Goal: Task Accomplishment & Management: Complete application form

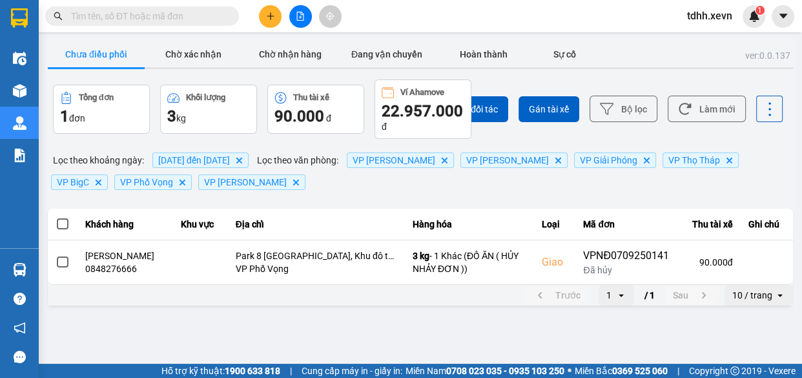
click at [230, 159] on span "[DATE] đến [DATE]" at bounding box center [194, 160] width 72 height 10
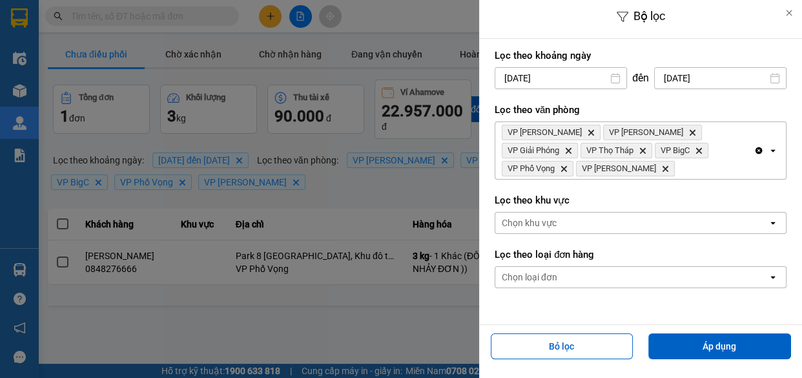
click at [724, 71] on input "[DATE]" at bounding box center [720, 78] width 131 height 21
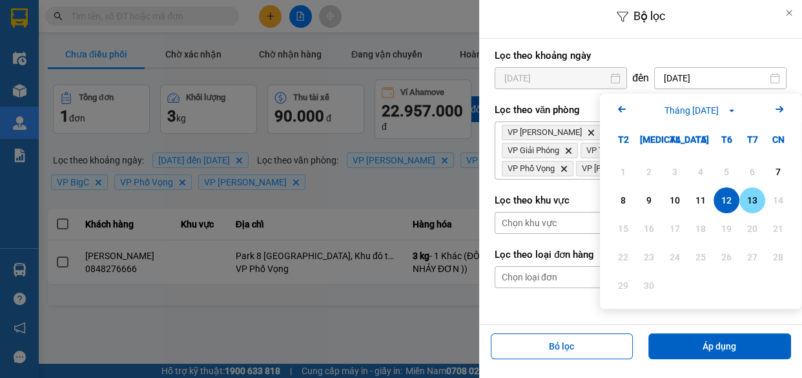
click at [752, 197] on div "13" at bounding box center [752, 199] width 18 height 15
type input "[DATE]"
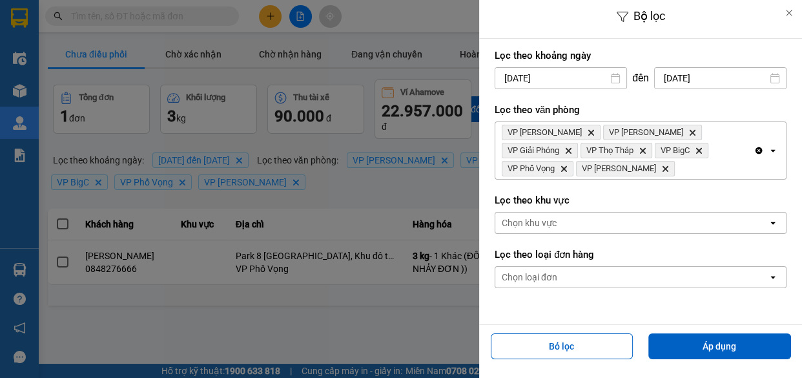
click at [584, 68] on input "[DATE]" at bounding box center [560, 78] width 131 height 21
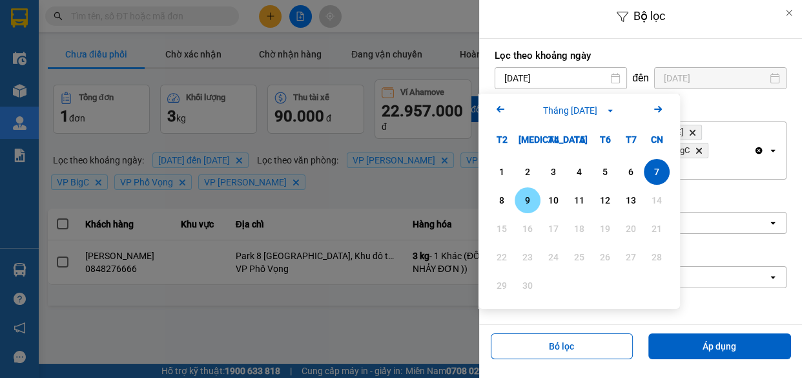
click at [534, 197] on div "9" at bounding box center [528, 199] width 18 height 15
type input "[DATE]"
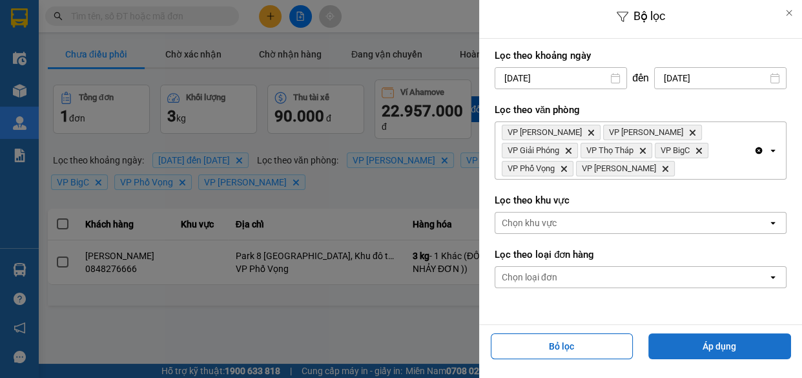
click at [707, 348] on button "Áp dụng" at bounding box center [719, 346] width 143 height 26
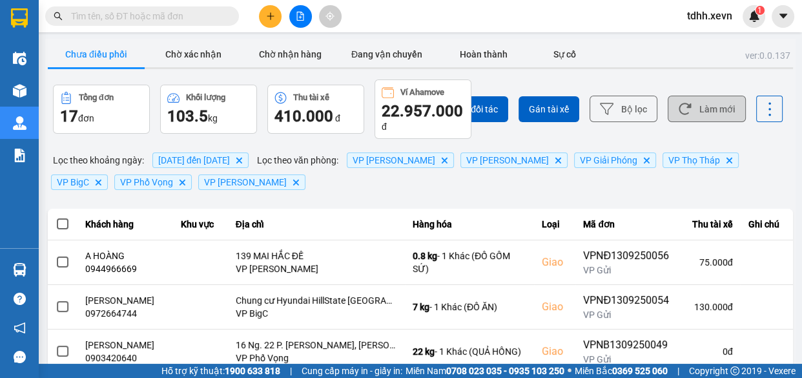
click at [710, 108] on button "Làm mới" at bounding box center [707, 109] width 78 height 26
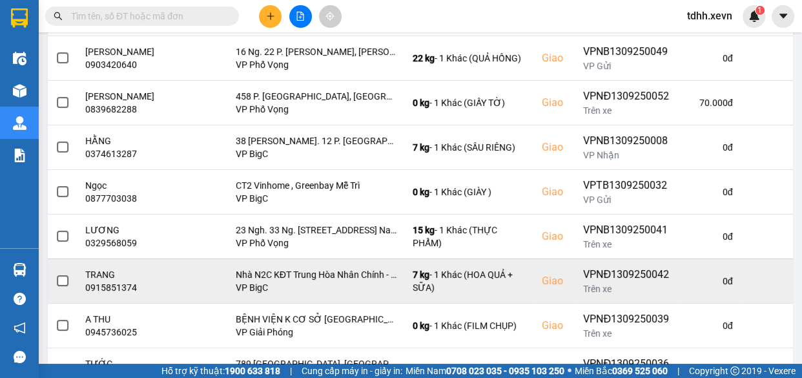
scroll to position [362, 0]
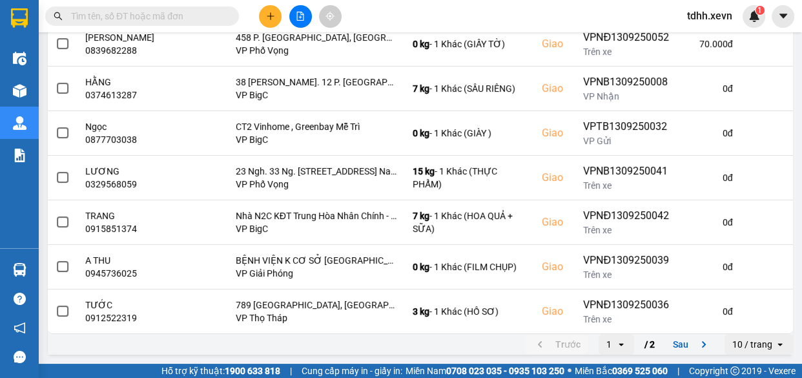
click at [174, 17] on input "text" at bounding box center [147, 16] width 152 height 14
paste input "0964998162"
type input "0964998162"
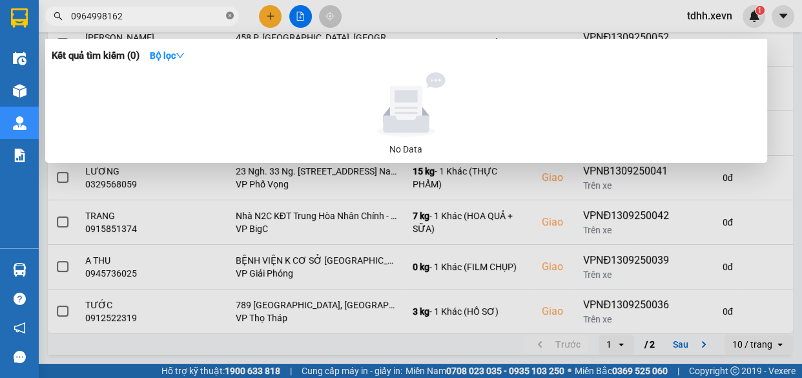
click at [230, 11] on span at bounding box center [230, 16] width 8 height 12
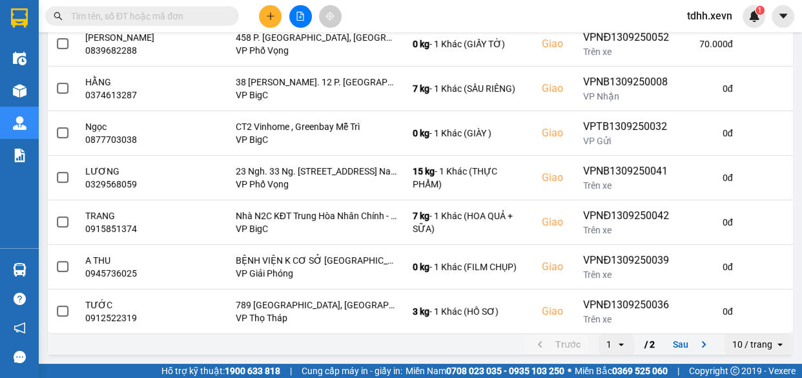
click at [213, 14] on input "text" at bounding box center [147, 16] width 152 height 14
click at [208, 19] on input "text" at bounding box center [147, 16] width 152 height 14
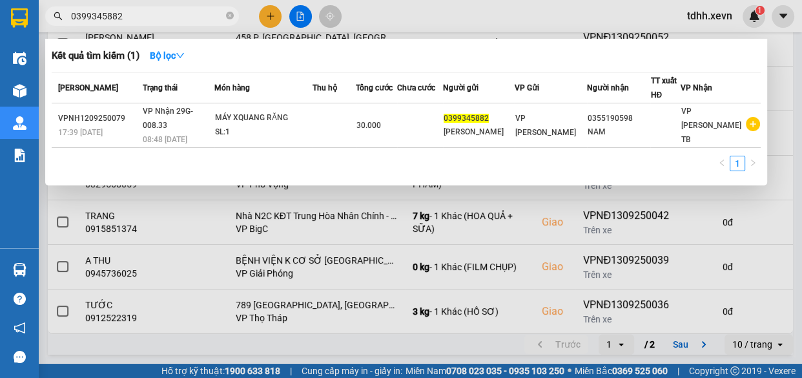
click at [168, 12] on input "0399345882" at bounding box center [147, 16] width 152 height 14
paste input "912776829"
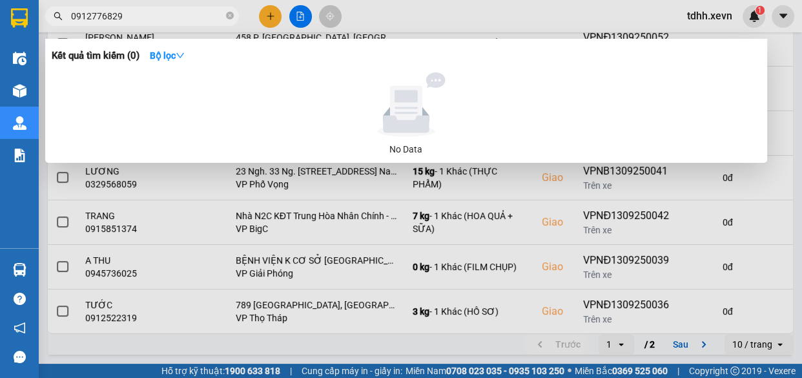
type input "0912776829"
drag, startPoint x: 227, startPoint y: 15, endPoint x: 235, endPoint y: 5, distance: 13.8
click at [227, 15] on icon "close-circle" at bounding box center [230, 16] width 8 height 8
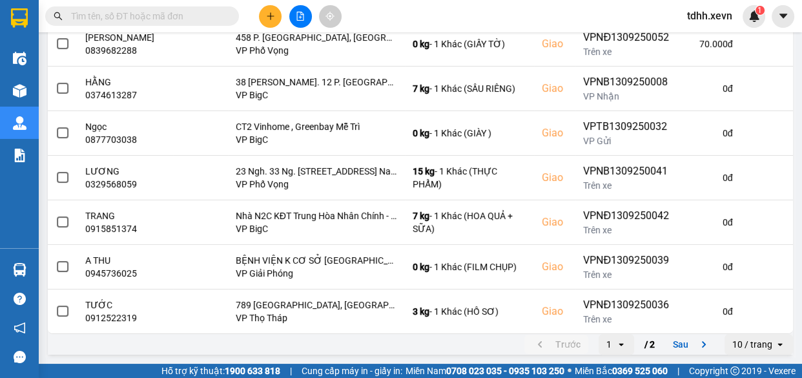
click at [174, 16] on input "text" at bounding box center [147, 16] width 152 height 14
paste input "0789209222"
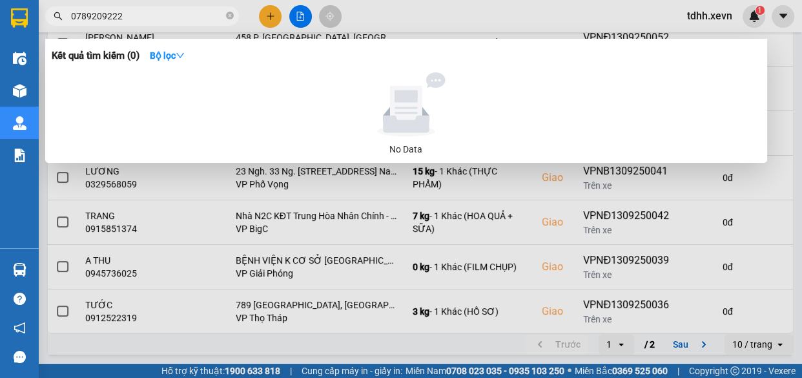
type input "0789209222"
drag, startPoint x: 229, startPoint y: 16, endPoint x: 206, endPoint y: 19, distance: 22.8
click at [228, 16] on icon "close-circle" at bounding box center [230, 16] width 8 height 8
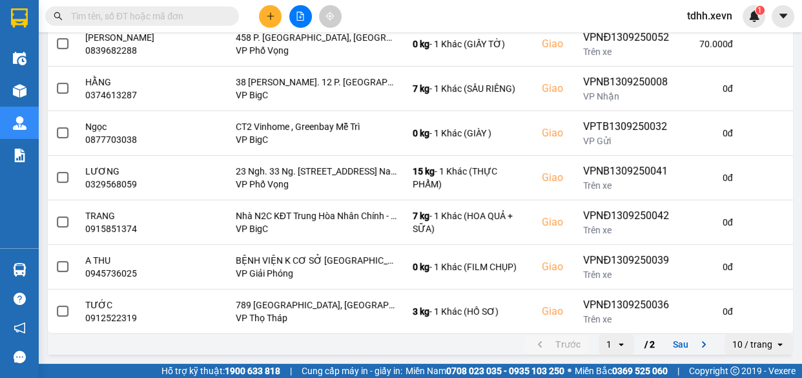
click at [193, 19] on input "text" at bounding box center [147, 16] width 152 height 14
click at [199, 21] on input "text" at bounding box center [147, 16] width 152 height 14
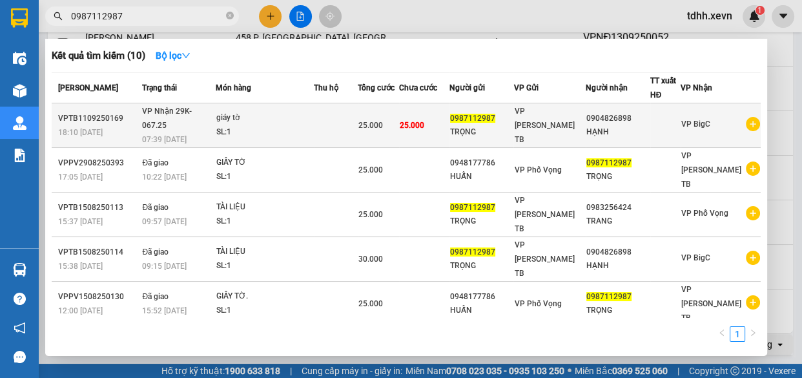
type input "0987112987"
click at [289, 112] on div "giáy tờ" at bounding box center [264, 118] width 97 height 14
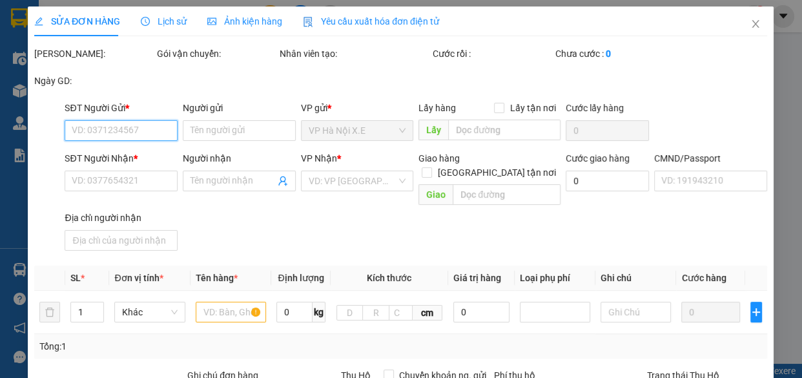
type input "0987112987"
type input "TRỌNG"
type input "0904826898"
type input "HẠNH"
type input "1CC"
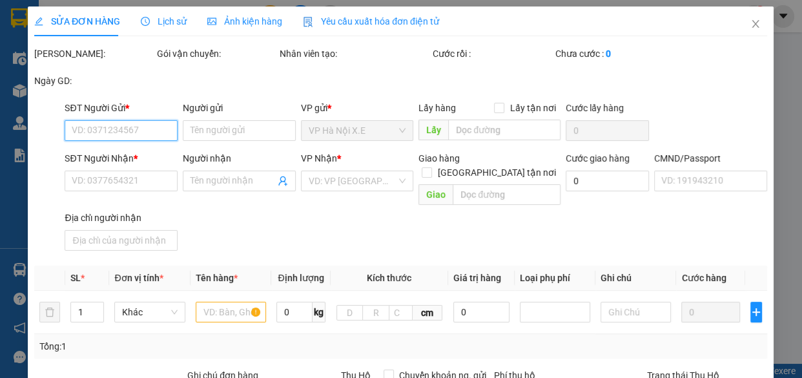
type input "25.000"
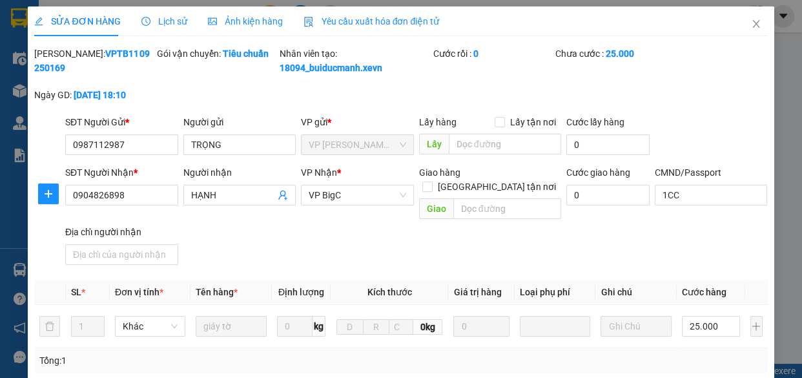
click at [154, 14] on div "Lịch sử" at bounding box center [164, 21] width 46 height 14
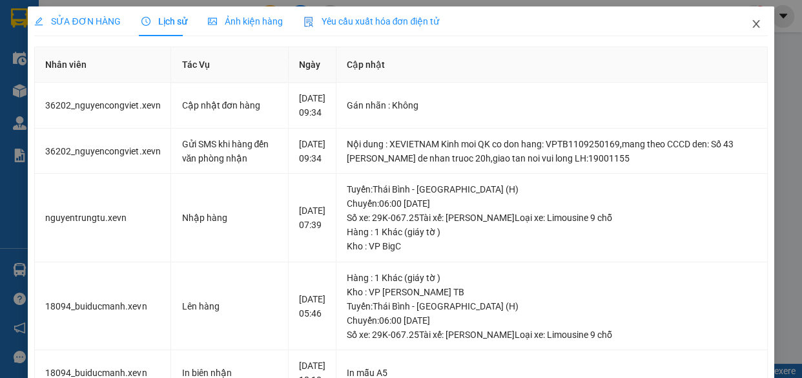
click at [752, 20] on span "Close" at bounding box center [756, 24] width 36 height 36
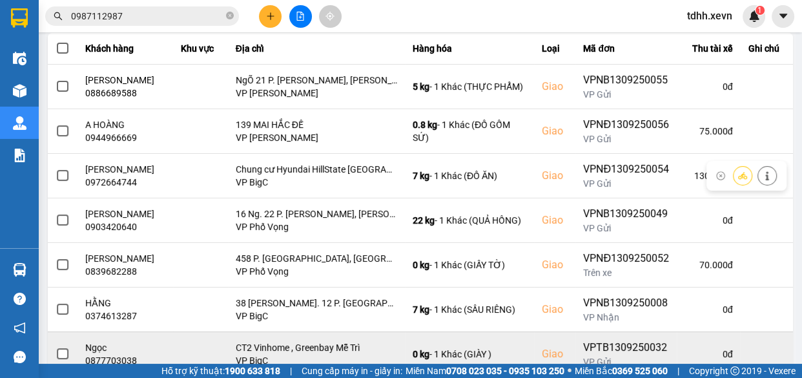
scroll to position [362, 0]
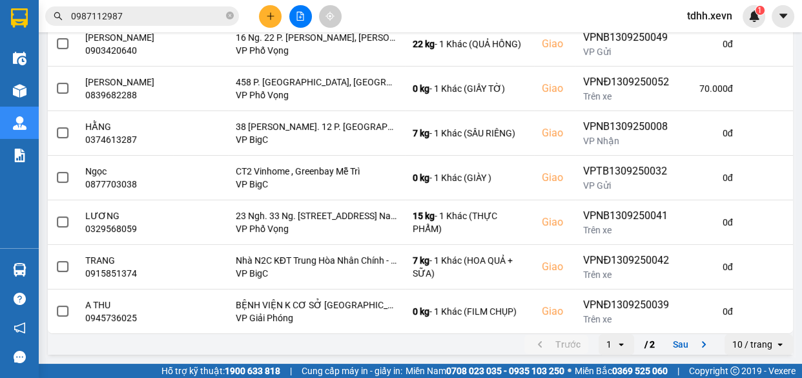
click at [192, 16] on input "0987112987" at bounding box center [147, 16] width 152 height 14
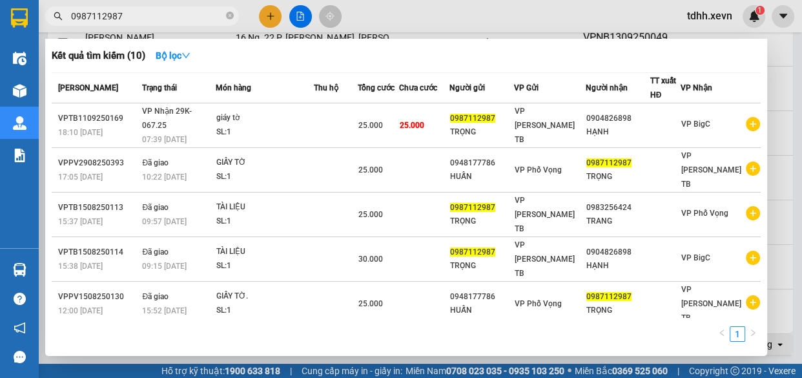
click at [192, 16] on input "0987112987" at bounding box center [147, 16] width 152 height 14
paste input "37957609"
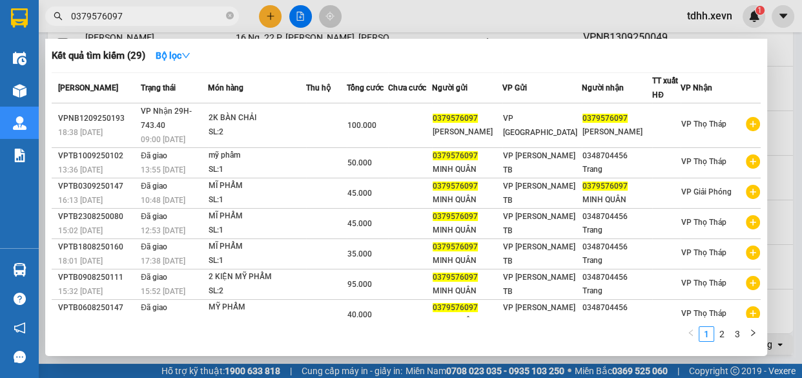
click at [190, 13] on input "0379576097" at bounding box center [147, 16] width 152 height 14
paste input "912776829"
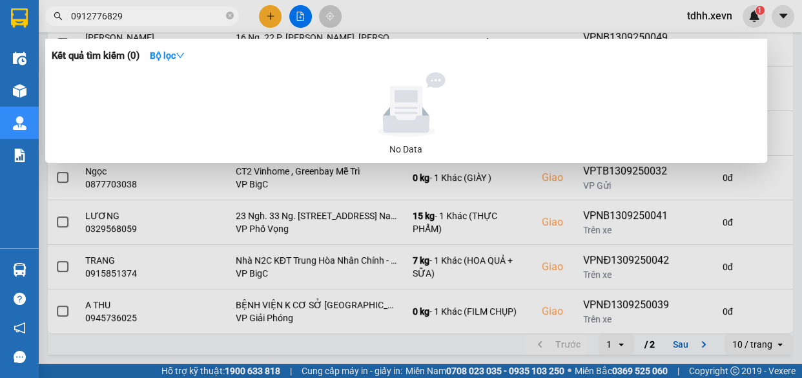
click at [176, 17] on input "0912776829" at bounding box center [147, 16] width 152 height 14
click at [177, 15] on input "0912776829" at bounding box center [147, 16] width 152 height 14
paste input "46548336"
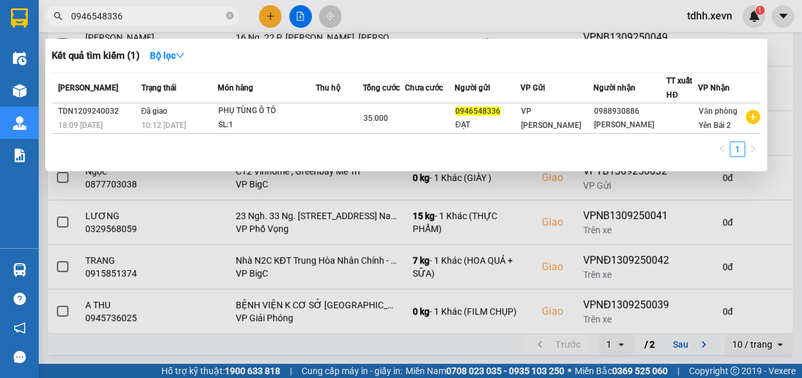
type input "0946548336"
click at [225, 19] on span "0946548336" at bounding box center [142, 15] width 194 height 19
click at [232, 19] on icon "close-circle" at bounding box center [230, 16] width 8 height 8
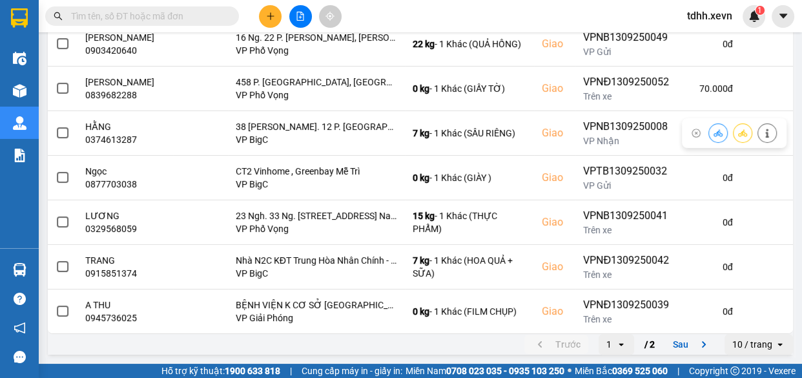
scroll to position [0, 0]
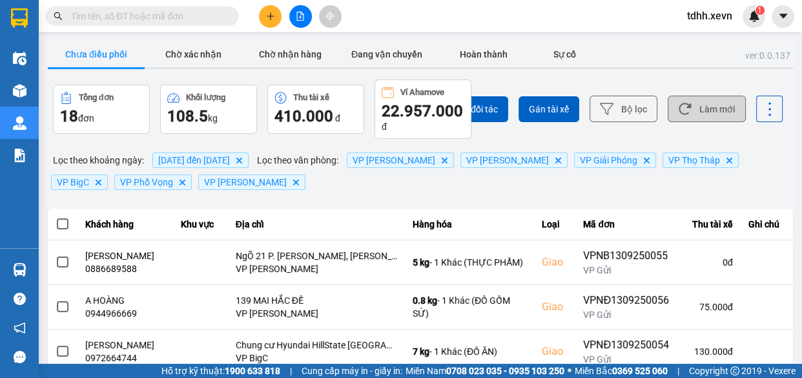
click at [707, 120] on button "Làm mới" at bounding box center [707, 109] width 78 height 26
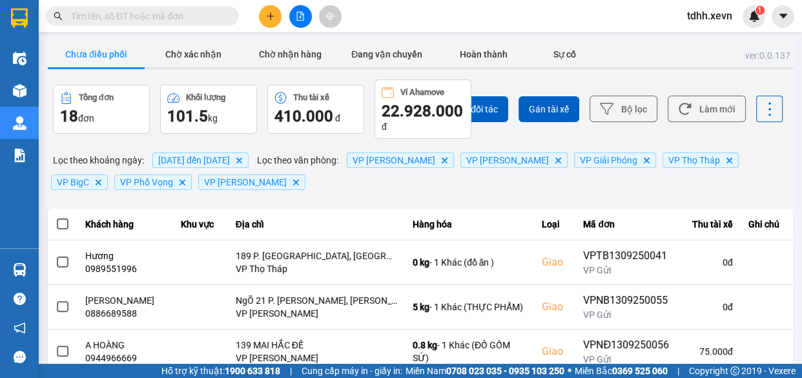
click at [168, 23] on input "text" at bounding box center [147, 16] width 152 height 14
paste input "0347700009"
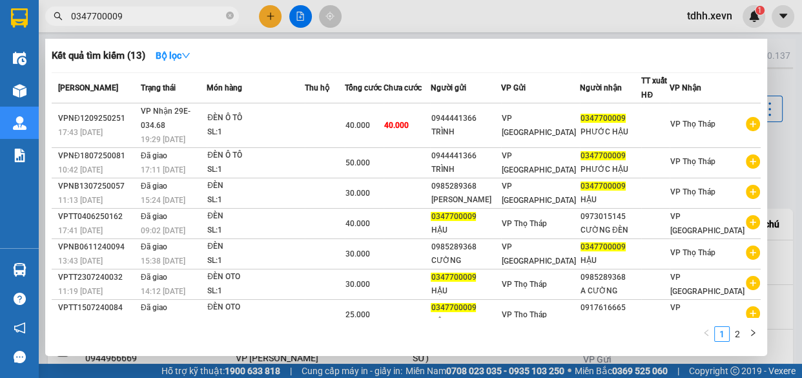
click at [619, 11] on div at bounding box center [401, 189] width 802 height 378
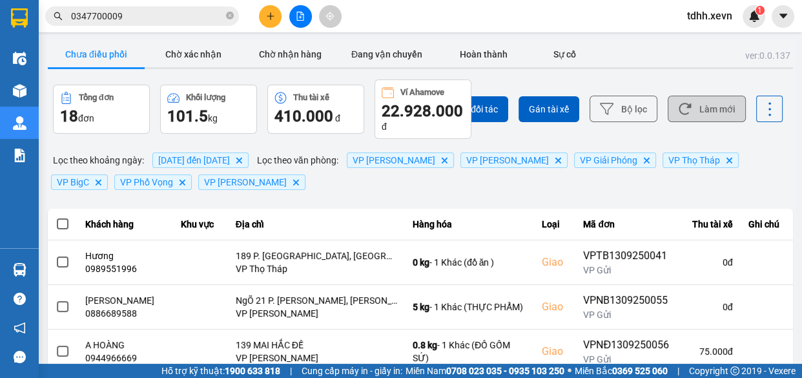
click at [703, 104] on button "Làm mới" at bounding box center [707, 109] width 78 height 26
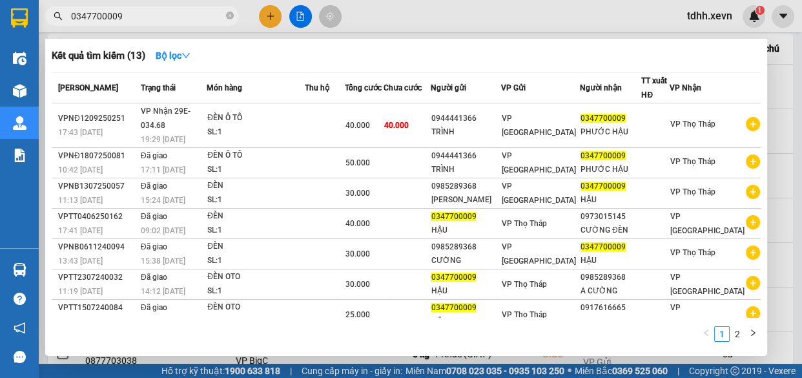
click at [191, 18] on input "0347700009" at bounding box center [147, 16] width 152 height 14
paste input "93629008"
click at [191, 18] on input "0347700009" at bounding box center [147, 16] width 152 height 14
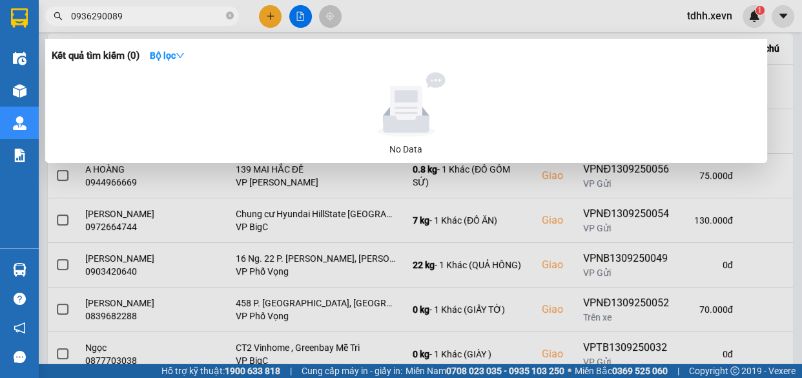
click at [601, 13] on div at bounding box center [401, 189] width 802 height 378
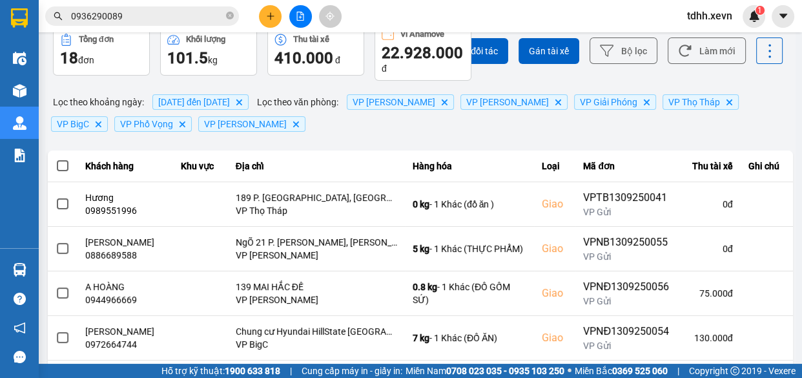
scroll to position [0, 0]
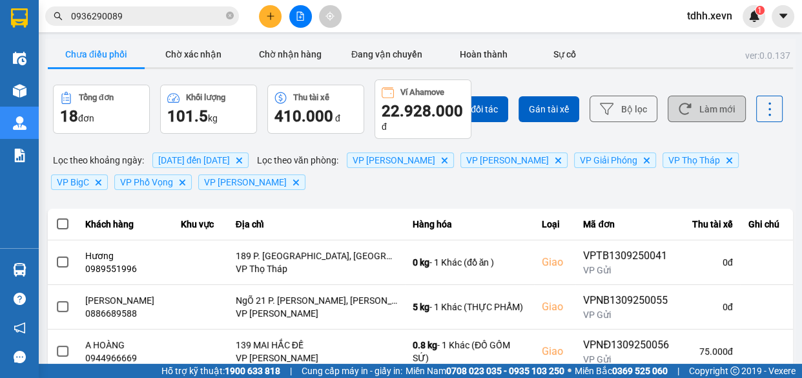
click at [715, 111] on button "Làm mới" at bounding box center [707, 109] width 78 height 26
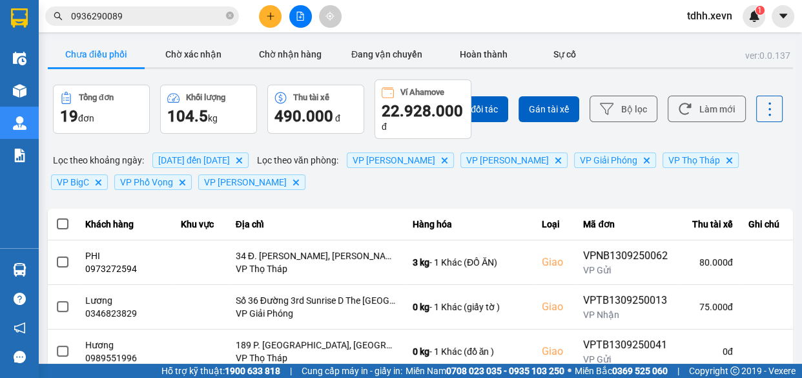
scroll to position [58, 0]
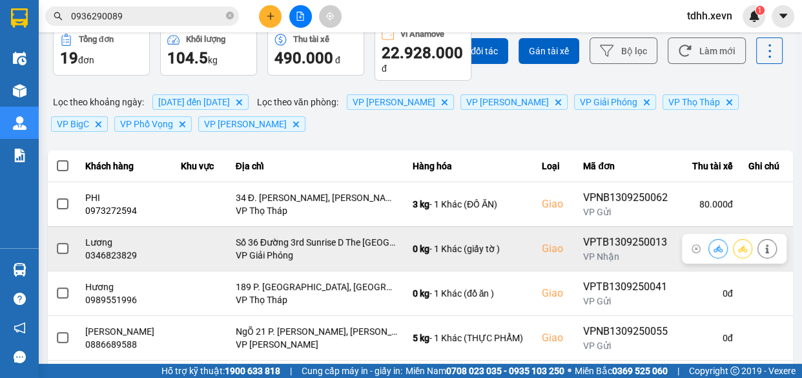
click at [119, 257] on div "0346823829" at bounding box center [125, 255] width 80 height 13
click at [121, 256] on div "0346823829" at bounding box center [125, 255] width 80 height 13
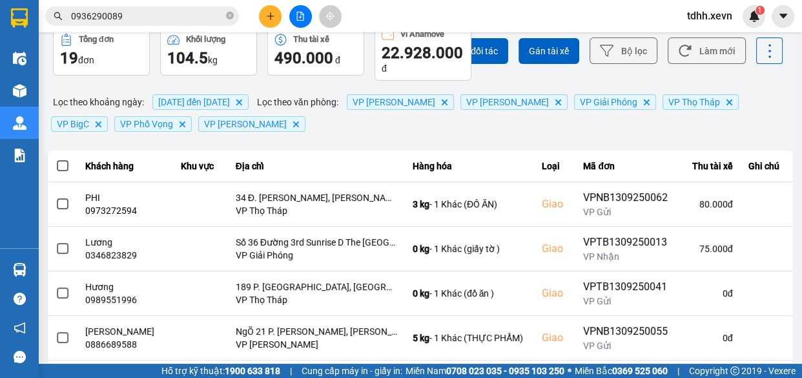
scroll to position [0, 0]
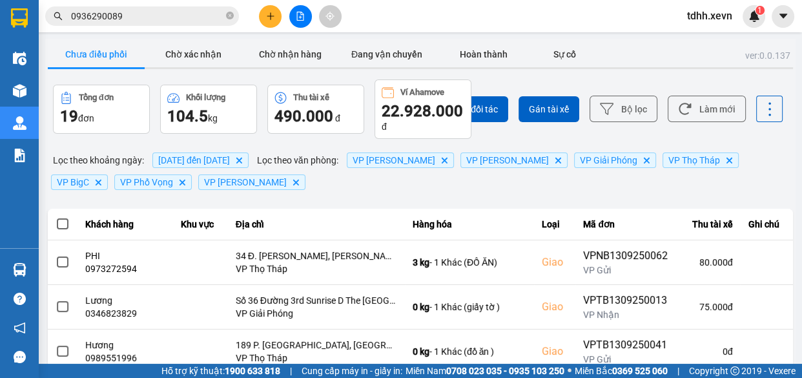
click at [157, 14] on input "0936290089" at bounding box center [147, 16] width 152 height 14
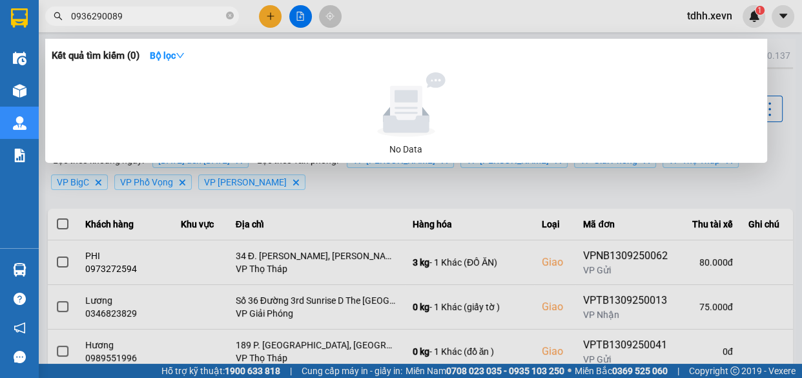
click at [157, 14] on input "0936290089" at bounding box center [147, 16] width 152 height 14
paste input "45628286"
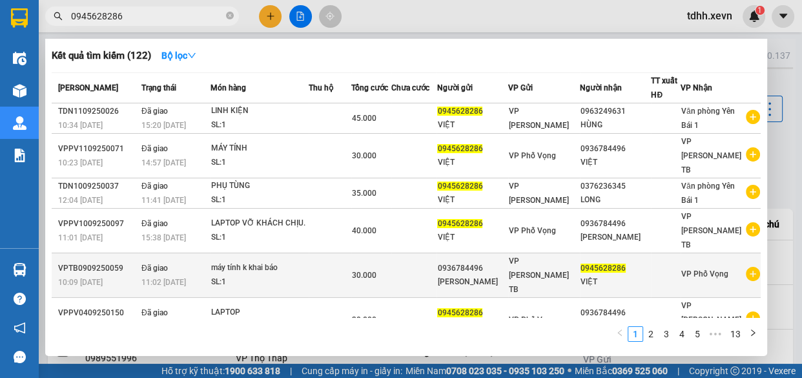
scroll to position [87, 0]
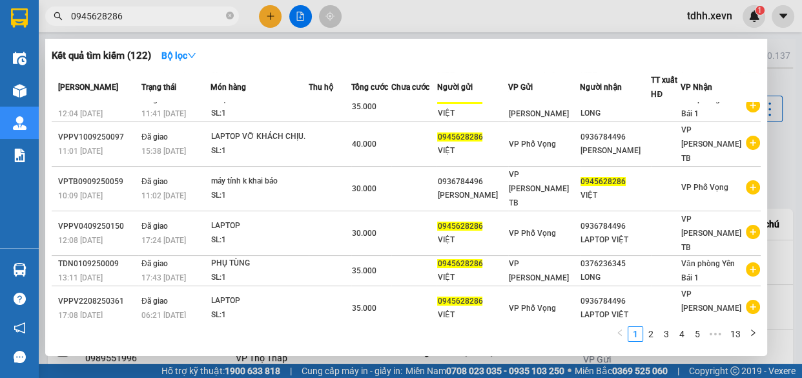
click at [192, 13] on input "0945628286" at bounding box center [147, 16] width 152 height 14
paste input "36290089"
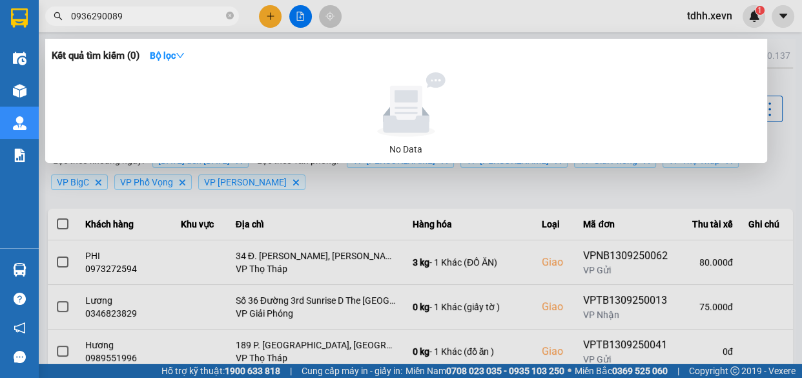
click at [159, 23] on input "0936290089" at bounding box center [147, 16] width 152 height 14
click at [168, 16] on input "0936290089" at bounding box center [147, 16] width 152 height 14
paste input "66669000"
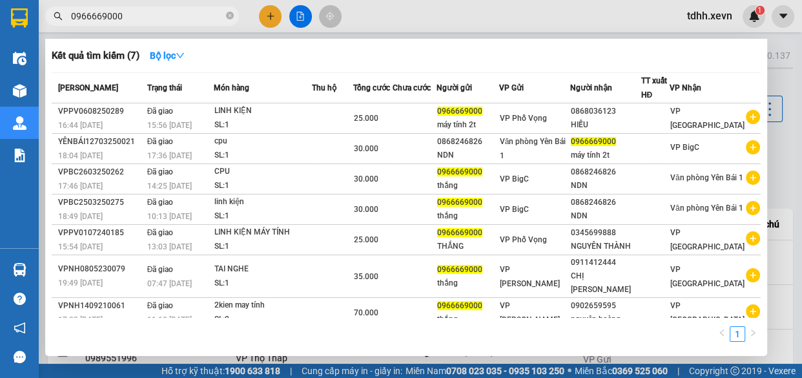
click at [166, 14] on input "0966669000" at bounding box center [147, 16] width 152 height 14
click at [166, 15] on input "0966669000" at bounding box center [147, 16] width 152 height 14
paste input "869995665"
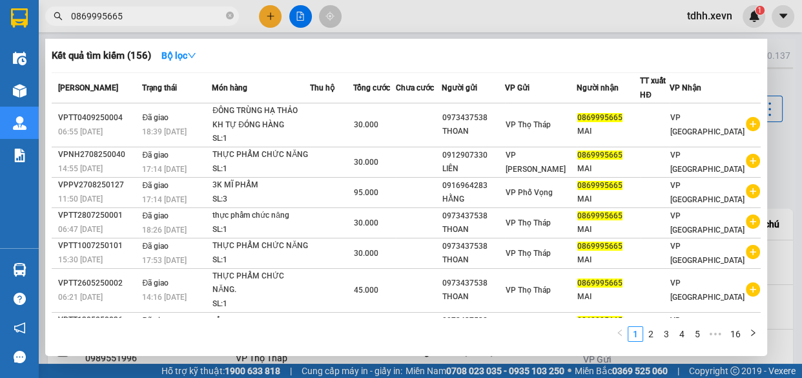
type input "0869995665"
click at [229, 14] on icon "close-circle" at bounding box center [230, 16] width 8 height 8
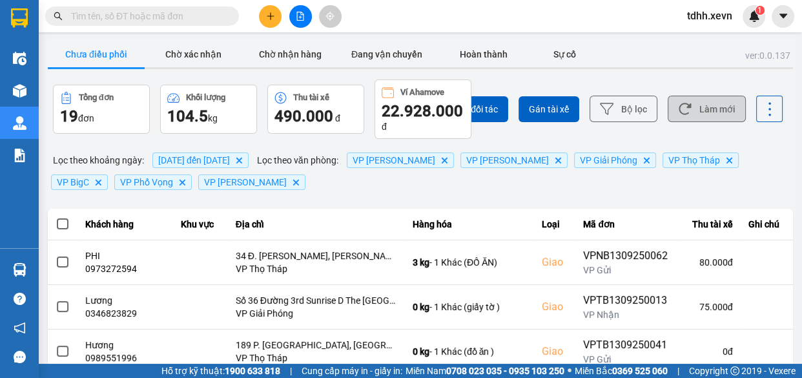
click at [702, 101] on button "Làm mới" at bounding box center [707, 109] width 78 height 26
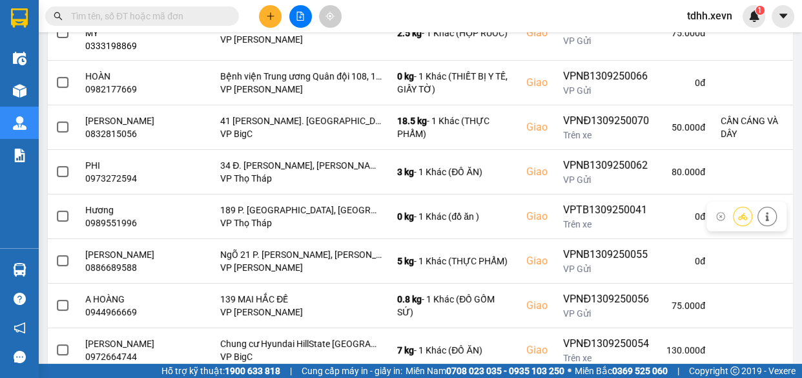
scroll to position [0, 0]
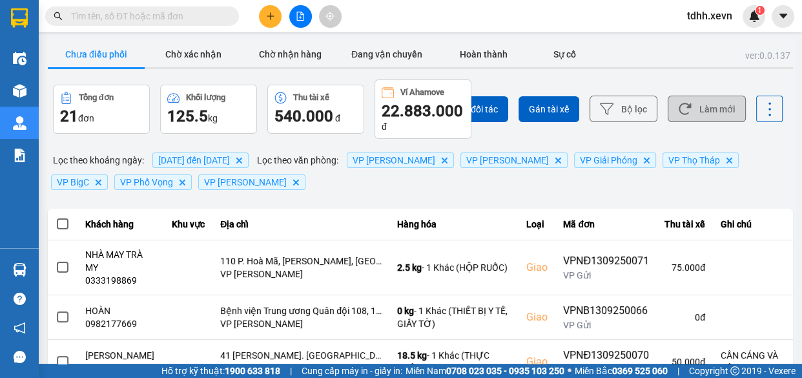
click at [699, 116] on button "Làm mới" at bounding box center [707, 109] width 78 height 26
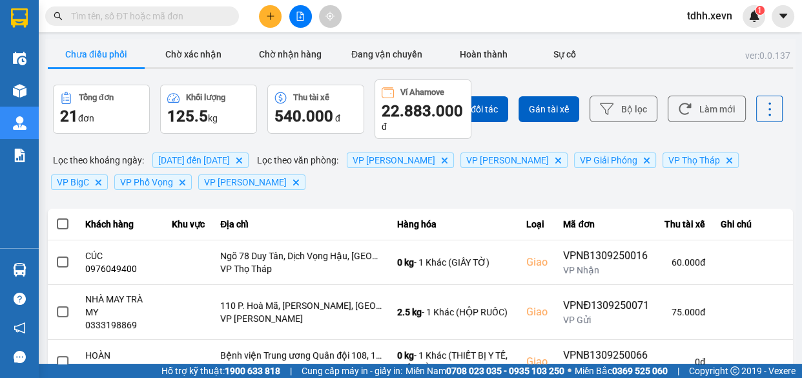
click at [173, 21] on input "text" at bounding box center [147, 16] width 152 height 14
paste input "0981513926"
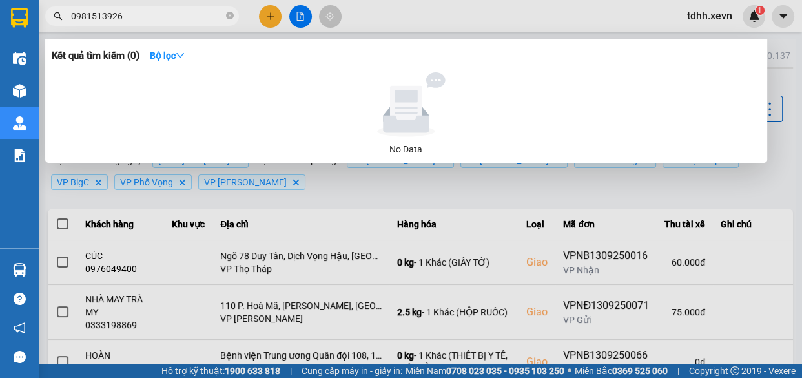
type input "0981513926"
drag, startPoint x: 602, startPoint y: 1, endPoint x: 645, endPoint y: 48, distance: 64.0
click at [604, 4] on div at bounding box center [401, 189] width 802 height 378
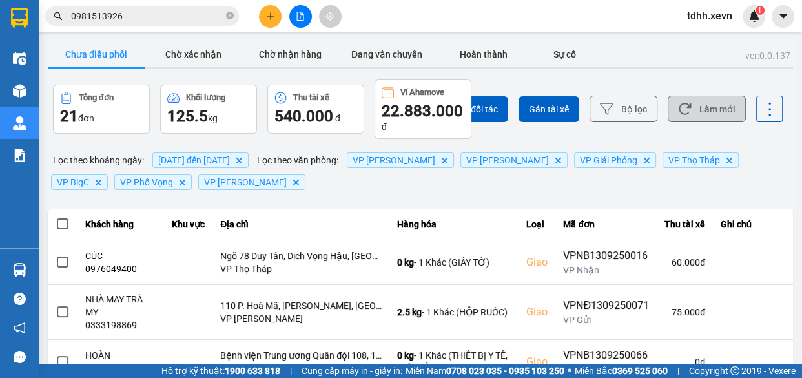
click at [692, 99] on button "Làm mới" at bounding box center [707, 109] width 78 height 26
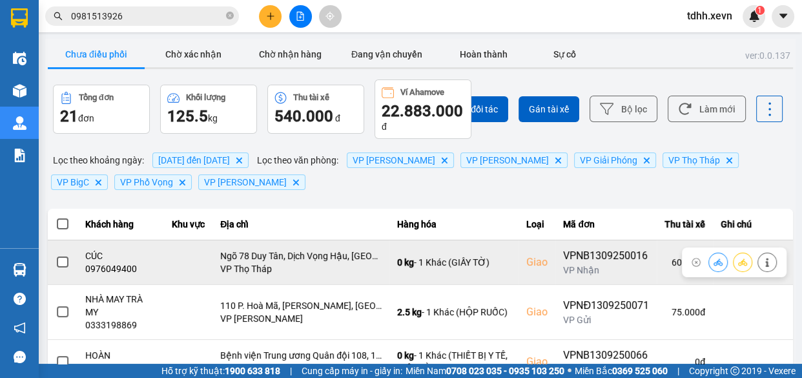
click at [109, 265] on div "0976049400" at bounding box center [121, 268] width 72 height 13
copy div "0976049400"
click at [709, 263] on button at bounding box center [718, 262] width 18 height 23
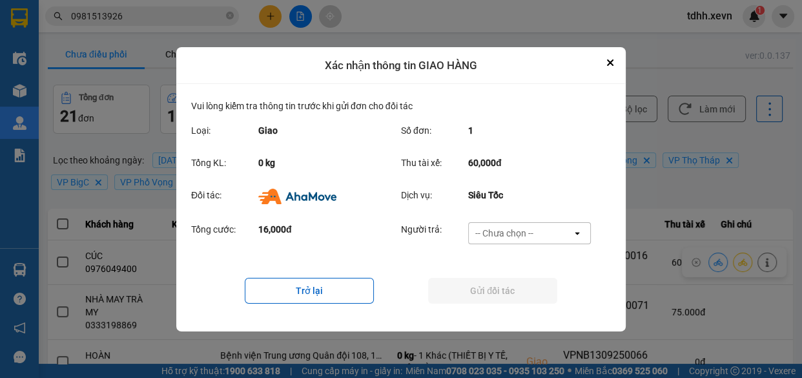
click at [539, 223] on div "-- Chưa chọn --" at bounding box center [520, 233] width 103 height 21
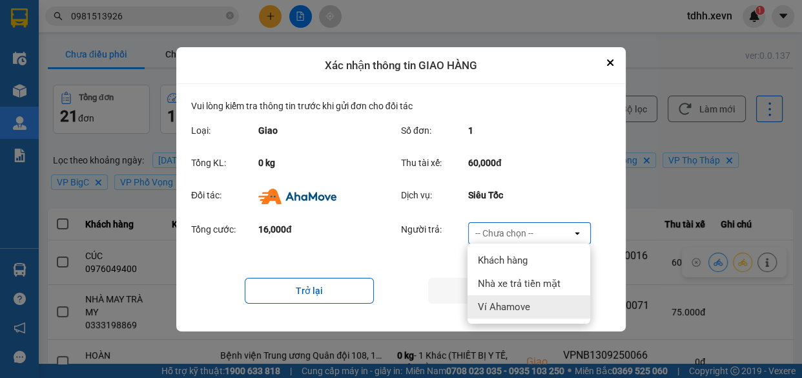
click at [526, 305] on span "Ví Ahamove" at bounding box center [504, 306] width 52 height 13
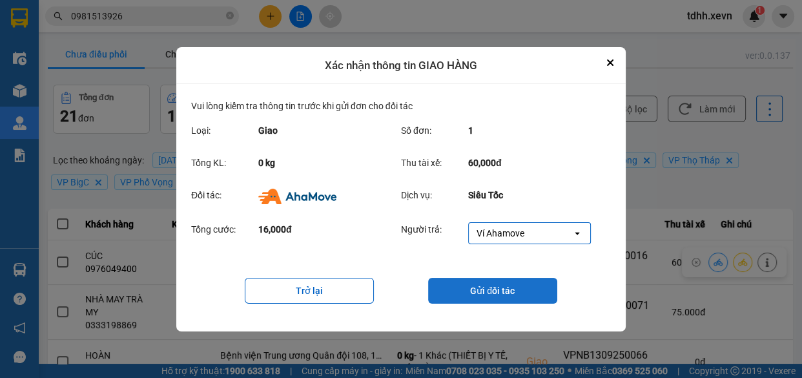
click at [484, 285] on button "Gửi đối tác" at bounding box center [492, 291] width 129 height 26
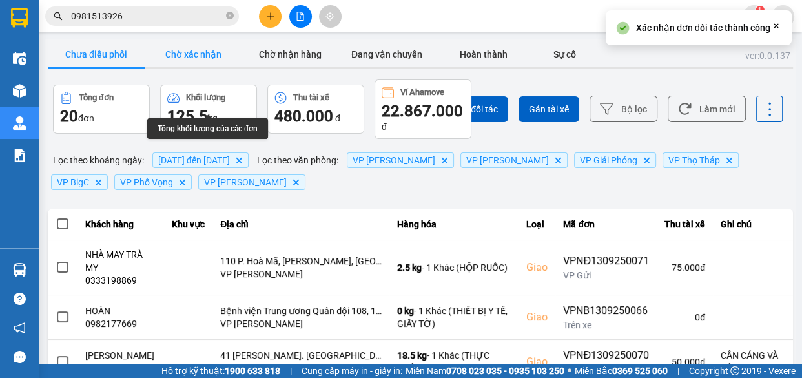
click at [200, 63] on button "Chờ xác nhận" at bounding box center [193, 54] width 97 height 26
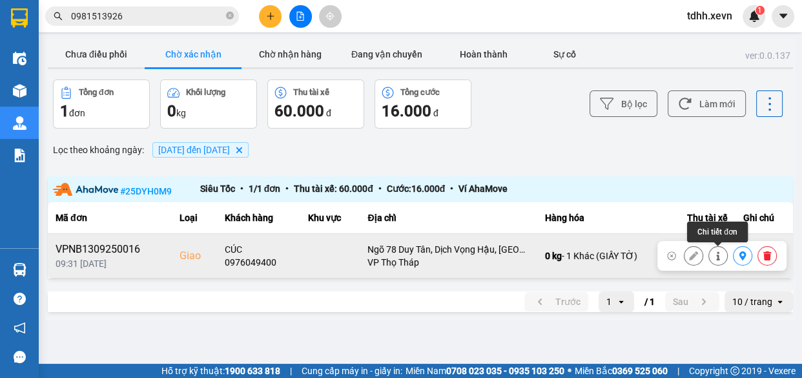
click at [714, 260] on icon at bounding box center [718, 255] width 9 height 9
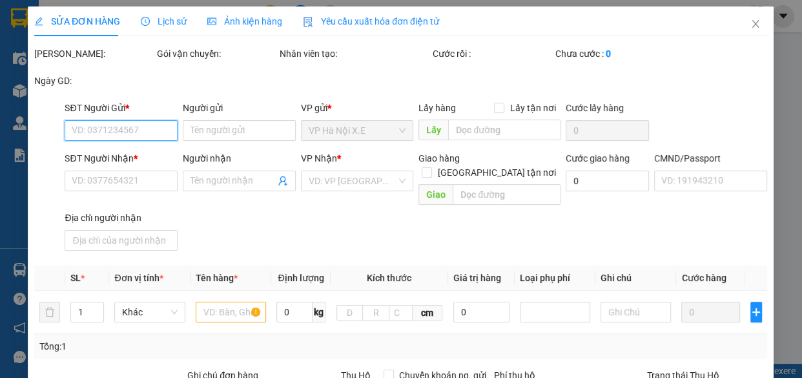
type input "0979854482"
type input "NG VĂN BÌNH"
type input "0976049400"
type input "CÚC"
checkbox input "true"
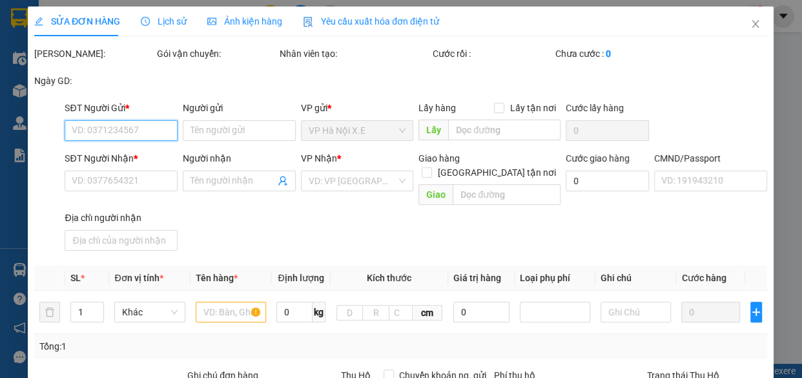
type input "Ngõ 78 Duy Tân, Dịch Vọng Hậu, [GEOGRAPHIC_DATA], [GEOGRAPHIC_DATA], [GEOGRAPHI…"
type input "1"
type input "60.000"
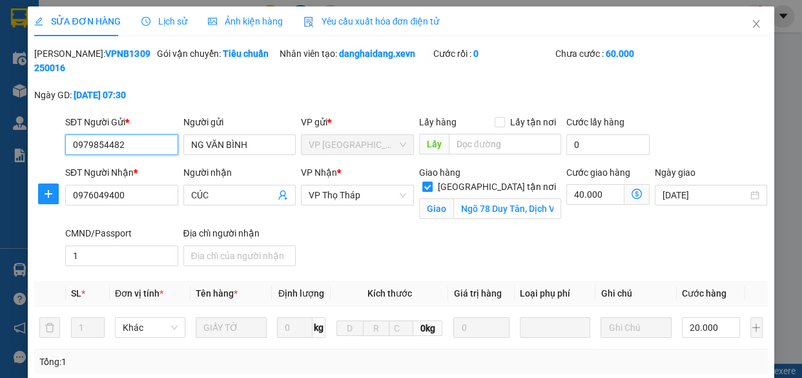
drag, startPoint x: 129, startPoint y: 149, endPoint x: 28, endPoint y: 149, distance: 101.4
click at [28, 149] on div "SỬA ĐƠN HÀNG Lịch sử Ảnh kiện hàng Yêu cầu xuất hóa đơn điện tử Total Paid Fee …" at bounding box center [401, 318] width 746 height 625
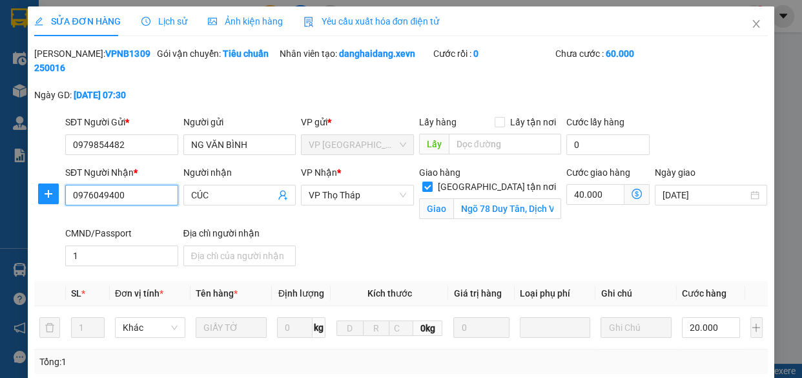
click at [141, 196] on input "0976049400" at bounding box center [121, 195] width 113 height 21
click at [751, 20] on icon "close" at bounding box center [756, 24] width 10 height 10
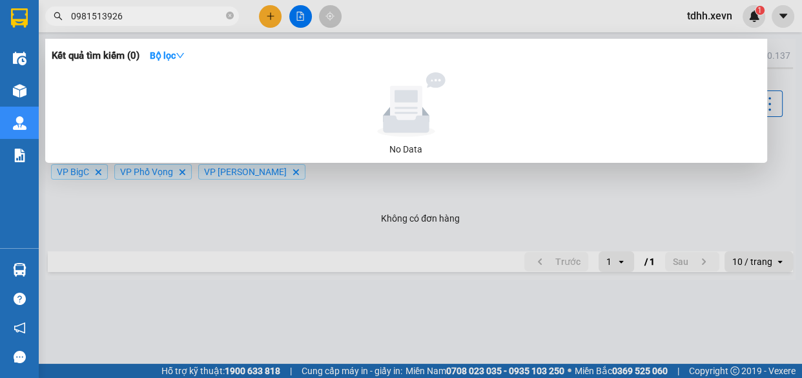
click at [154, 14] on input "0981513926" at bounding box center [147, 16] width 152 height 14
click at [229, 16] on icon "close-circle" at bounding box center [230, 16] width 8 height 8
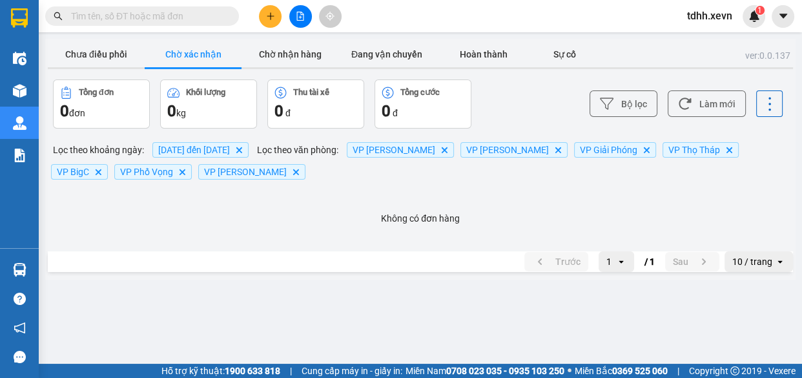
click at [180, 12] on input "text" at bounding box center [147, 16] width 152 height 14
paste input "0979854482"
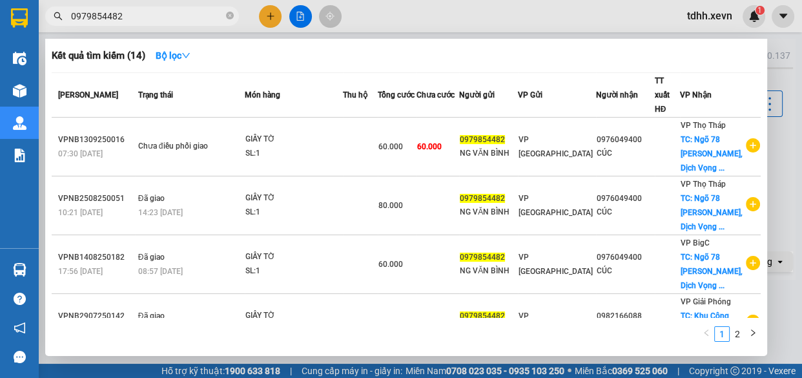
type input "0979854482"
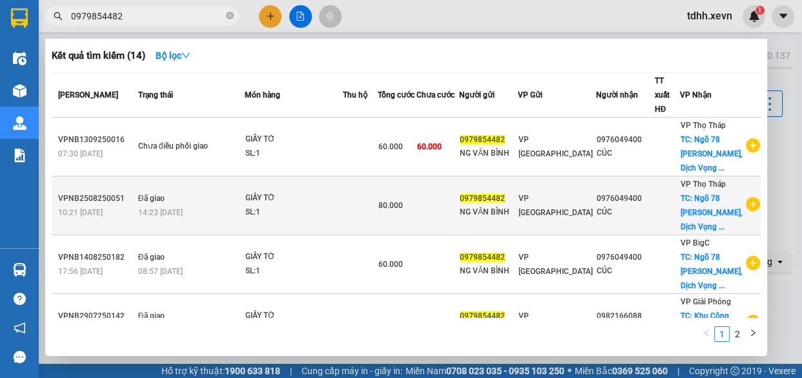
click at [517, 205] on div "NG VĂN BÌNH" at bounding box center [488, 212] width 57 height 14
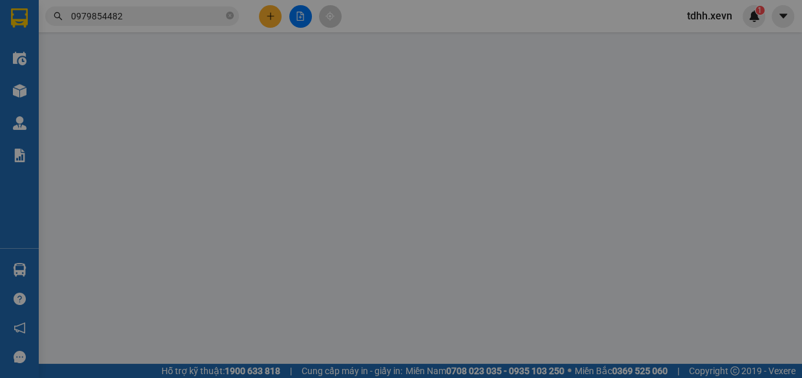
type input "0979854482"
type input "NG VĂN BÌNH"
type input "0976049400"
type input "CÚC"
checkbox input "true"
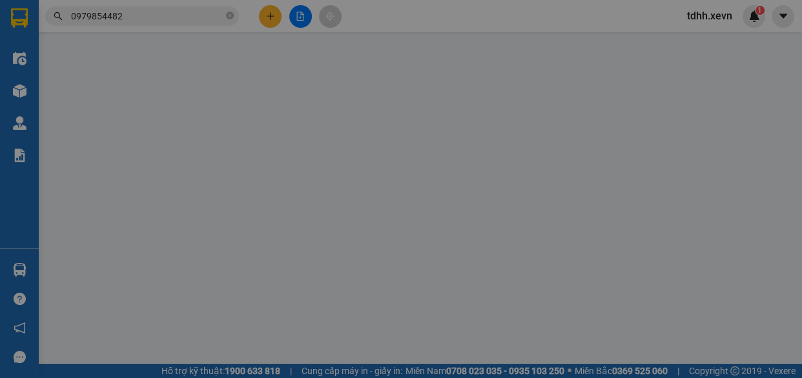
type input "Ngõ 78 Duy Tân, Dịch Vọng Hậu, [GEOGRAPHIC_DATA], [GEOGRAPHIC_DATA], [GEOGRAPHI…"
type input "60.000"
type input "1"
type input "80.000"
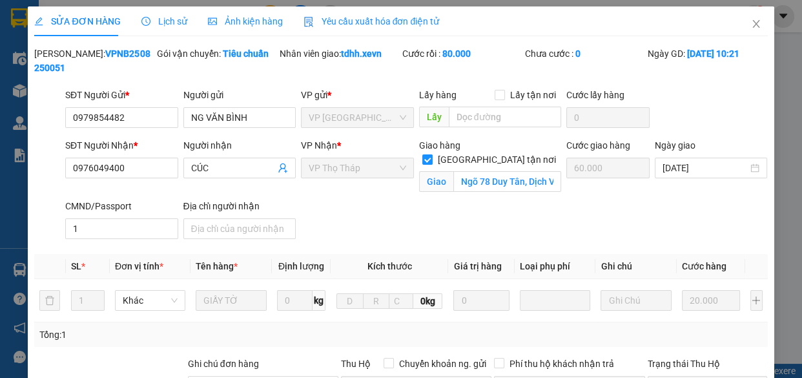
click at [152, 16] on span "Lịch sử" at bounding box center [164, 21] width 46 height 10
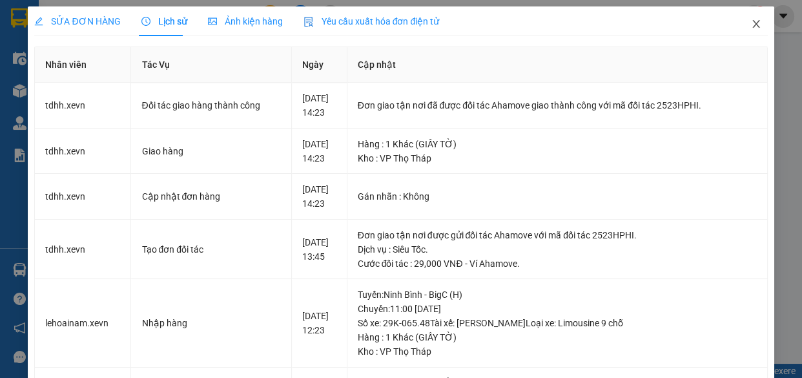
click at [750, 31] on span "Close" at bounding box center [756, 24] width 36 height 36
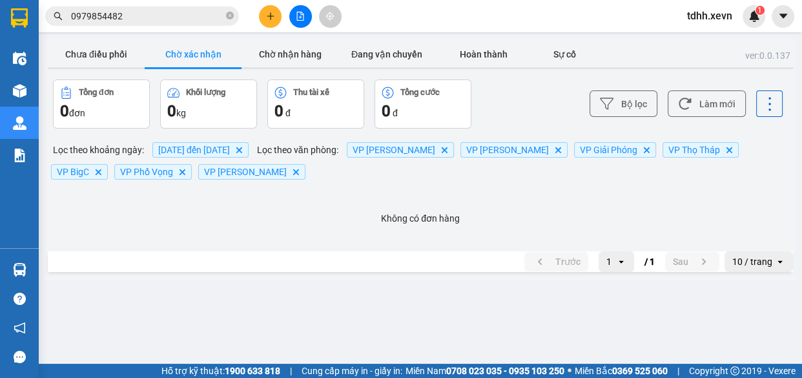
click at [174, 14] on input "0979854482" at bounding box center [147, 16] width 152 height 14
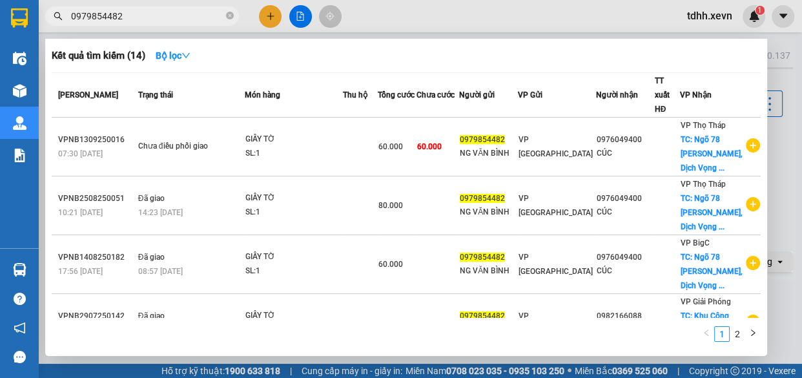
click at [174, 14] on input "0979854482" at bounding box center [147, 16] width 152 height 14
paste input "386186166"
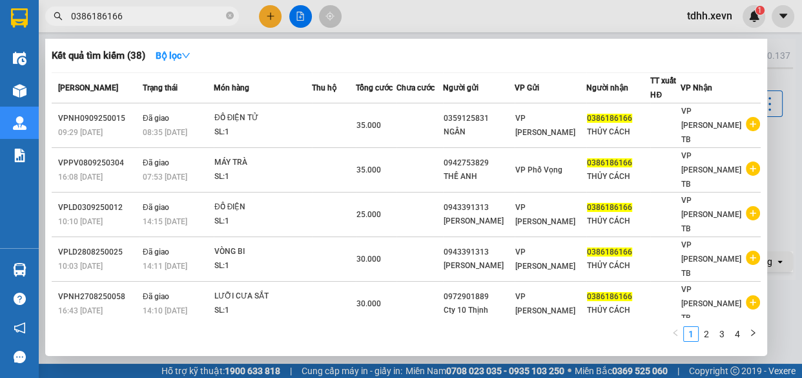
type input "0386186166"
click at [536, 17] on div at bounding box center [401, 189] width 802 height 378
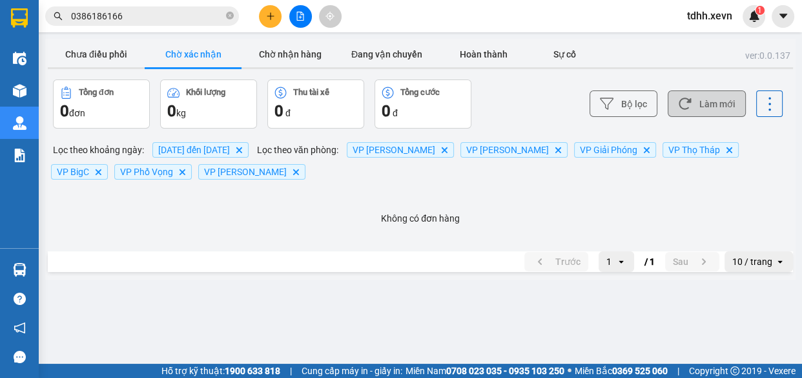
click at [716, 107] on button "Làm mới" at bounding box center [707, 103] width 78 height 26
click at [121, 47] on button "Chưa điều phối" at bounding box center [96, 54] width 97 height 26
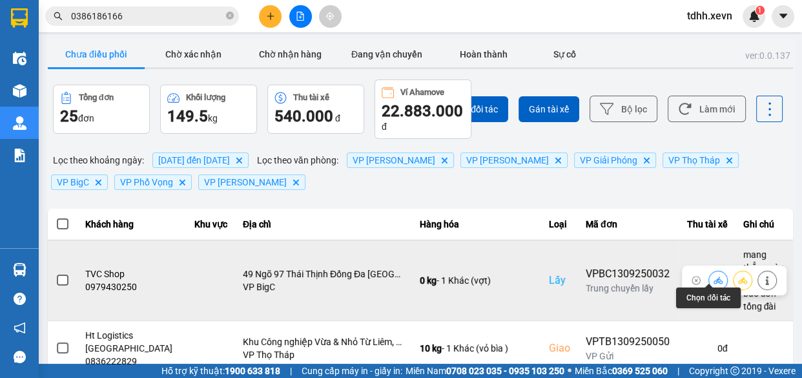
click at [714, 277] on icon at bounding box center [718, 280] width 9 height 9
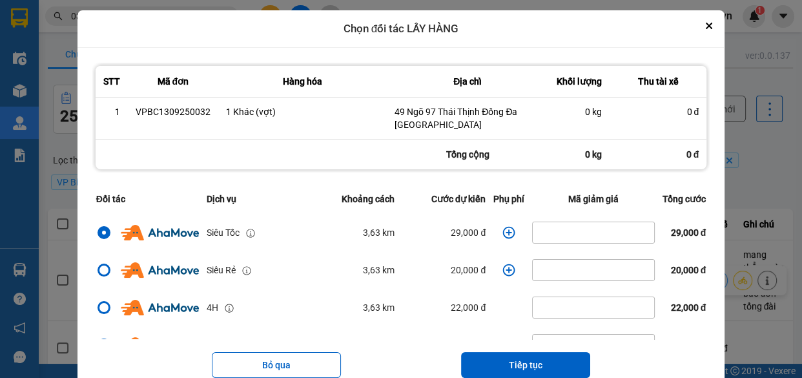
click at [503, 231] on icon "dialog" at bounding box center [509, 232] width 12 height 12
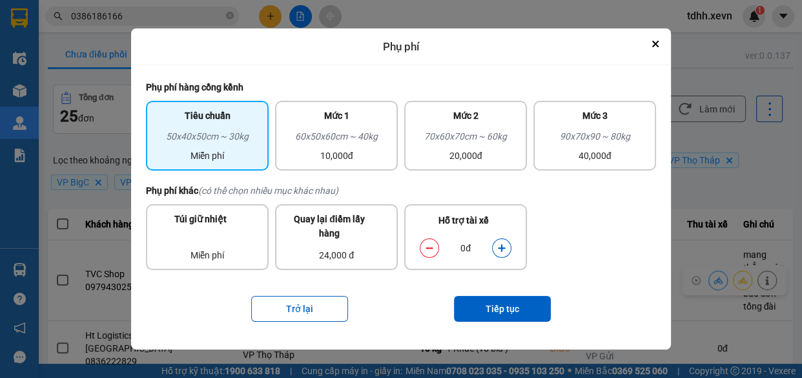
click at [499, 245] on icon "dialog" at bounding box center [501, 247] width 9 height 9
click at [519, 303] on button "Tiếp tục" at bounding box center [502, 309] width 97 height 26
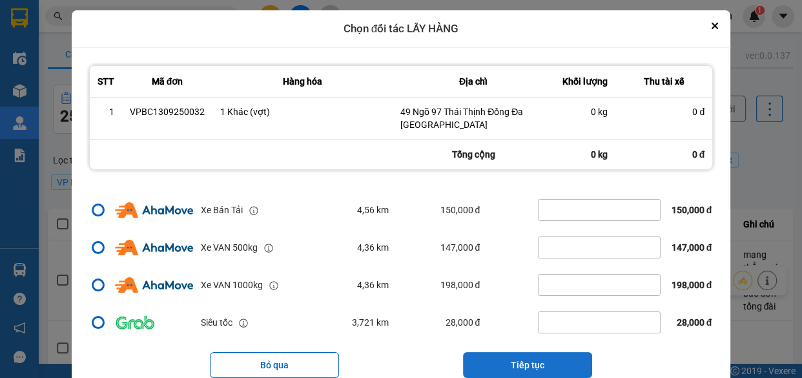
scroll to position [38, 0]
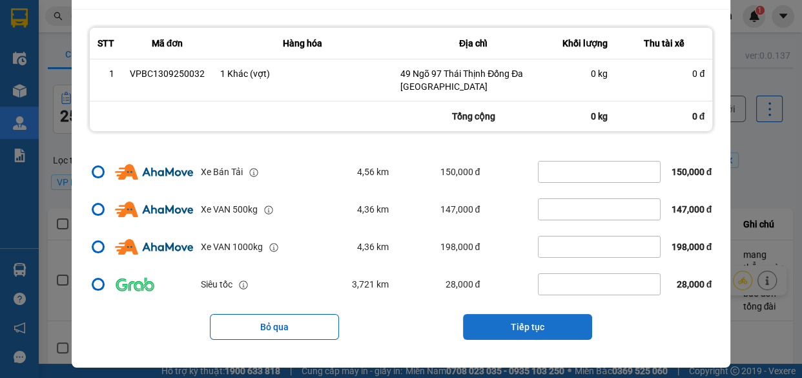
click at [554, 331] on button "Tiếp tục" at bounding box center [527, 327] width 129 height 26
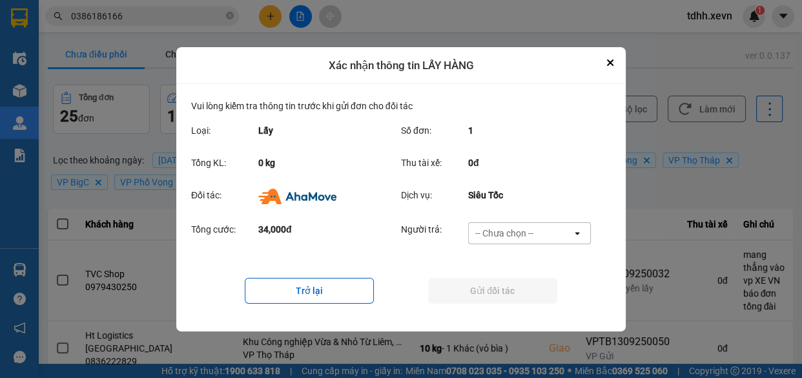
scroll to position [0, 0]
click at [553, 231] on div "-- Chưa chọn --" at bounding box center [520, 233] width 103 height 21
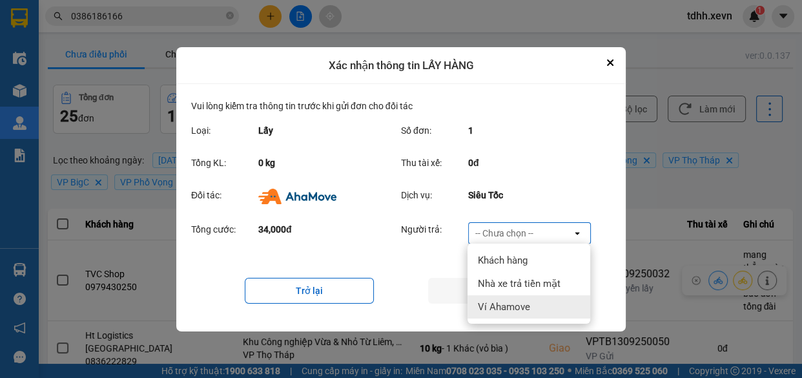
click at [521, 306] on span "Ví Ahamove" at bounding box center [504, 306] width 52 height 13
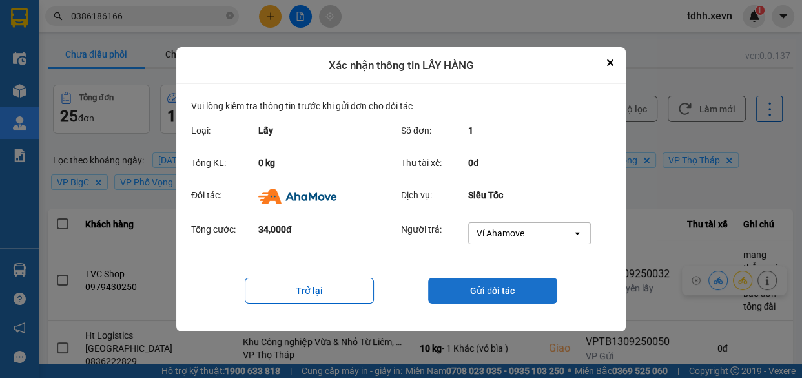
click at [491, 291] on button "Gửi đối tác" at bounding box center [492, 291] width 129 height 26
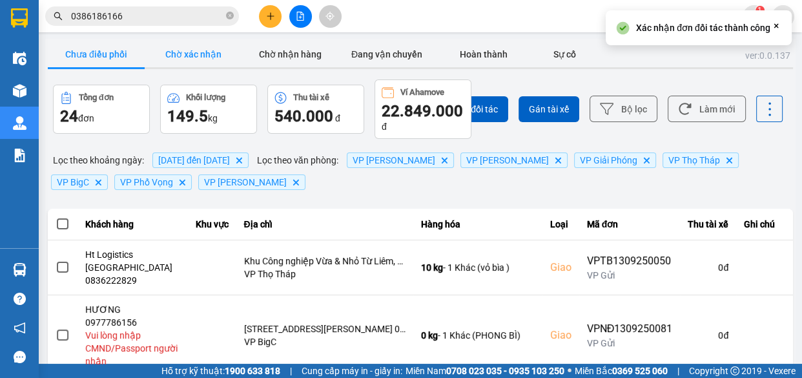
click at [191, 52] on button "Chờ xác nhận" at bounding box center [193, 54] width 97 height 26
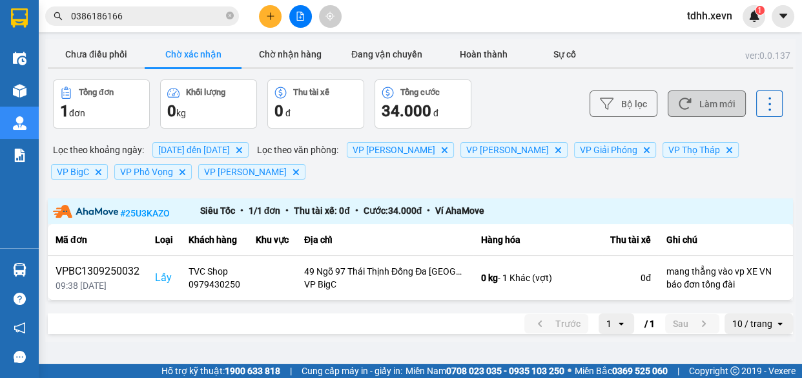
click at [697, 105] on button "Làm mới" at bounding box center [707, 103] width 78 height 26
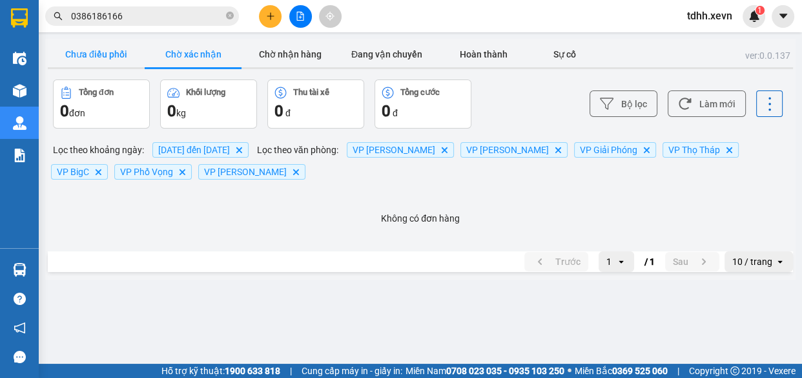
click at [86, 52] on button "Chưa điều phối" at bounding box center [96, 54] width 97 height 26
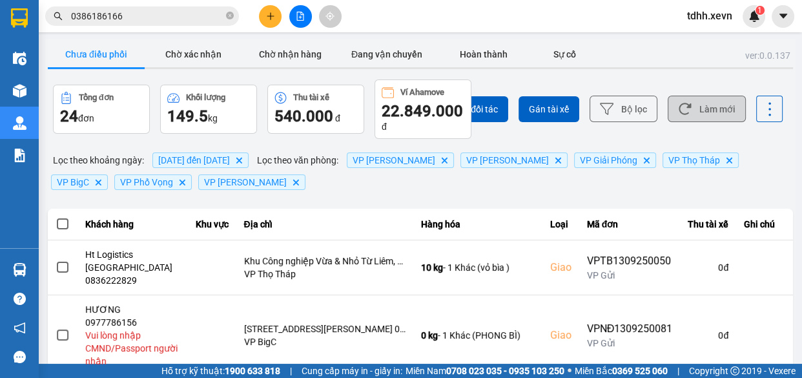
click at [678, 112] on icon at bounding box center [685, 109] width 14 height 14
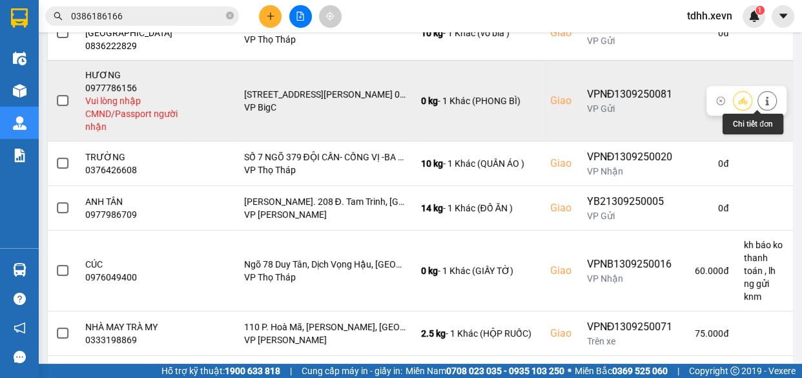
click at [763, 98] on icon at bounding box center [767, 100] width 9 height 9
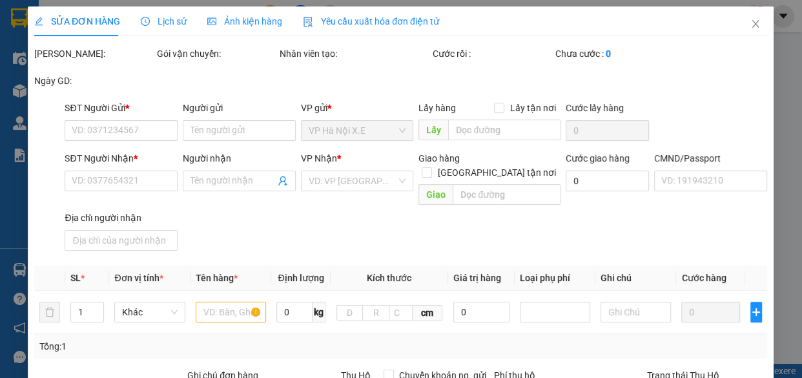
type input "0386903357"
type input "NGỌC"
type input "0977786156"
type input "HƯƠNG"
checkbox input "true"
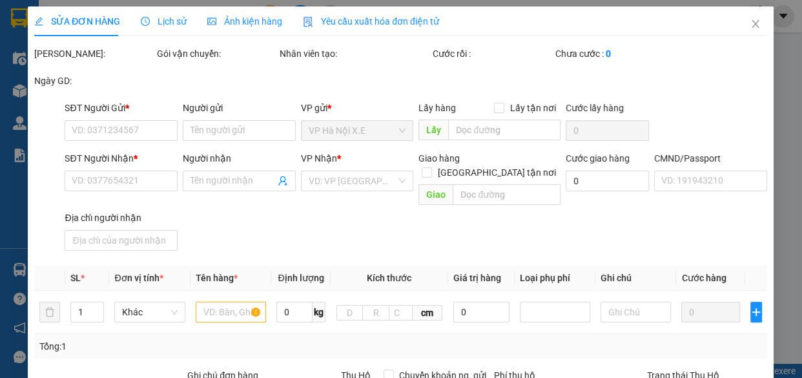
type input "[STREET_ADDRESS][PERSON_NAME] 00000, [GEOGRAPHIC_DATA]"
type input "70.000"
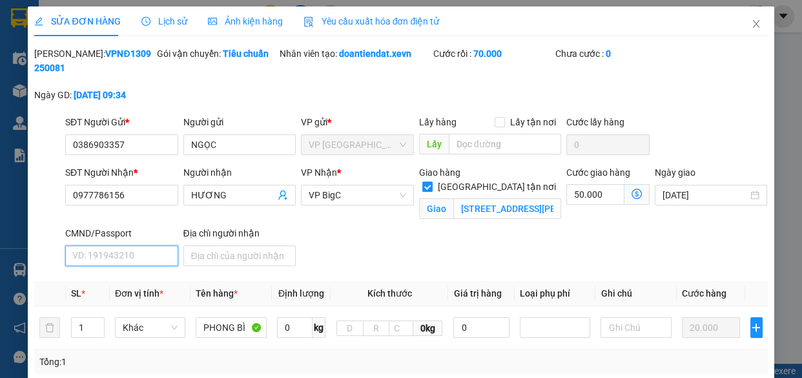
click at [118, 256] on input "CMND/Passport" at bounding box center [121, 255] width 113 height 21
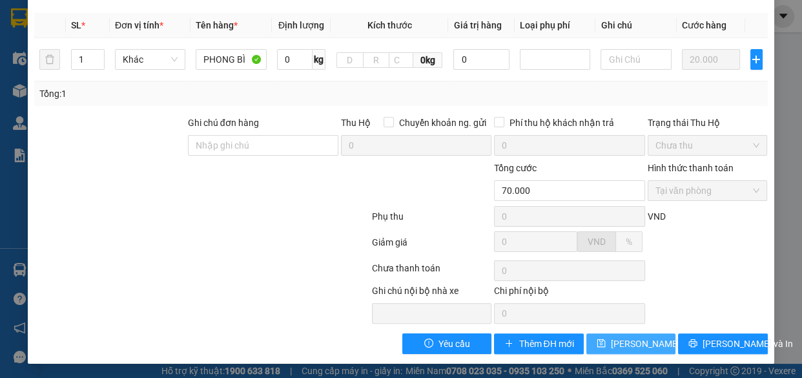
type input "1"
click at [619, 345] on span "[PERSON_NAME] thay đổi" at bounding box center [662, 343] width 103 height 14
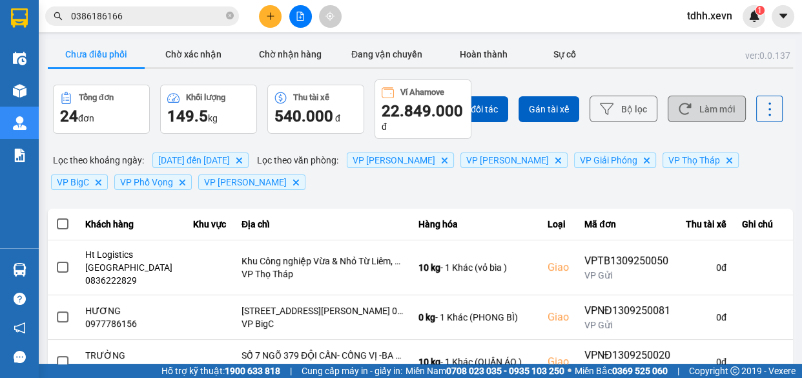
click at [697, 102] on button "Làm mới" at bounding box center [707, 109] width 78 height 26
click at [180, 14] on input "0386186166" at bounding box center [147, 16] width 152 height 14
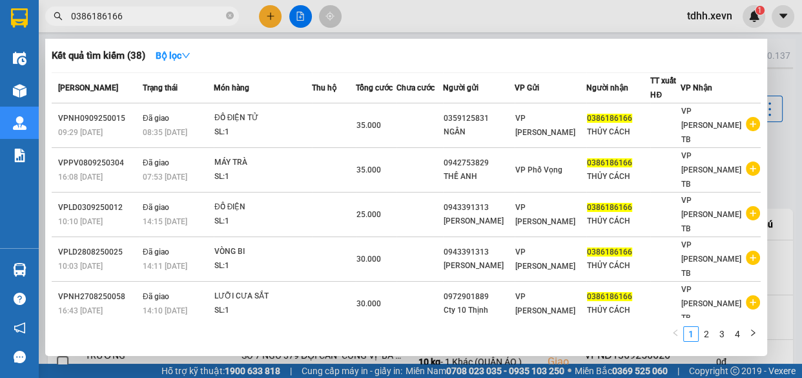
click at [180, 14] on input "0386186166" at bounding box center [147, 16] width 152 height 14
paste input "946747234"
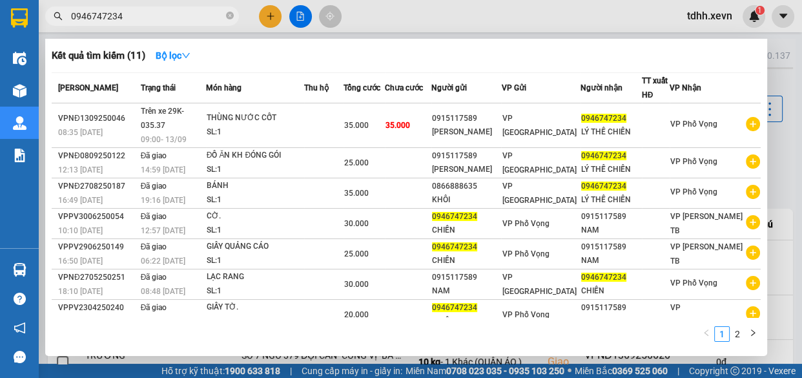
click at [150, 19] on input "0946747234" at bounding box center [147, 16] width 152 height 14
paste input "64346583"
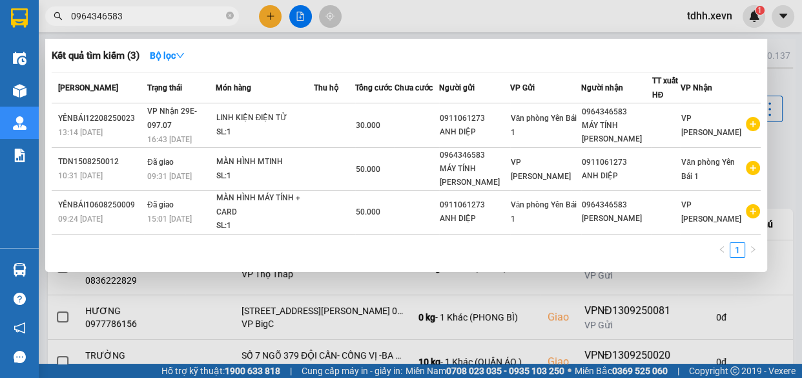
click at [190, 16] on input "0964346583" at bounding box center [147, 16] width 152 height 14
paste input "0942960669"
type input "09643465830942960669"
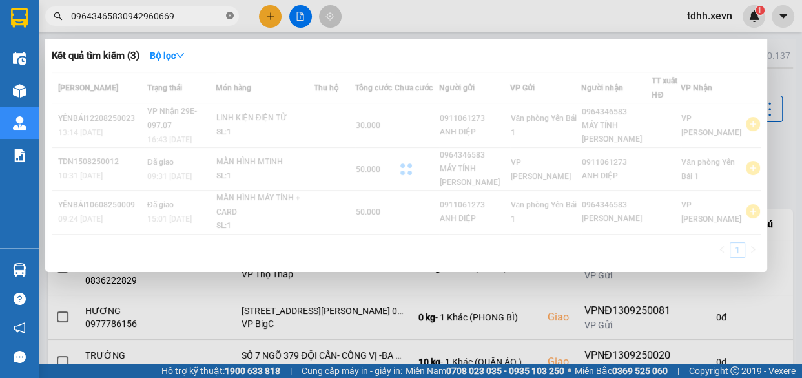
click at [229, 19] on icon "close-circle" at bounding box center [230, 16] width 8 height 8
paste input "0942960669"
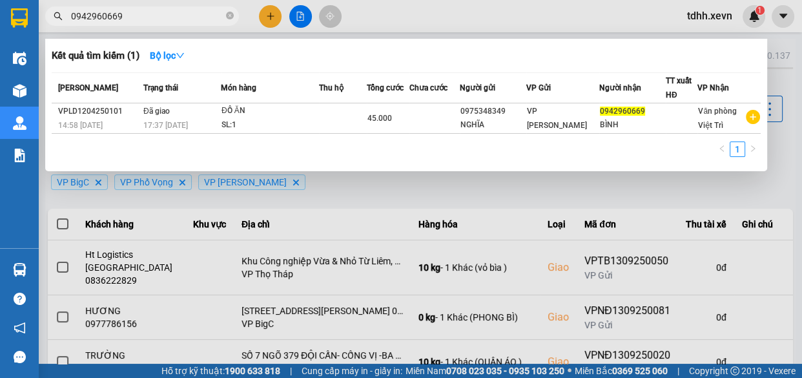
type input "0942960669"
click at [232, 18] on icon "close-circle" at bounding box center [230, 16] width 8 height 8
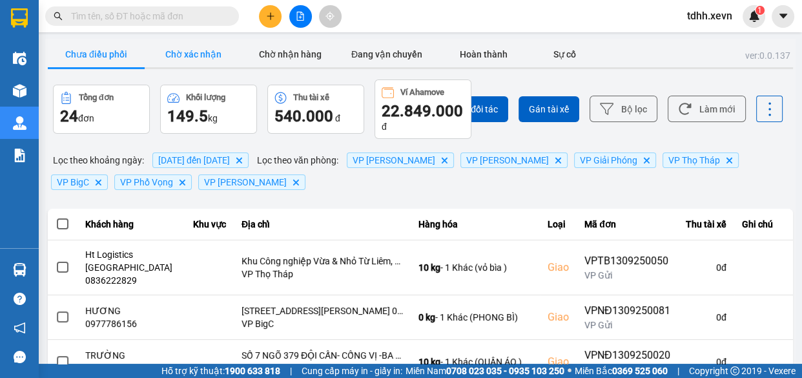
click at [194, 58] on button "Chờ xác nhận" at bounding box center [193, 54] width 97 height 26
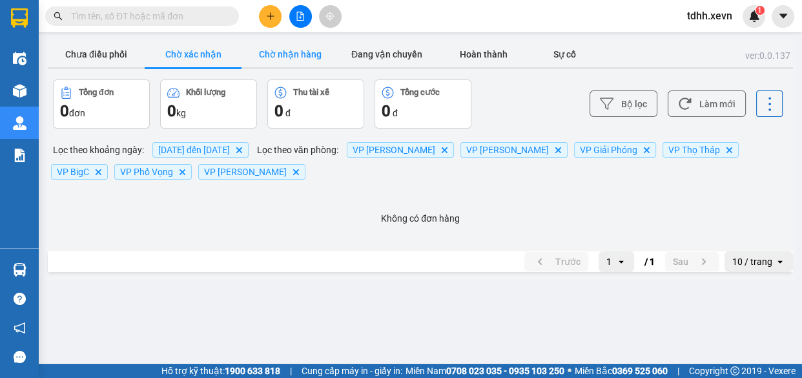
click at [290, 56] on button "Chờ nhận hàng" at bounding box center [290, 54] width 97 height 26
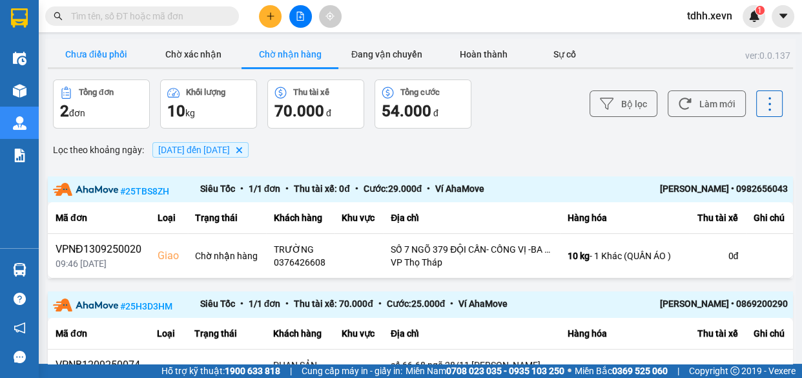
click at [99, 48] on button "Chưa điều phối" at bounding box center [96, 54] width 97 height 26
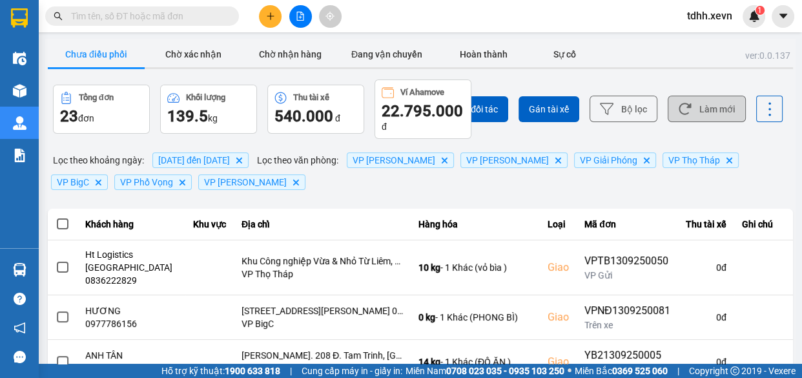
click at [701, 110] on button "Làm mới" at bounding box center [707, 109] width 78 height 26
click at [703, 106] on button "Làm mới" at bounding box center [707, 109] width 78 height 26
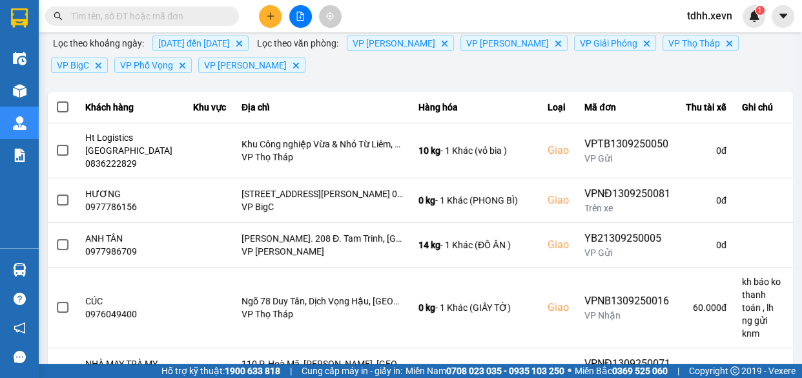
scroll to position [293, 0]
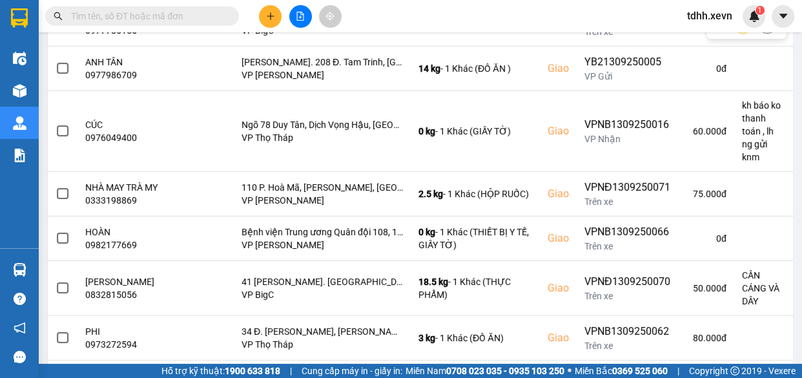
click at [209, 21] on input "text" at bounding box center [147, 16] width 152 height 14
paste input "0763556769"
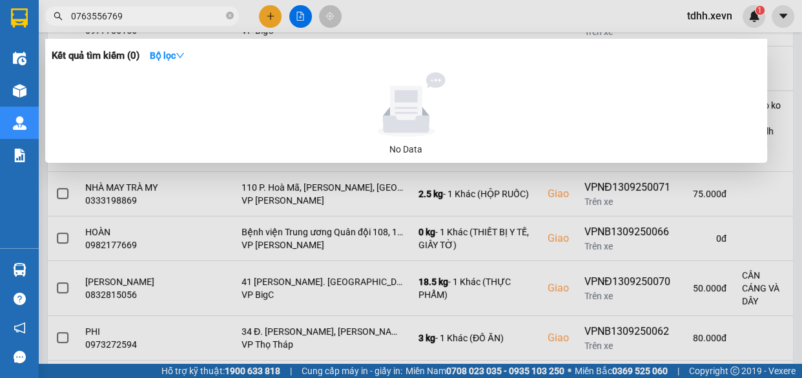
type input "0763556769"
click at [227, 19] on icon "close-circle" at bounding box center [230, 16] width 8 height 8
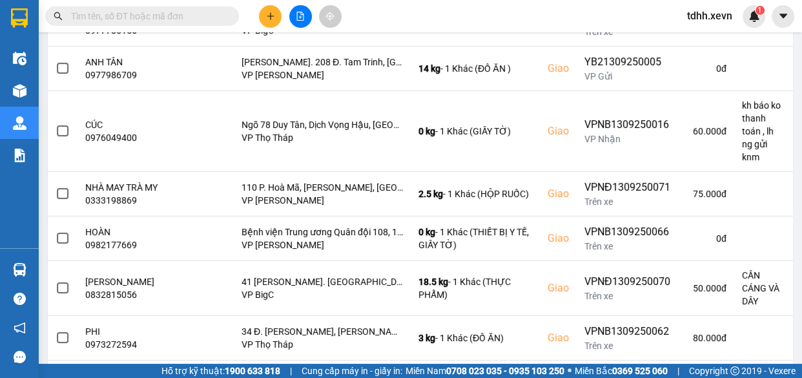
click at [193, 17] on input "text" at bounding box center [147, 16] width 152 height 14
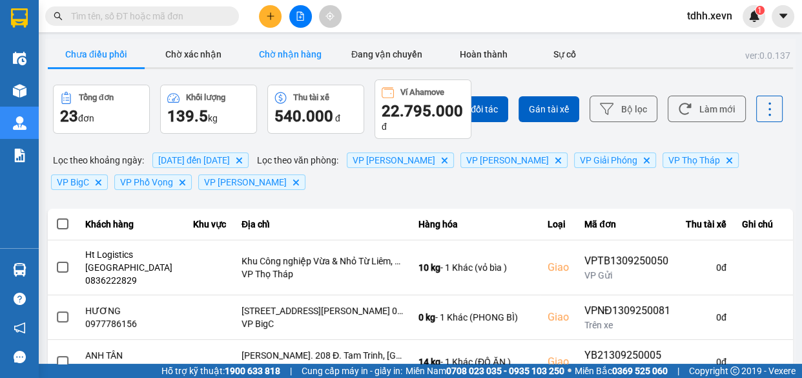
click at [300, 56] on button "Chờ nhận hàng" at bounding box center [290, 54] width 97 height 26
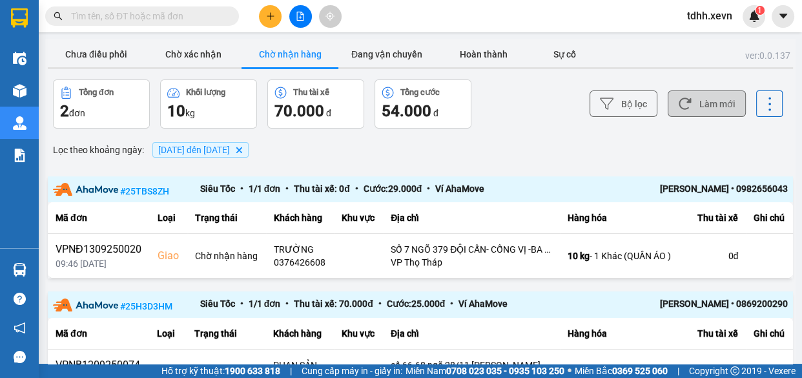
click at [703, 114] on button "Làm mới" at bounding box center [707, 103] width 78 height 26
click at [114, 52] on button "Chưa điều phối" at bounding box center [96, 54] width 97 height 26
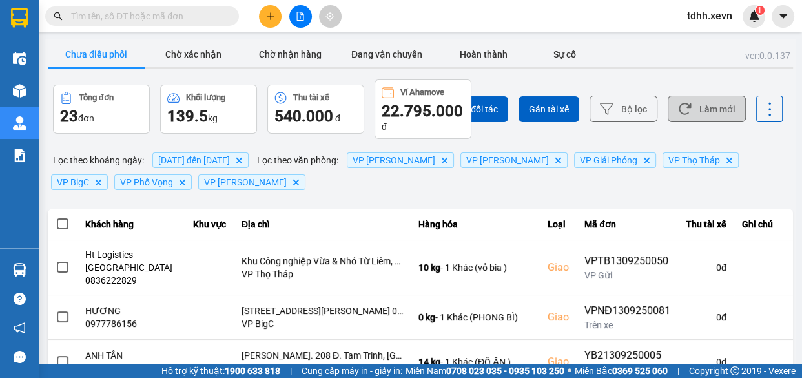
click at [695, 112] on button "Làm mới" at bounding box center [707, 109] width 78 height 26
click at [693, 112] on button "Làm mới" at bounding box center [707, 109] width 78 height 26
click at [720, 108] on button "Làm mới" at bounding box center [707, 109] width 78 height 26
click at [701, 111] on button "Làm mới" at bounding box center [707, 109] width 78 height 26
click at [696, 101] on button "Làm mới" at bounding box center [707, 109] width 78 height 26
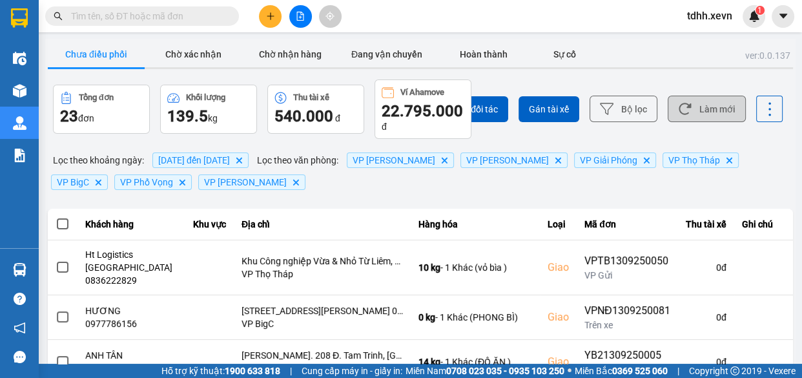
click at [707, 118] on button "Làm mới" at bounding box center [707, 109] width 78 height 26
drag, startPoint x: 688, startPoint y: 124, endPoint x: 688, endPoint y: 130, distance: 6.5
click at [688, 130] on div "Chọn đối tác Gán tài xế Bộ lọc Làm mới" at bounding box center [600, 108] width 365 height 59
click at [704, 109] on button "Làm mới" at bounding box center [707, 109] width 78 height 26
click at [694, 118] on button "Làm mới" at bounding box center [707, 109] width 78 height 26
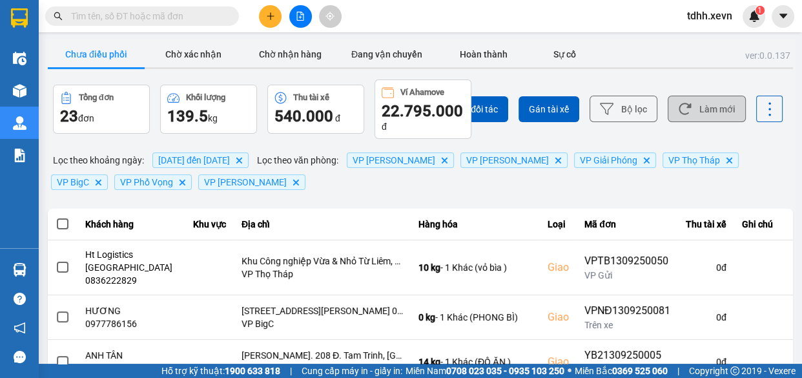
click at [694, 103] on button "Làm mới" at bounding box center [707, 109] width 78 height 26
click at [701, 109] on button "Làm mới" at bounding box center [707, 109] width 78 height 26
click at [684, 103] on button "Làm mới" at bounding box center [707, 109] width 78 height 26
click at [704, 108] on button "Làm mới" at bounding box center [707, 109] width 78 height 26
click at [704, 107] on button "Làm mới" at bounding box center [707, 109] width 78 height 26
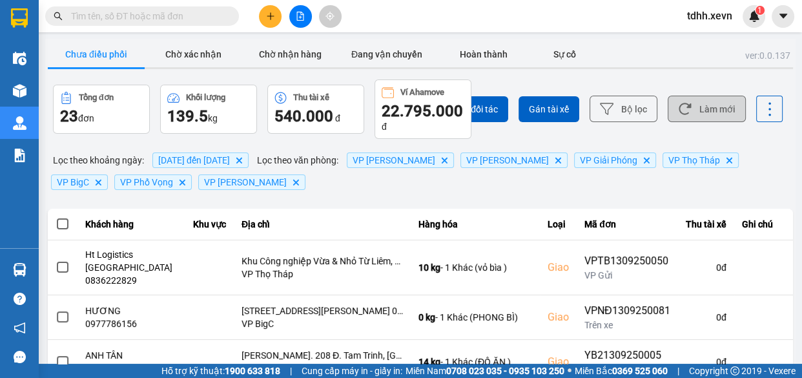
click at [688, 112] on button "Làm mới" at bounding box center [707, 109] width 78 height 26
click at [678, 103] on icon at bounding box center [685, 109] width 14 height 14
click at [705, 102] on button "Làm mới" at bounding box center [707, 109] width 78 height 26
click at [699, 107] on button "Làm mới" at bounding box center [707, 109] width 78 height 26
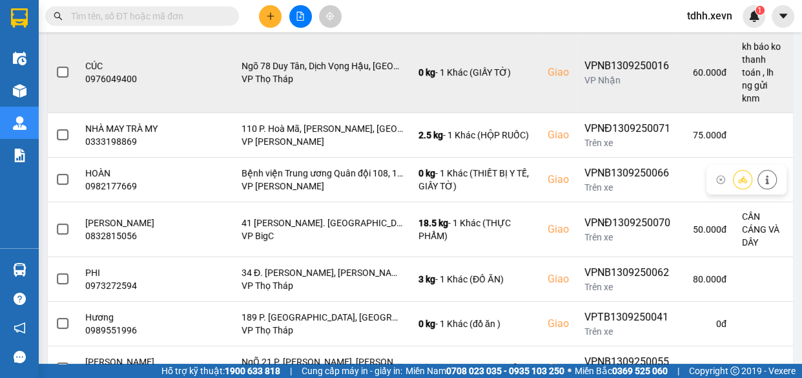
scroll to position [393, 0]
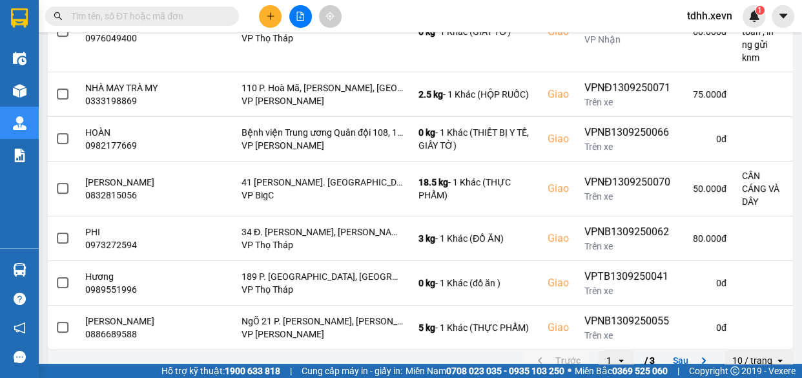
click at [167, 15] on input "text" at bounding box center [147, 16] width 152 height 14
drag, startPoint x: 167, startPoint y: 15, endPoint x: 192, endPoint y: 27, distance: 28.0
click at [169, 15] on input "text" at bounding box center [147, 16] width 152 height 14
paste input "0934006699"
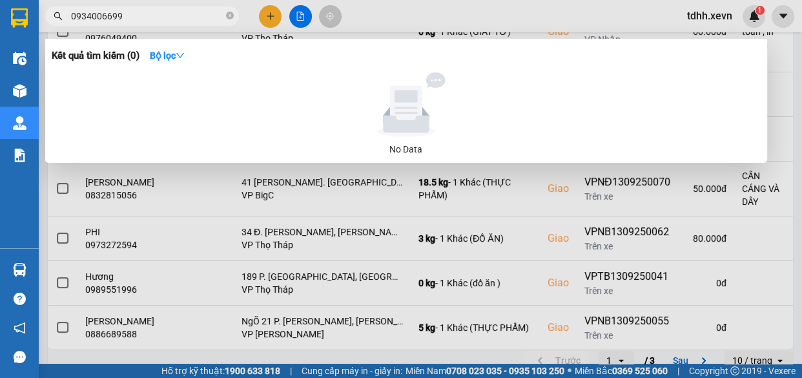
type input "0934006699"
click at [232, 13] on icon "close-circle" at bounding box center [230, 16] width 8 height 8
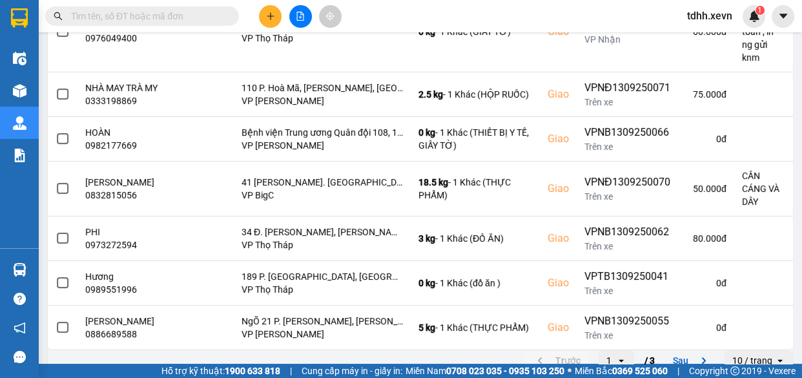
click at [172, 15] on input "text" at bounding box center [147, 16] width 152 height 14
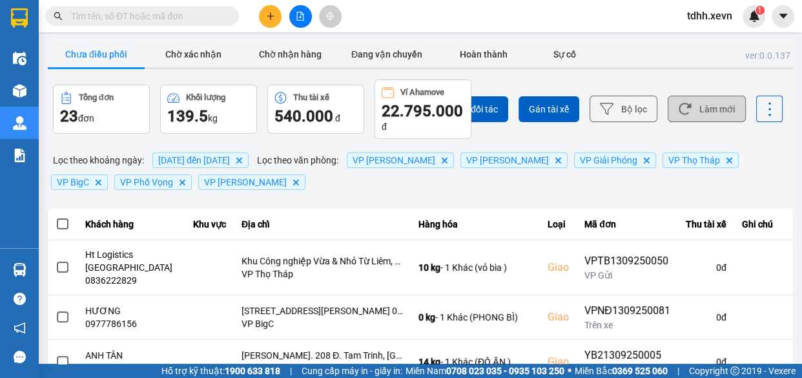
click at [704, 103] on button "Làm mới" at bounding box center [707, 109] width 78 height 26
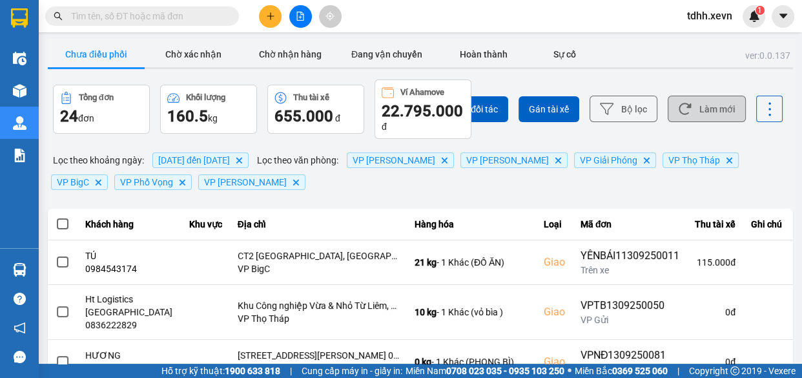
click at [717, 101] on button "Làm mới" at bounding box center [707, 109] width 78 height 26
click at [187, 18] on input "text" at bounding box center [147, 16] width 152 height 14
paste input "0855166789"
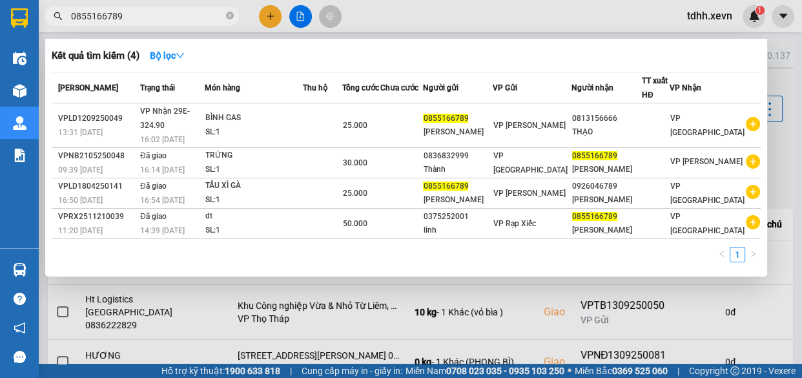
type input "0855166789"
click at [530, 9] on div at bounding box center [401, 189] width 802 height 378
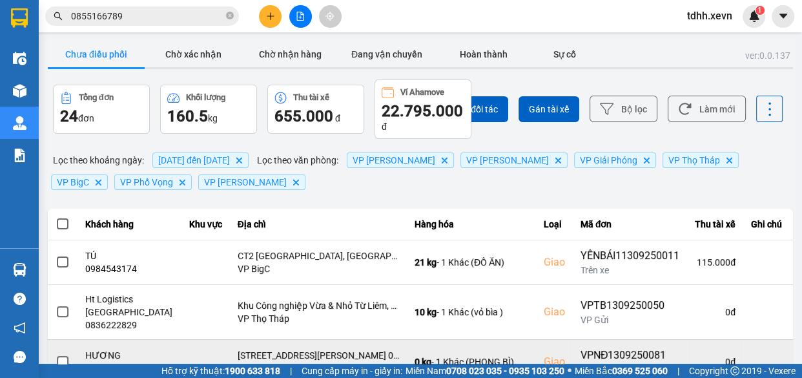
scroll to position [176, 0]
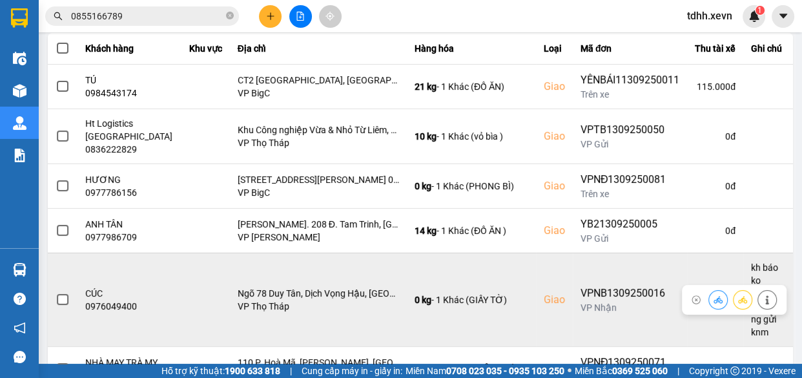
click at [760, 288] on button at bounding box center [767, 299] width 18 height 23
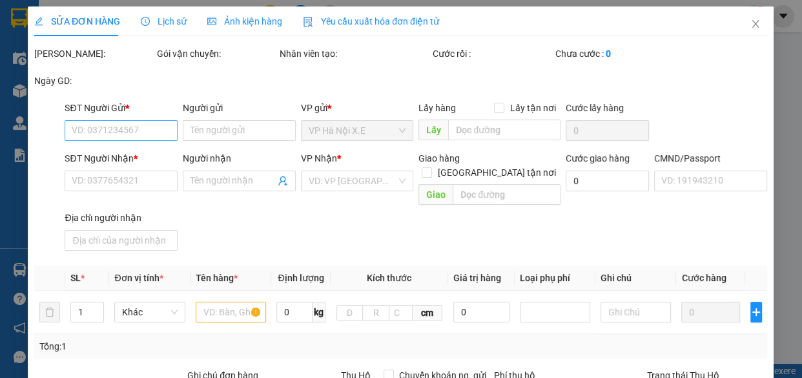
type input "0979854482"
type input "NG VĂN BÌNH"
type input "0976049400"
type input "CÚC"
checkbox input "true"
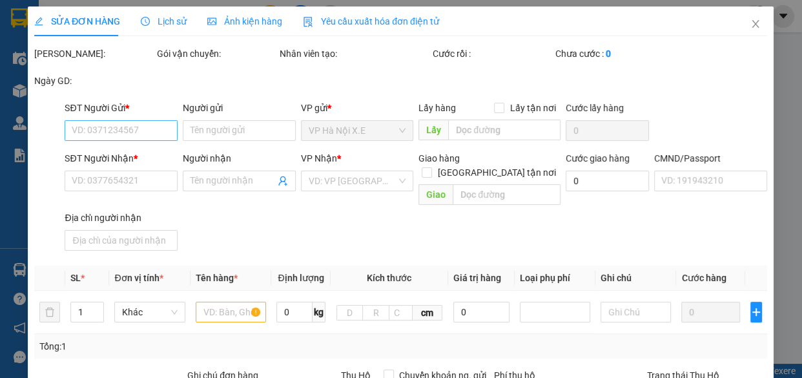
type input "Ngõ 78 Duy Tân, Dịch Vọng Hậu, [GEOGRAPHIC_DATA], [GEOGRAPHIC_DATA], [GEOGRAPHI…"
type input "1"
type input "kh báo ko thanh toán , lh ng gửi knm"
type input "60.000"
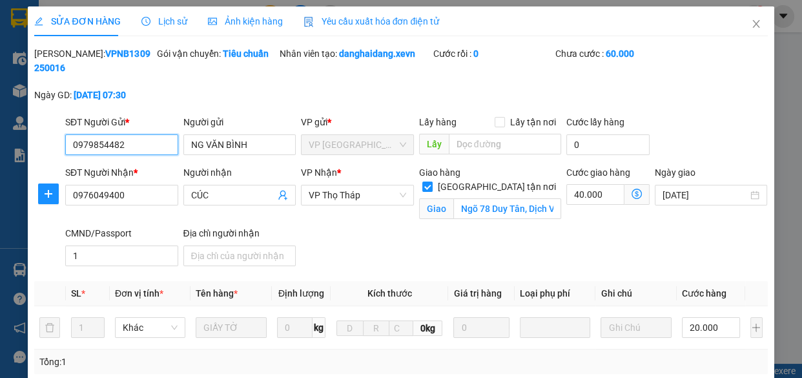
drag, startPoint x: 156, startPoint y: 145, endPoint x: 18, endPoint y: 164, distance: 138.8
click at [18, 164] on div "SỬA ĐƠN HÀNG Lịch sử Ảnh kiện hàng Yêu cầu xuất hóa đơn điện tử Total Paid Fee …" at bounding box center [401, 189] width 802 height 378
drag, startPoint x: 749, startPoint y: 19, endPoint x: 694, endPoint y: 32, distance: 56.4
click at [751, 21] on icon "close" at bounding box center [756, 24] width 10 height 10
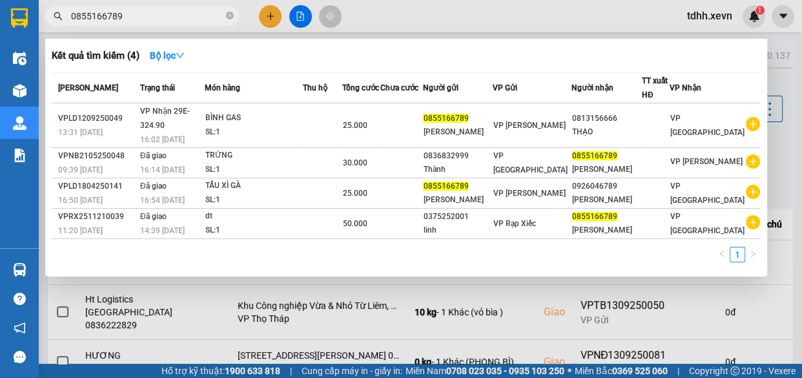
click at [182, 19] on input "0855166789" at bounding box center [147, 16] width 152 height 14
drag, startPoint x: 443, startPoint y: 32, endPoint x: 562, endPoint y: 62, distance: 122.6
click at [446, 32] on div at bounding box center [401, 189] width 802 height 378
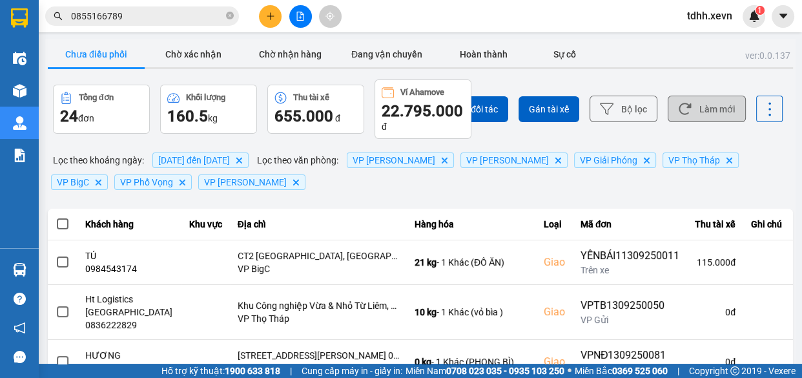
click at [706, 116] on button "Làm mới" at bounding box center [707, 109] width 78 height 26
click at [696, 119] on button "Làm mới" at bounding box center [707, 109] width 78 height 26
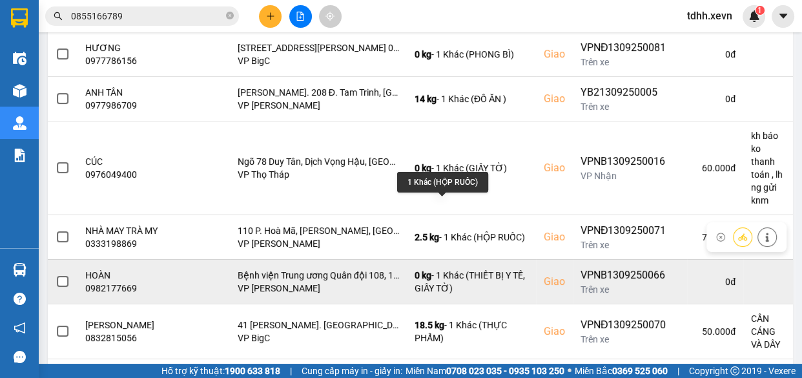
scroll to position [393, 0]
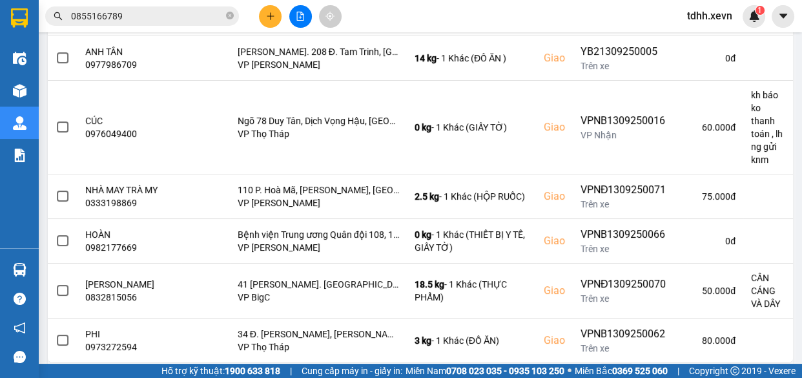
click at [670, 364] on button "Sau" at bounding box center [692, 373] width 54 height 19
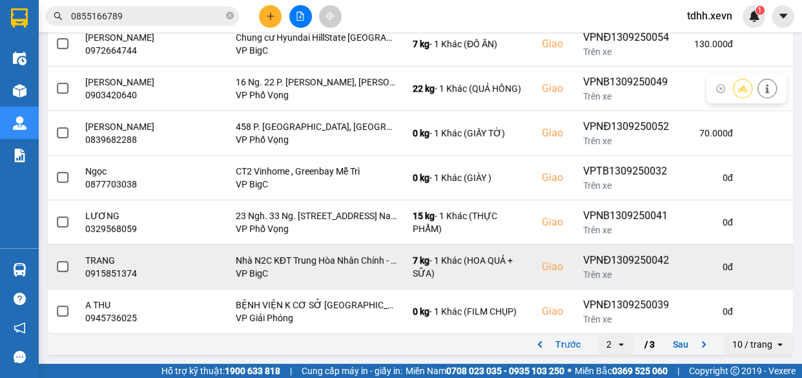
scroll to position [362, 0]
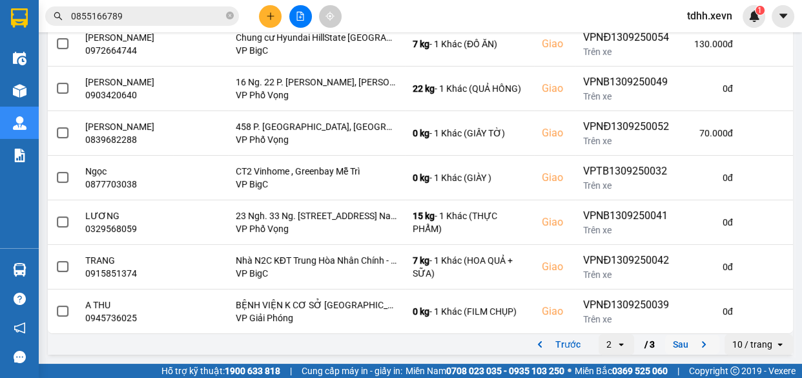
click at [665, 353] on button "Sau" at bounding box center [692, 344] width 54 height 19
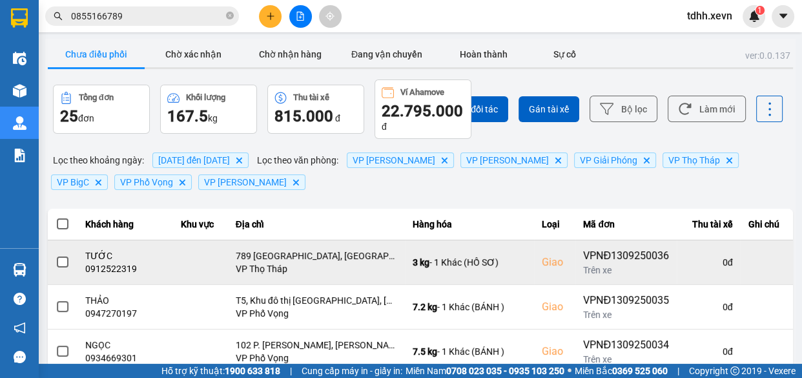
scroll to position [129, 0]
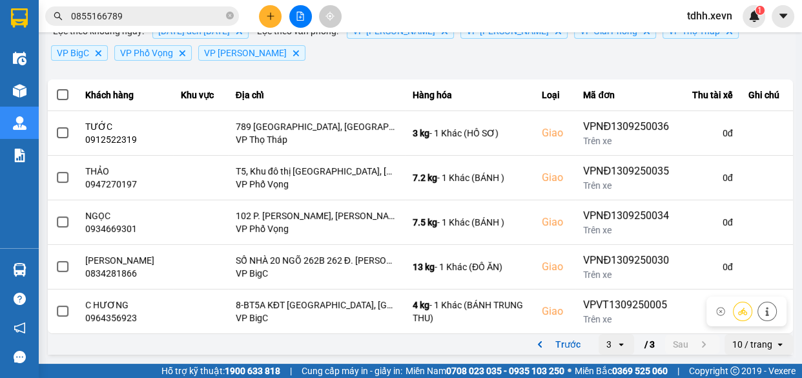
click at [555, 351] on button "Trước" at bounding box center [556, 344] width 64 height 19
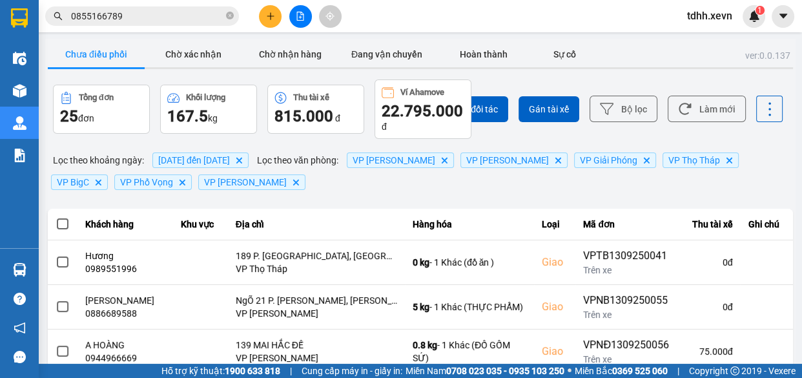
scroll to position [362, 0]
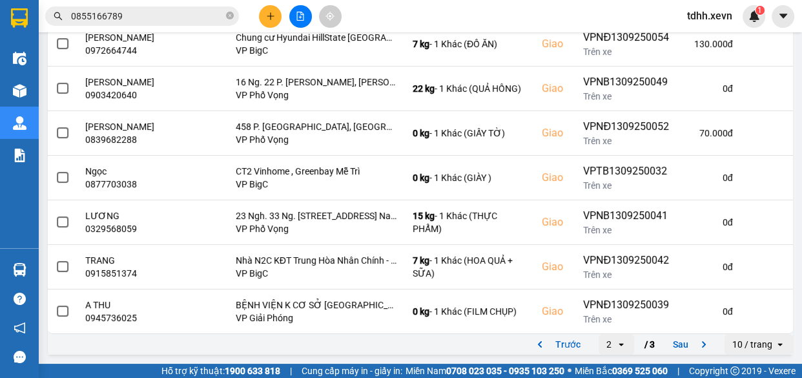
click at [557, 346] on button "Trước" at bounding box center [556, 344] width 64 height 19
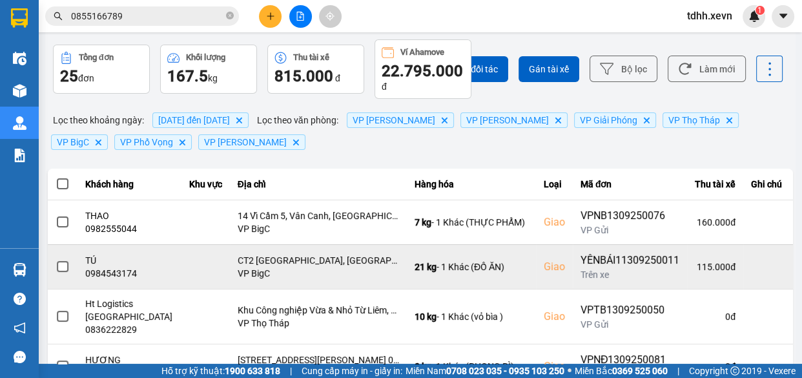
scroll to position [0, 0]
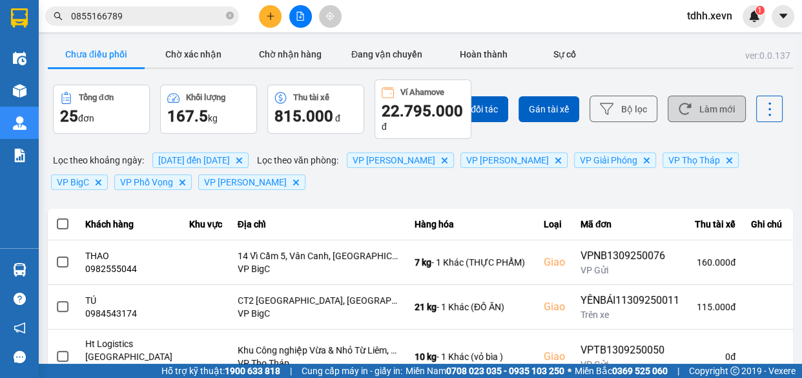
click at [678, 106] on icon at bounding box center [685, 109] width 14 height 14
click at [681, 110] on icon at bounding box center [685, 109] width 14 height 14
click at [696, 114] on button "Làm mới" at bounding box center [707, 109] width 78 height 26
click at [688, 103] on button "Làm mới" at bounding box center [707, 109] width 78 height 26
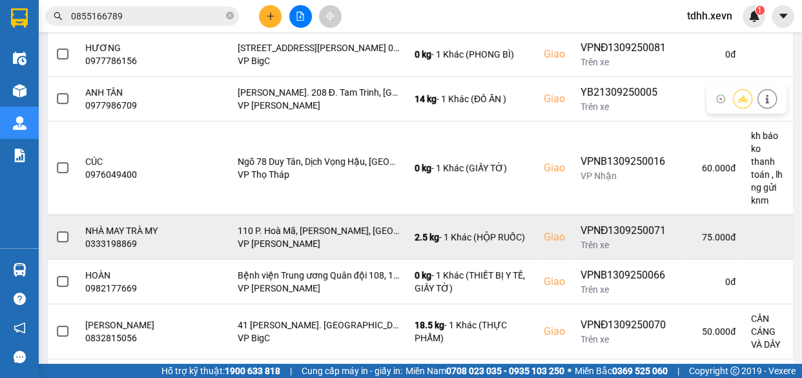
scroll to position [393, 0]
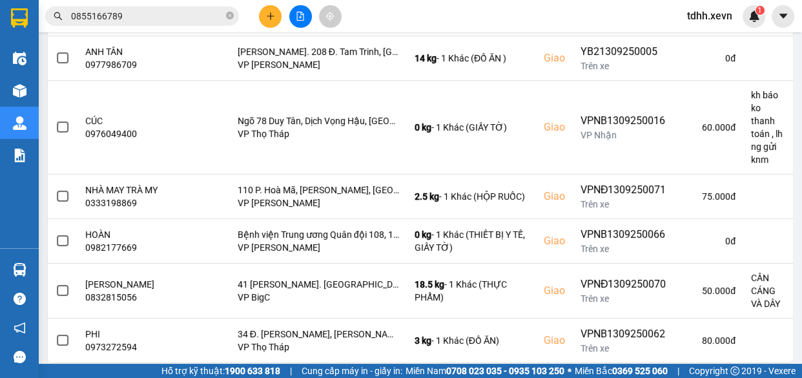
click at [669, 364] on button "Sau" at bounding box center [692, 373] width 54 height 19
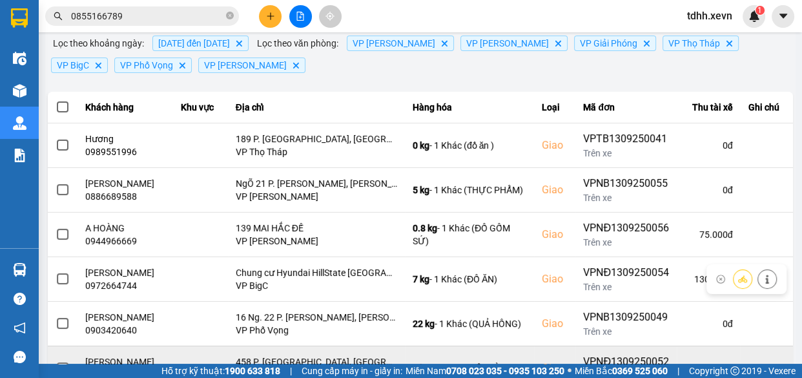
scroll to position [362, 0]
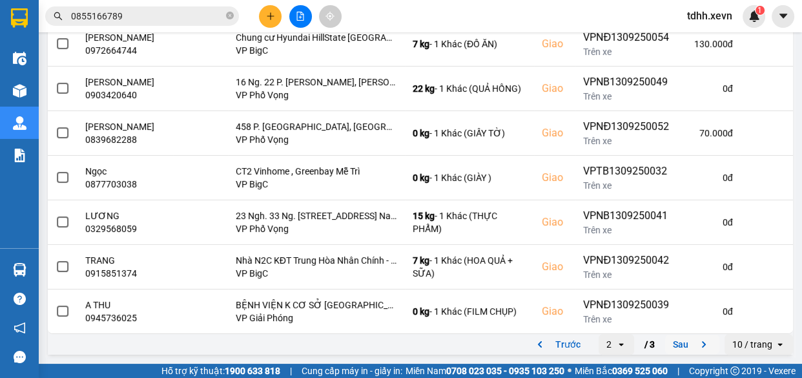
click at [696, 338] on icon "next page. current page 2 / 3" at bounding box center [703, 343] width 15 height 15
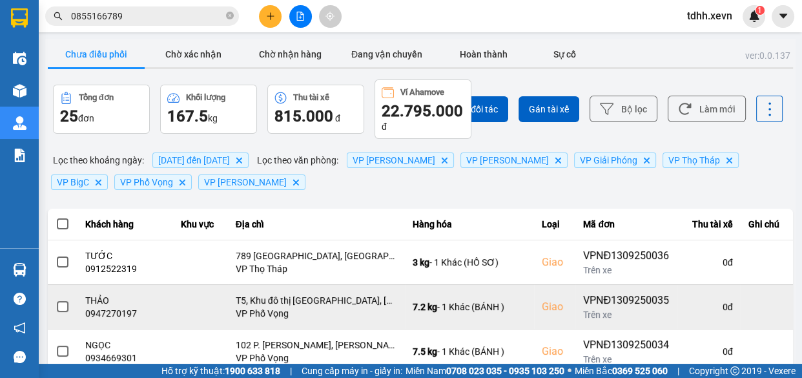
scroll to position [129, 0]
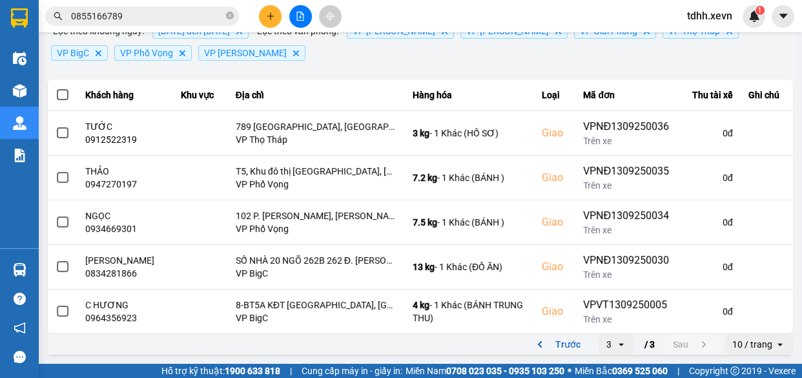
click at [176, 17] on input "0855166789" at bounding box center [147, 16] width 152 height 14
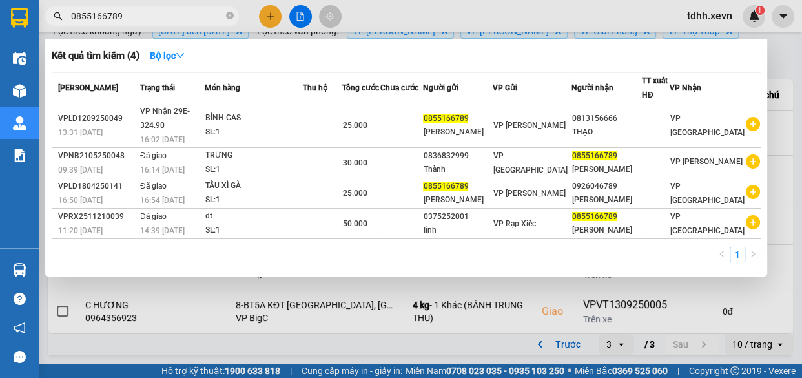
click at [176, 17] on input "0855166789" at bounding box center [147, 16] width 152 height 14
paste input "983563375"
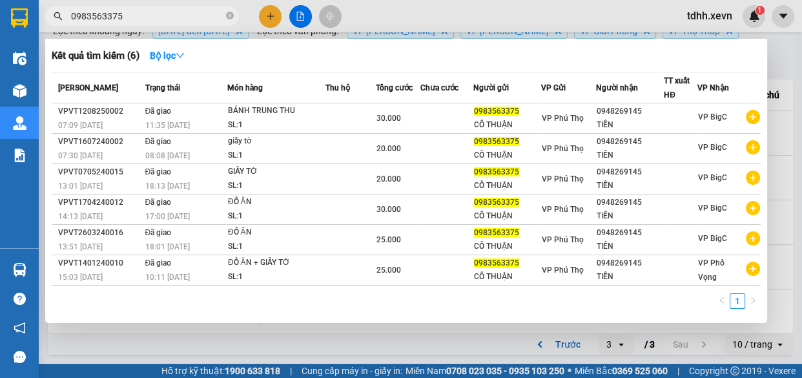
click at [639, 19] on div at bounding box center [401, 189] width 802 height 378
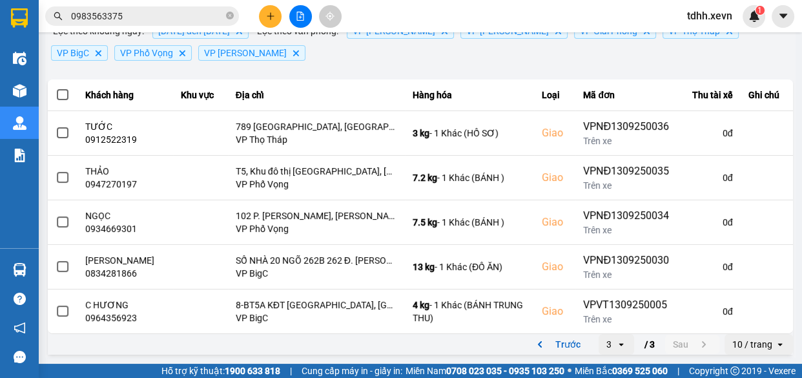
scroll to position [0, 0]
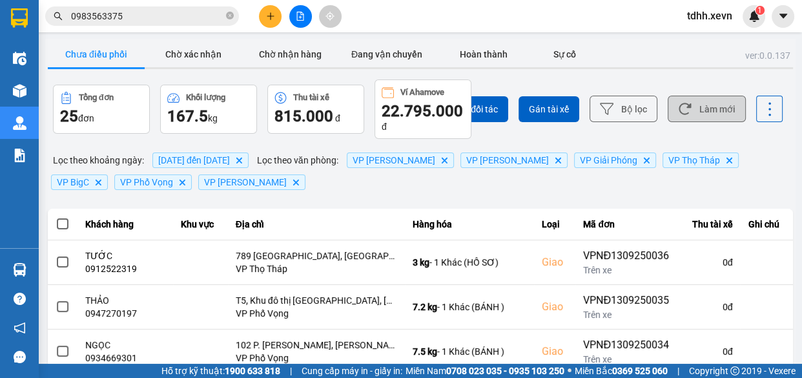
click at [712, 107] on button "Làm mới" at bounding box center [707, 109] width 78 height 26
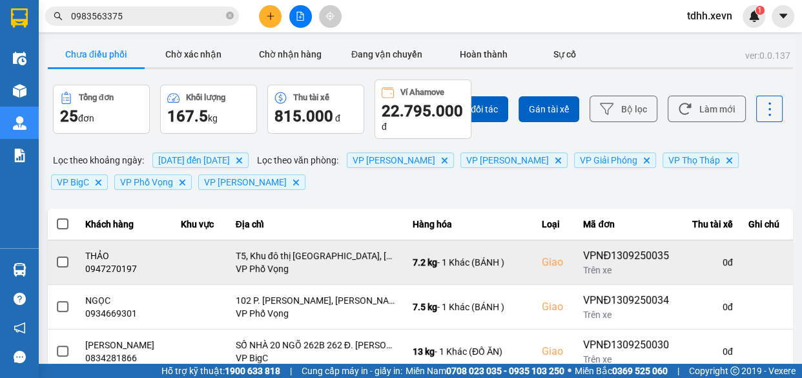
scroll to position [84, 0]
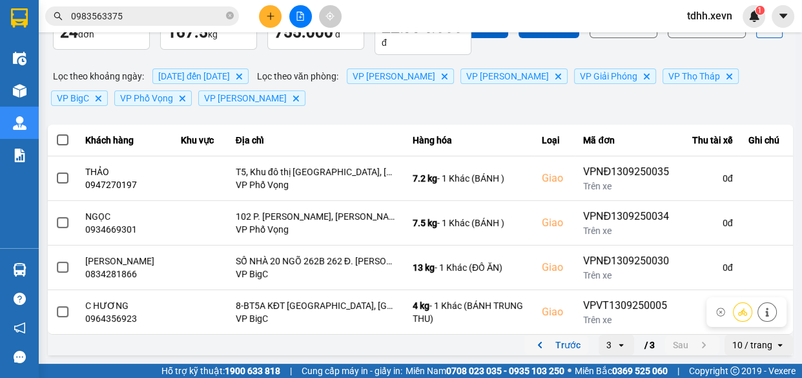
click at [562, 340] on button "Trước" at bounding box center [556, 344] width 64 height 19
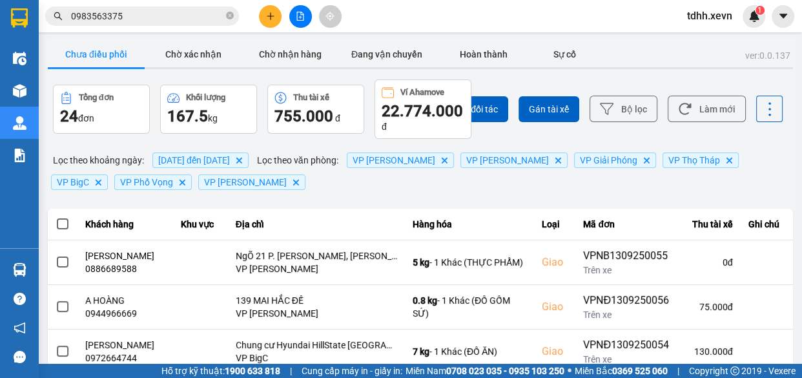
scroll to position [362, 0]
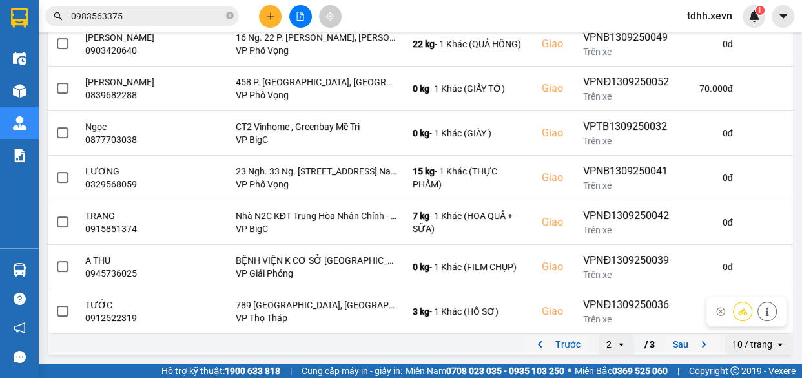
click at [558, 344] on button "Trước" at bounding box center [556, 344] width 64 height 19
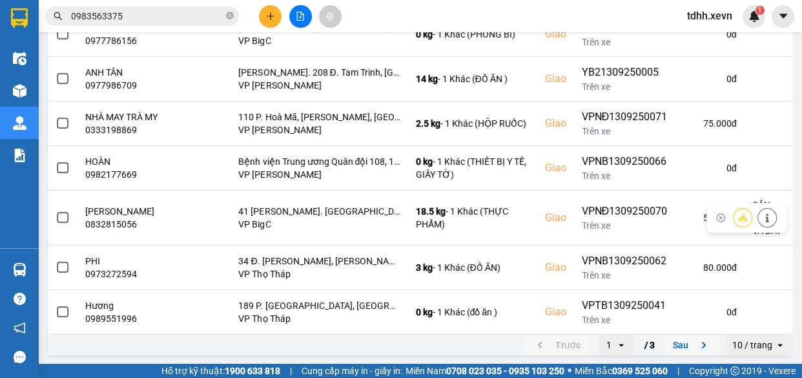
scroll to position [0, 0]
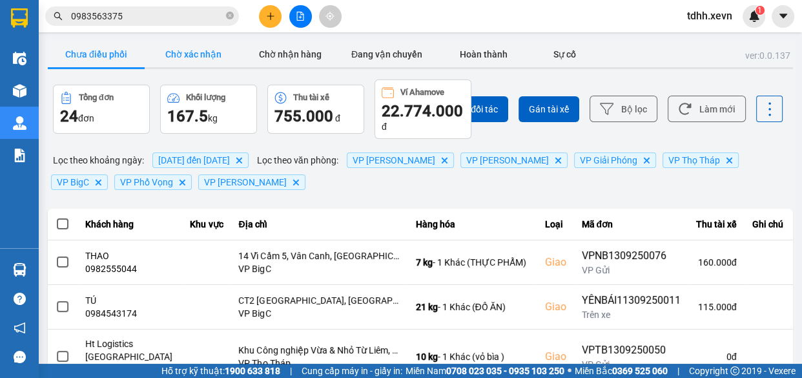
click at [196, 61] on button "Chờ xác nhận" at bounding box center [193, 54] width 97 height 26
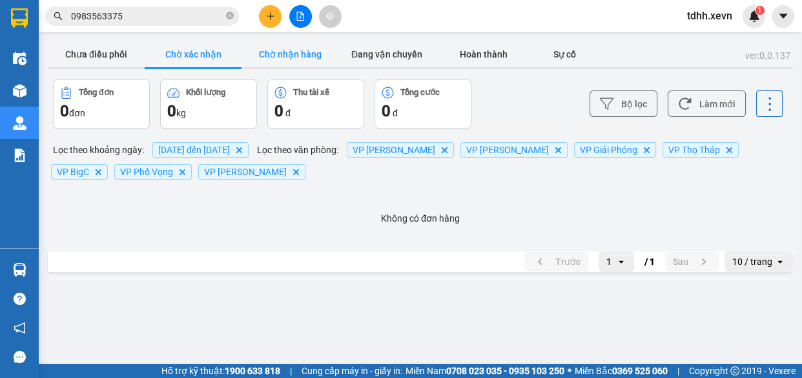
click at [284, 61] on button "Chờ nhận hàng" at bounding box center [290, 54] width 97 height 26
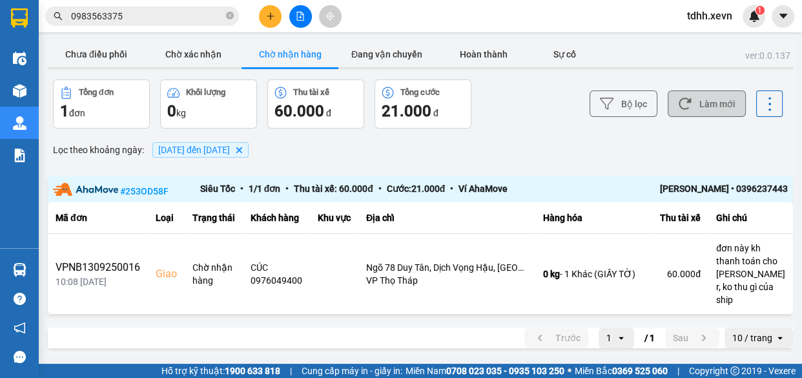
click at [727, 103] on button "Làm mới" at bounding box center [707, 103] width 78 height 26
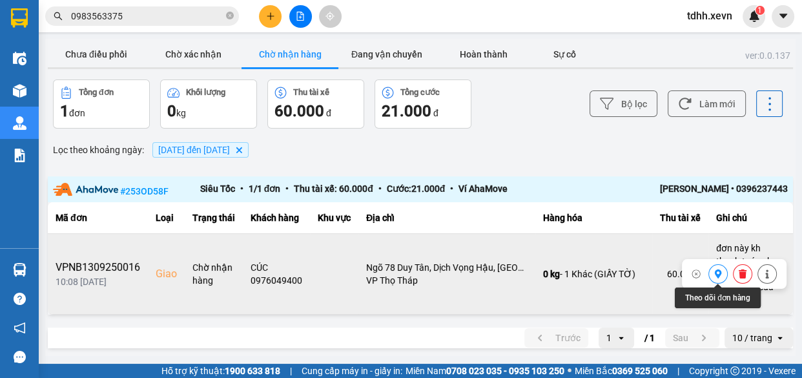
click at [722, 275] on icon at bounding box center [718, 273] width 9 height 9
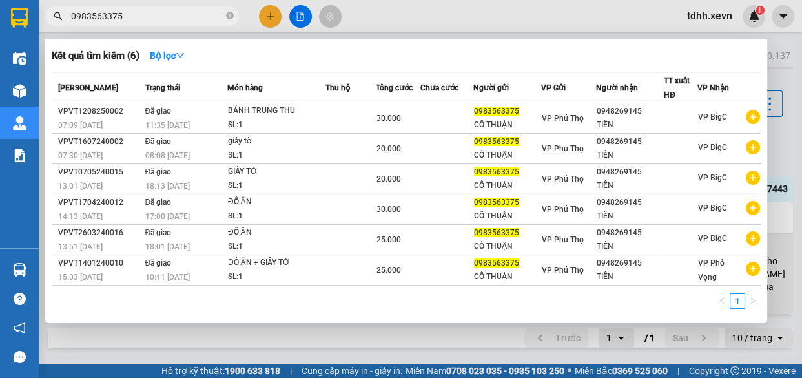
click at [176, 12] on input "0983563375" at bounding box center [147, 16] width 152 height 14
paste input "05515676"
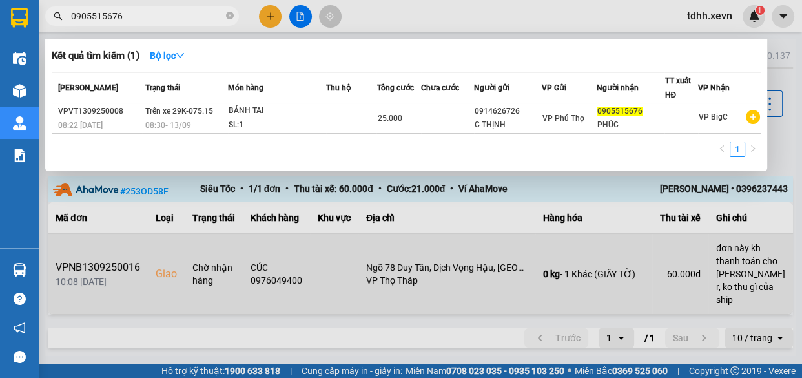
type input "0905515676"
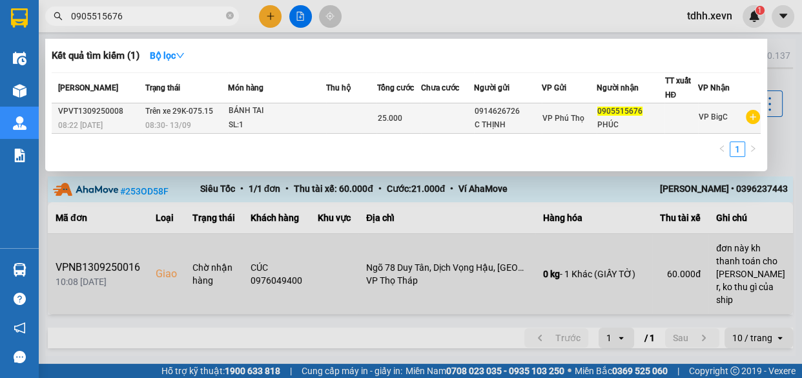
click at [444, 103] on td at bounding box center [447, 118] width 53 height 30
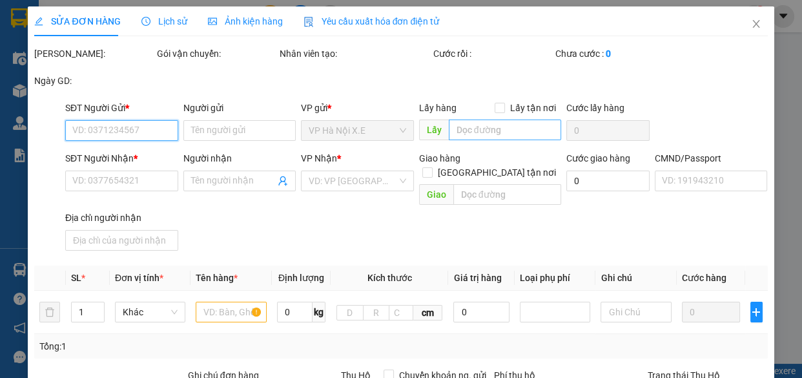
type input "0914626726"
type input "C THỊNH"
type input "0905515676"
type input "PHÚC"
type input "ship 0868683271 am"
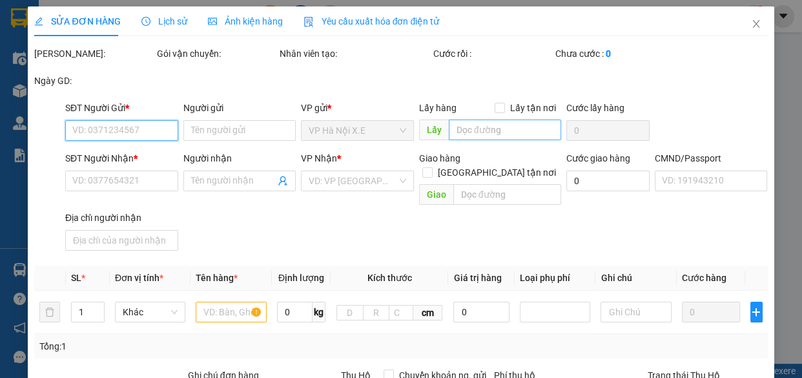
type input "25.000"
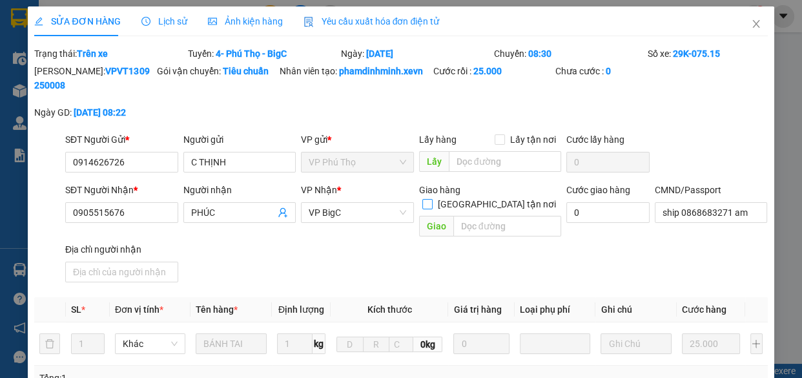
click at [500, 197] on span "[GEOGRAPHIC_DATA] tận nơi" at bounding box center [497, 204] width 129 height 14
click at [431, 199] on input "[GEOGRAPHIC_DATA] tận nơi" at bounding box center [426, 203] width 9 height 9
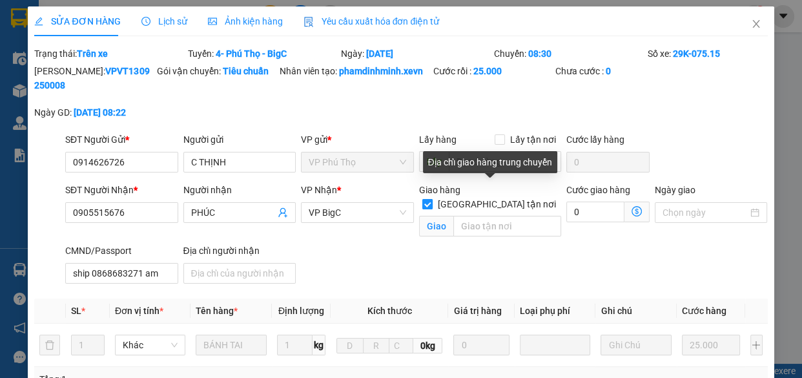
click at [431, 199] on input "[GEOGRAPHIC_DATA] tận nơi" at bounding box center [426, 203] width 9 height 9
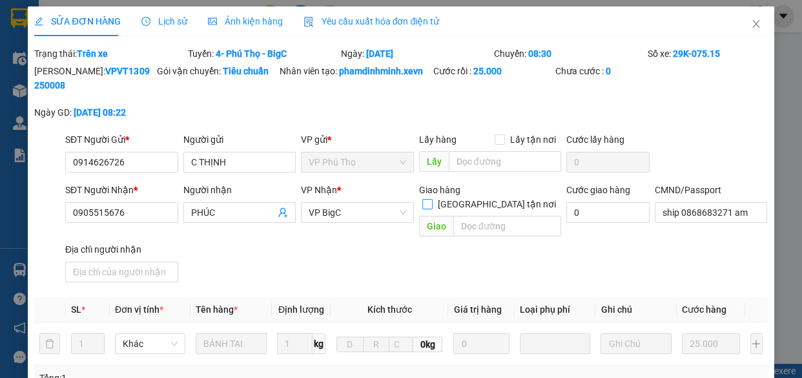
click at [488, 197] on label "[GEOGRAPHIC_DATA] tận nơi" at bounding box center [491, 204] width 139 height 14
click at [431, 199] on input "[GEOGRAPHIC_DATA] tận nơi" at bounding box center [426, 203] width 9 height 9
checkbox input "true"
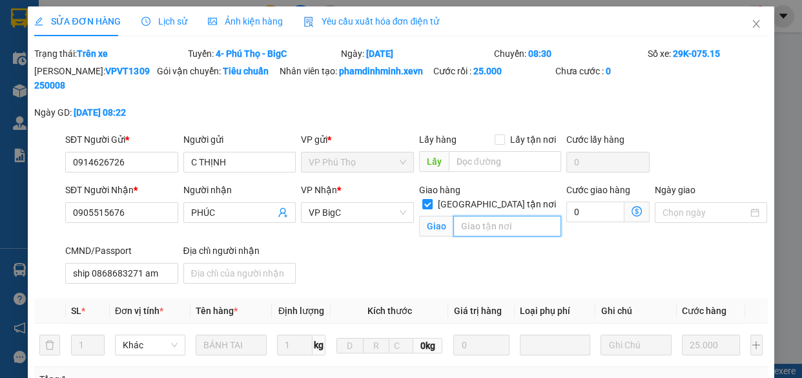
click at [497, 216] on input "text" at bounding box center [507, 226] width 108 height 21
paste input "Lk8 khu đô thị [GEOGRAPHIC_DATA], 32 P. [GEOGRAPHIC_DATA], [GEOGRAPHIC_DATA], […"
type input "Lk8 khu đô thị [GEOGRAPHIC_DATA], 32 P. [GEOGRAPHIC_DATA], [GEOGRAPHIC_DATA], […"
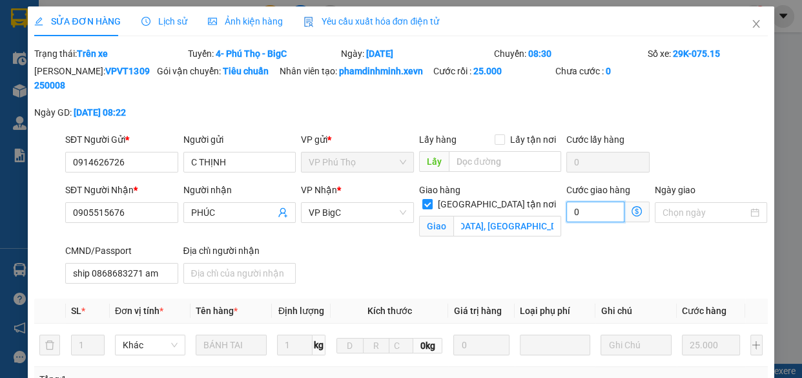
drag, startPoint x: 586, startPoint y: 212, endPoint x: 597, endPoint y: 195, distance: 20.1
click at [585, 212] on input "0" at bounding box center [595, 211] width 58 height 21
type input "25.009"
type input "9"
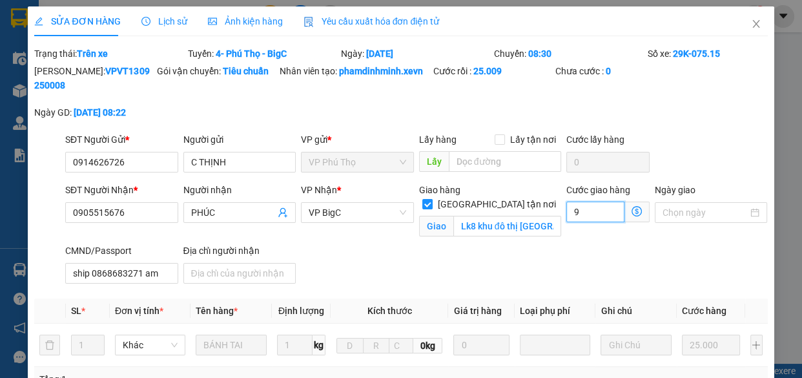
type input "90"
type input "25.090"
type input "90"
type input "115.000"
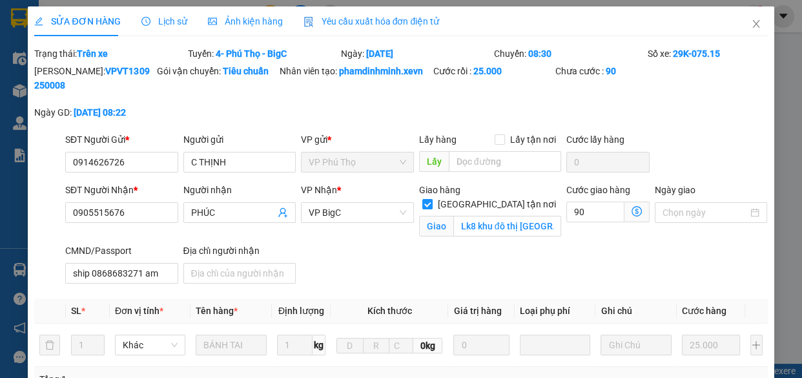
type input "90.000"
click at [452, 249] on div "SĐT Người Nhận * 0905515676 Người nhận PHÚC VP Nhận * VP BigC Giao hàng [GEOGRA…" at bounding box center [417, 236] width 708 height 106
click at [751, 23] on icon "close" at bounding box center [756, 24] width 10 height 10
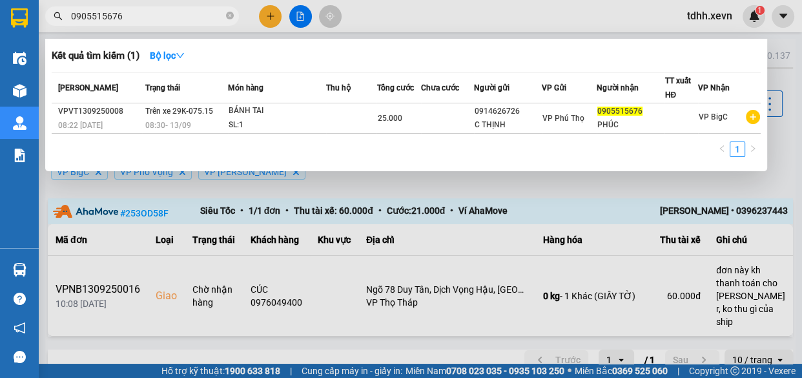
click at [187, 19] on input "0905515676" at bounding box center [147, 16] width 152 height 14
click at [231, 19] on icon "close-circle" at bounding box center [230, 16] width 8 height 8
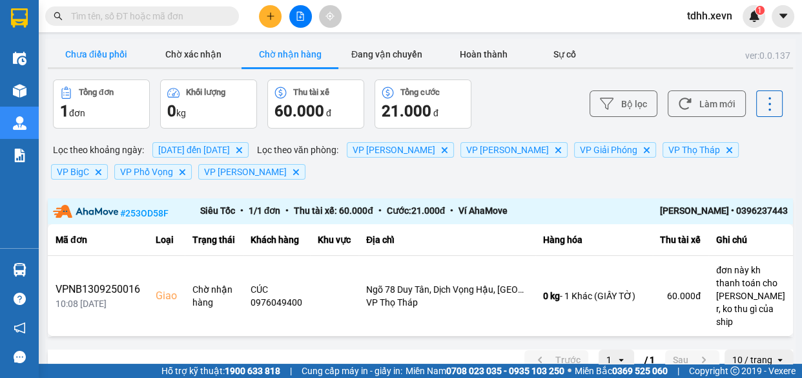
click at [107, 54] on button "Chưa điều phối" at bounding box center [96, 54] width 97 height 26
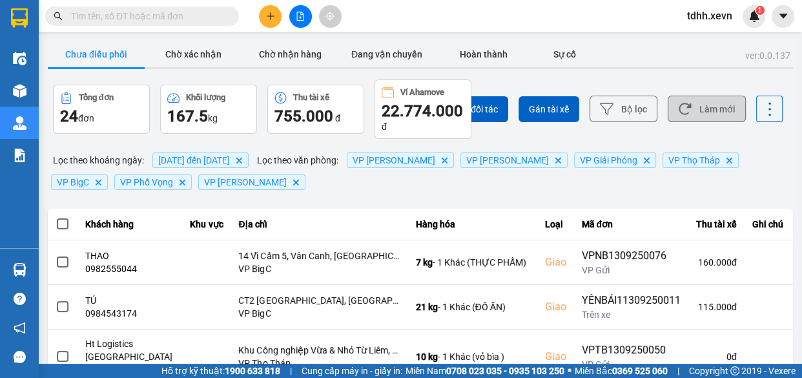
click at [708, 110] on button "Làm mới" at bounding box center [707, 109] width 78 height 26
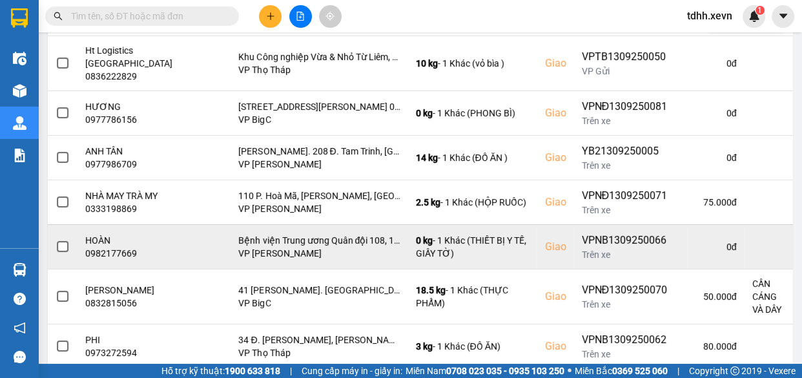
scroll to position [372, 0]
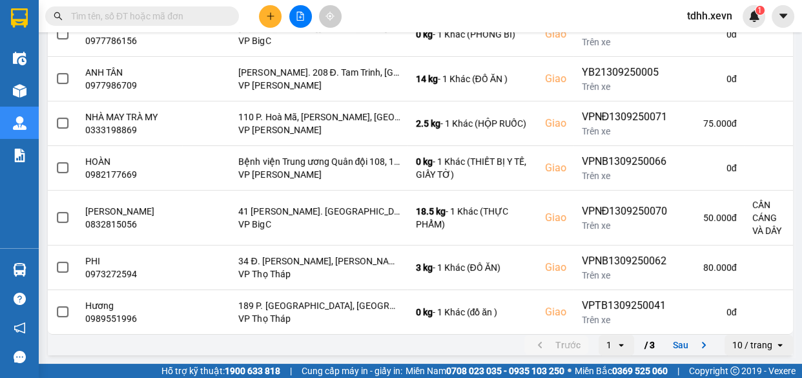
click at [685, 336] on button "Sau" at bounding box center [692, 344] width 54 height 19
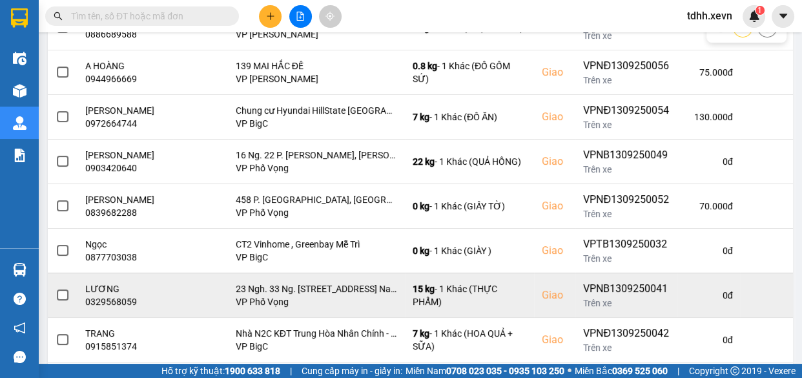
scroll to position [362, 0]
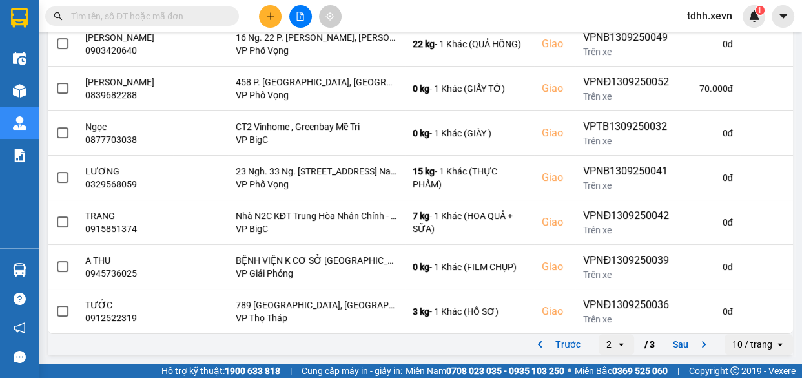
click at [678, 346] on button "Sau" at bounding box center [692, 344] width 54 height 19
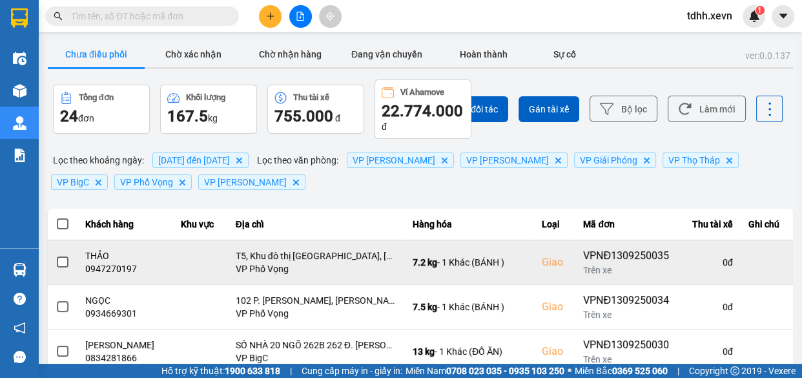
scroll to position [84, 0]
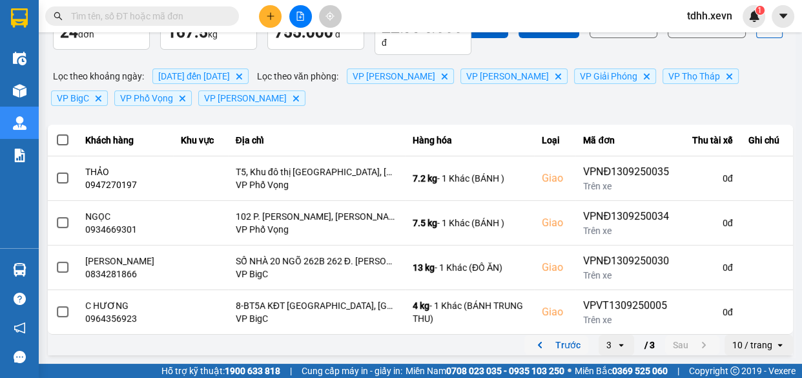
click at [538, 340] on icon "previous page. current page 3 / 3" at bounding box center [539, 344] width 15 height 15
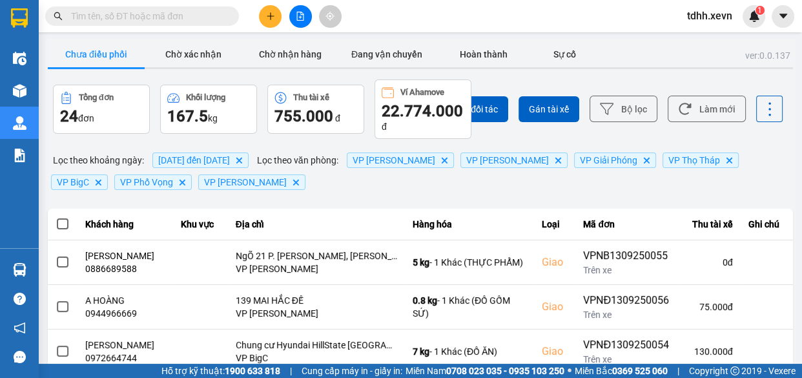
scroll to position [362, 0]
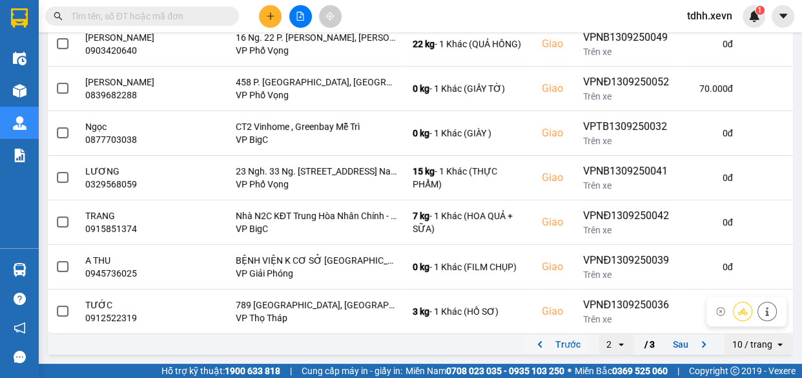
click at [554, 340] on button "Trước" at bounding box center [556, 344] width 64 height 19
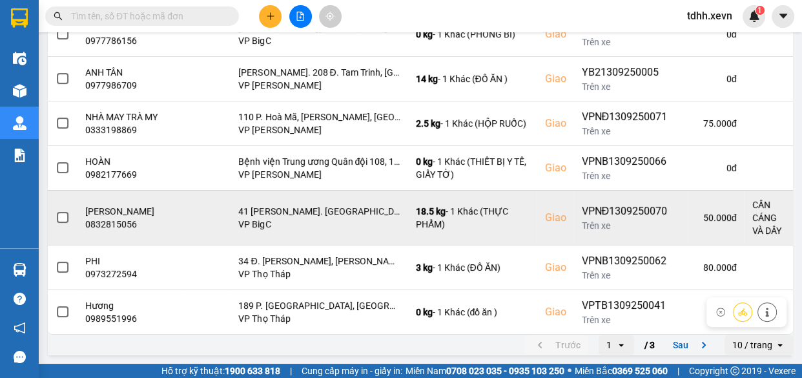
scroll to position [0, 0]
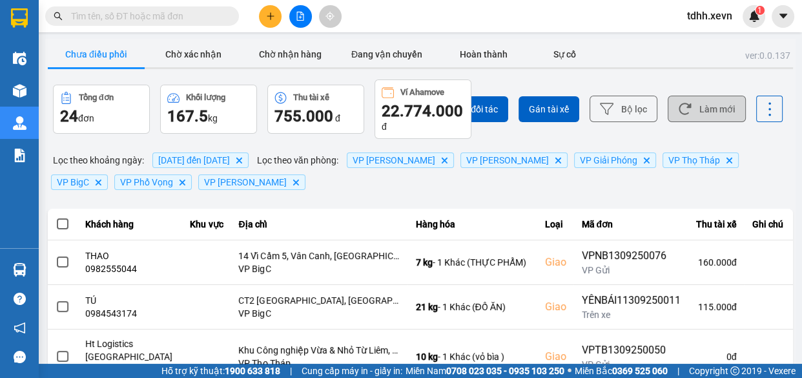
click at [705, 110] on button "Làm mới" at bounding box center [707, 109] width 78 height 26
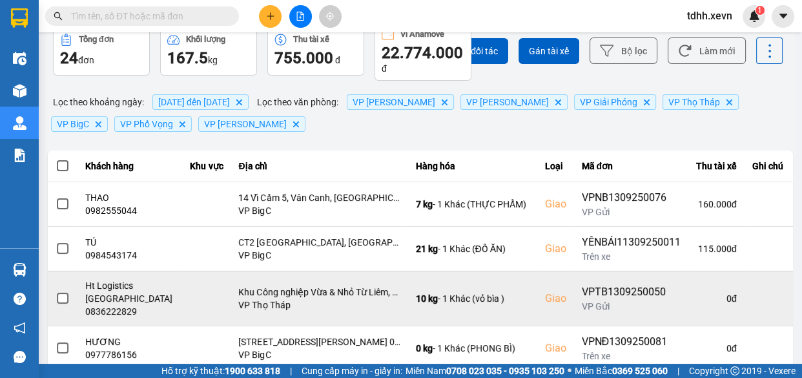
scroll to position [372, 0]
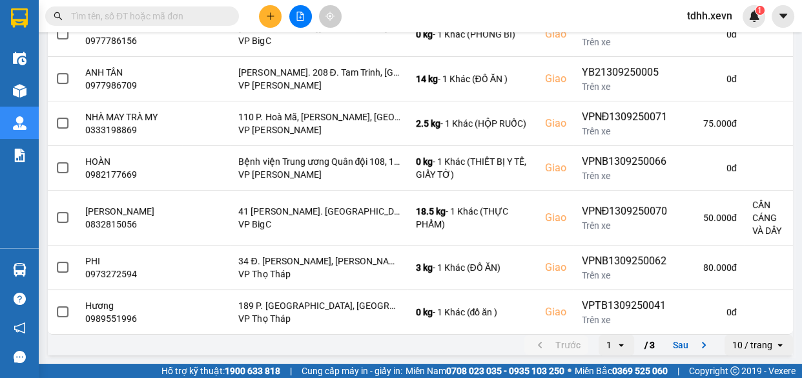
click at [209, 18] on input "text" at bounding box center [147, 16] width 152 height 14
paste input "0978555000"
type input "0978555000"
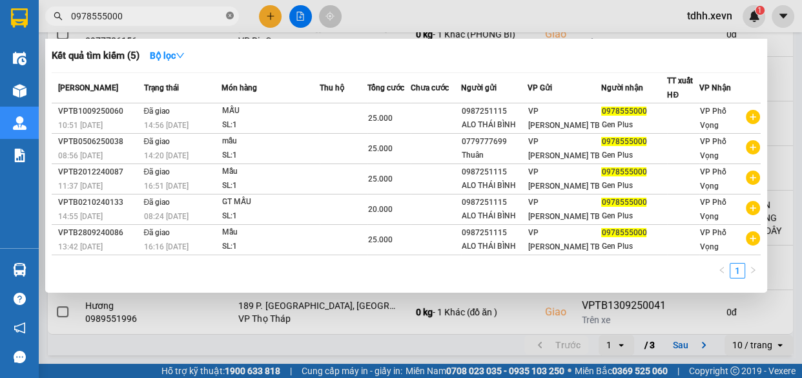
click at [227, 16] on icon "close-circle" at bounding box center [230, 16] width 8 height 8
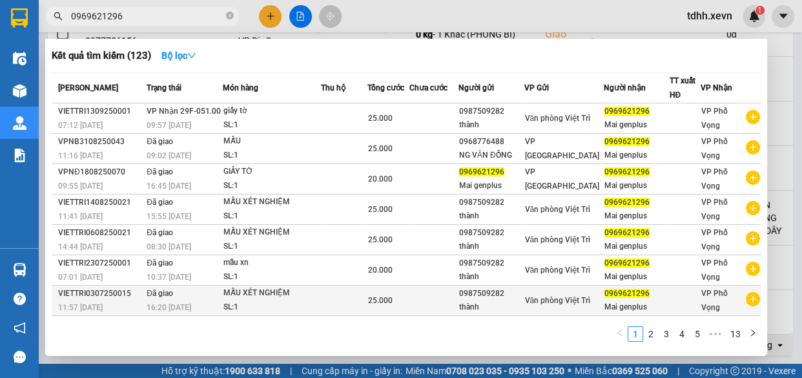
type input "0969621296"
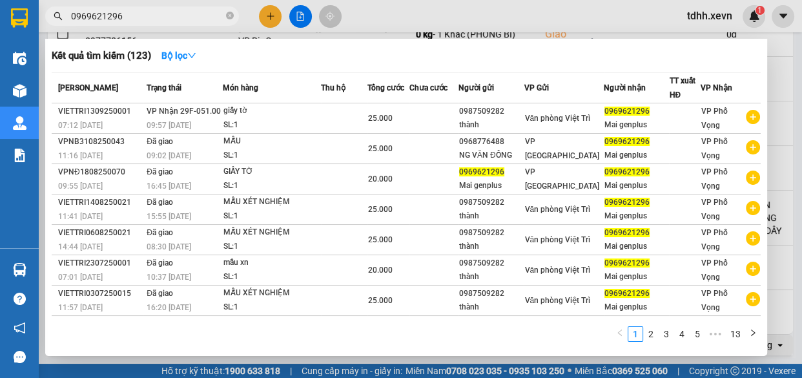
click at [599, 17] on div at bounding box center [401, 189] width 802 height 378
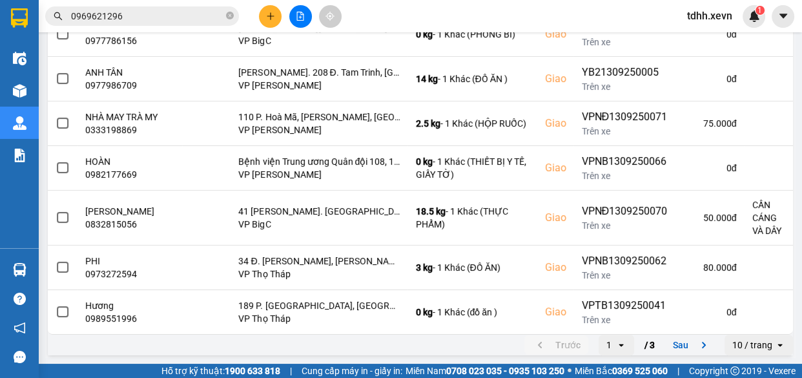
scroll to position [0, 0]
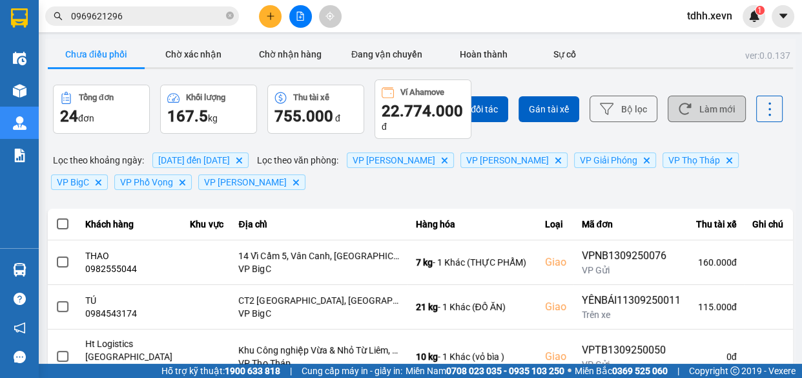
click at [703, 109] on button "Làm mới" at bounding box center [707, 109] width 78 height 26
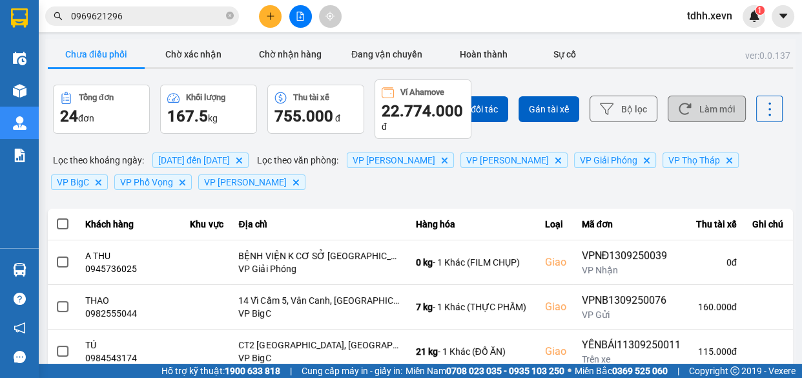
drag, startPoint x: 703, startPoint y: 109, endPoint x: 701, endPoint y: 96, distance: 13.0
click at [701, 96] on button "Làm mới" at bounding box center [707, 109] width 78 height 26
click at [723, 121] on button "Làm mới" at bounding box center [707, 109] width 78 height 26
click at [697, 115] on button "Làm mới" at bounding box center [707, 109] width 78 height 26
click at [709, 116] on button "Làm mới" at bounding box center [707, 109] width 78 height 26
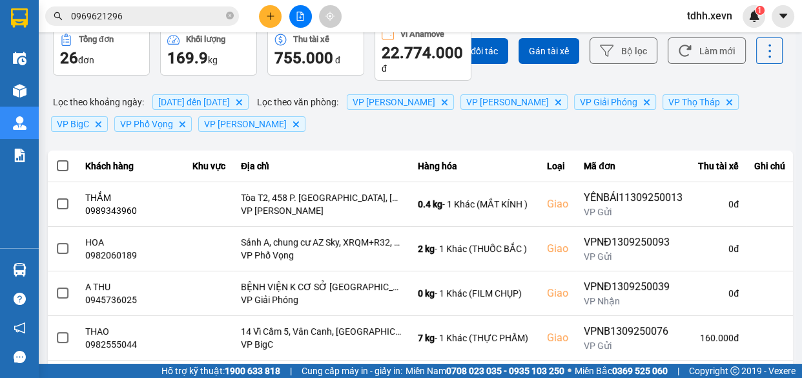
scroll to position [117, 0]
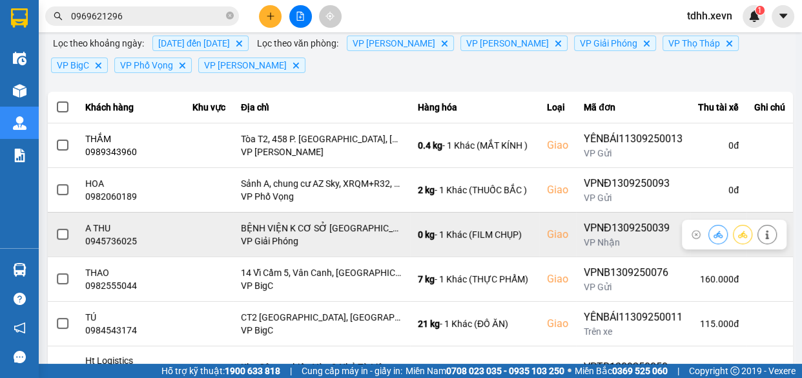
click at [124, 240] on div "0945736025" at bounding box center [131, 240] width 92 height 13
click at [123, 240] on div "0945736025" at bounding box center [131, 240] width 92 height 13
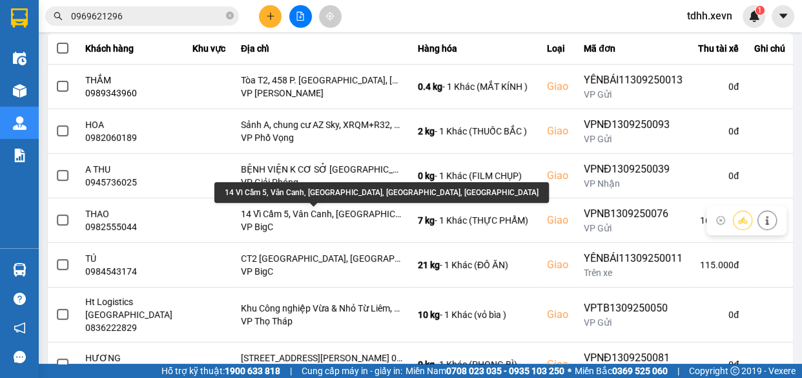
scroll to position [0, 0]
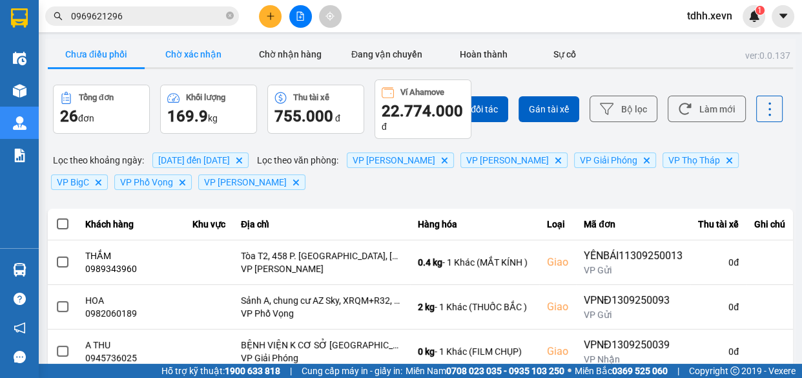
click at [207, 50] on button "Chờ xác nhận" at bounding box center [193, 54] width 97 height 26
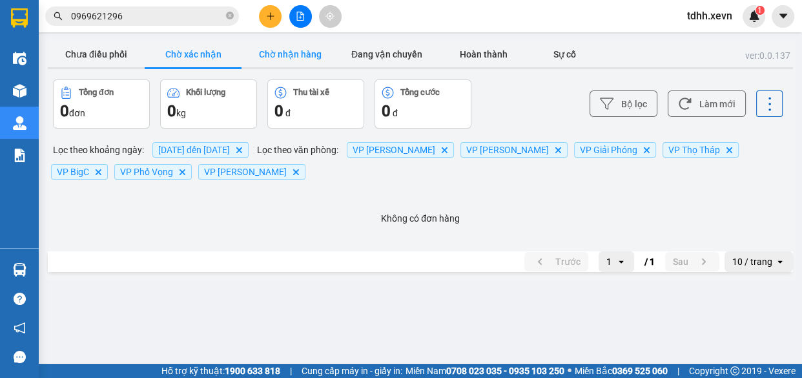
click at [318, 52] on button "Chờ nhận hàng" at bounding box center [290, 54] width 97 height 26
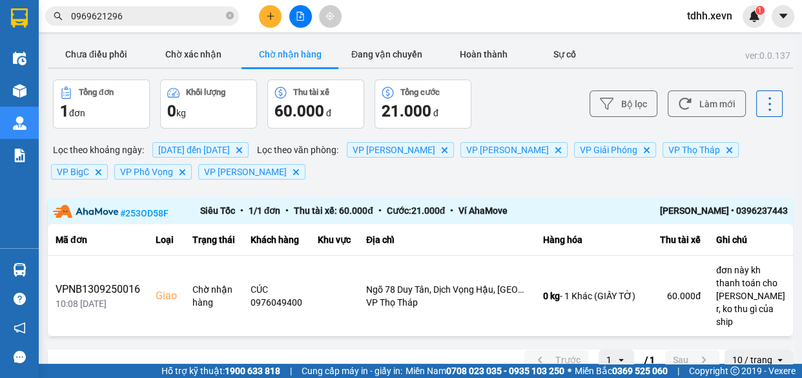
drag, startPoint x: 112, startPoint y: 52, endPoint x: 150, endPoint y: 67, distance: 40.9
click at [108, 53] on button "Chưa điều phối" at bounding box center [96, 54] width 97 height 26
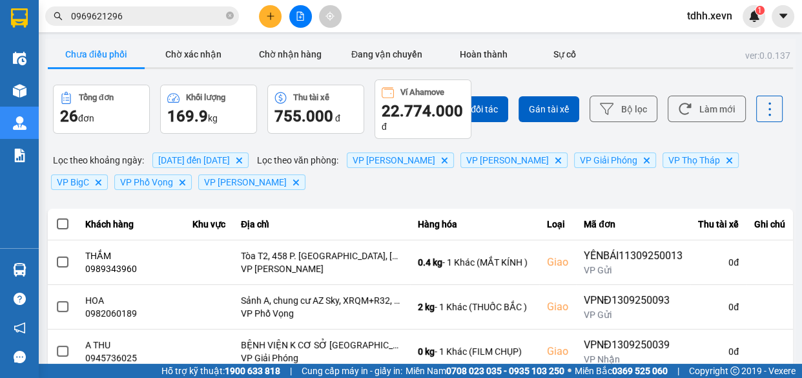
scroll to position [234, 0]
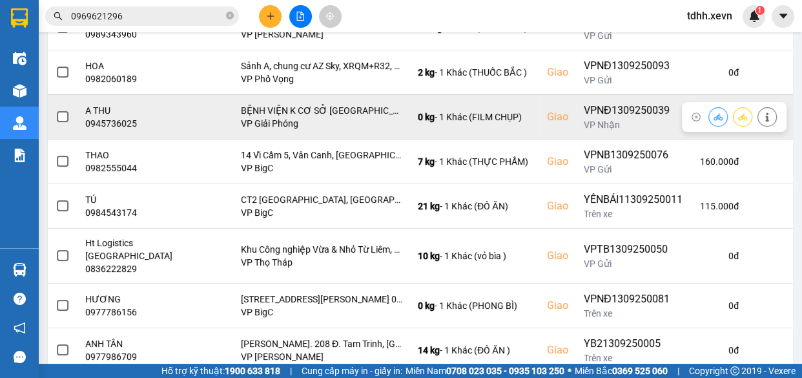
click at [121, 121] on div "0945736025" at bounding box center [131, 123] width 92 height 13
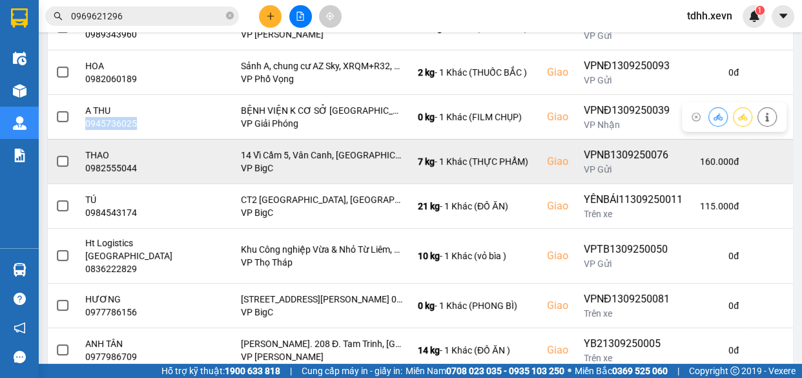
copy div "0945736025"
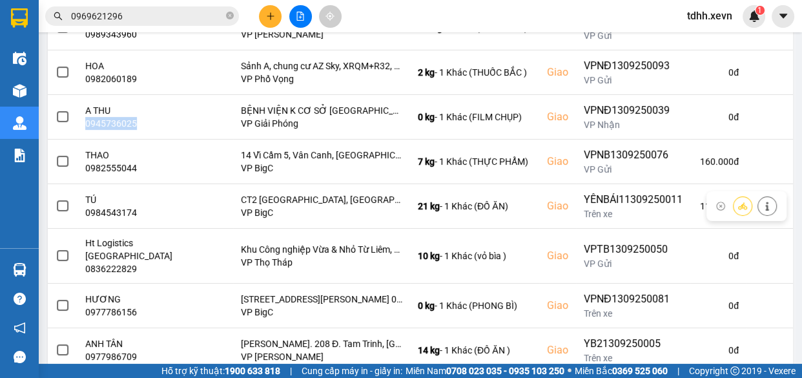
scroll to position [58, 0]
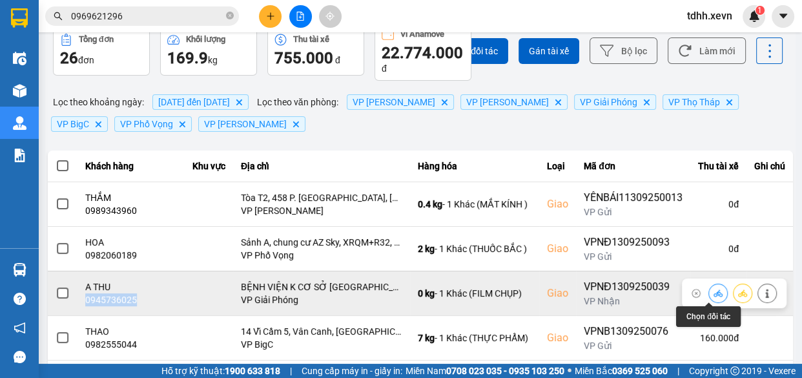
click at [714, 293] on icon at bounding box center [718, 292] width 9 height 7
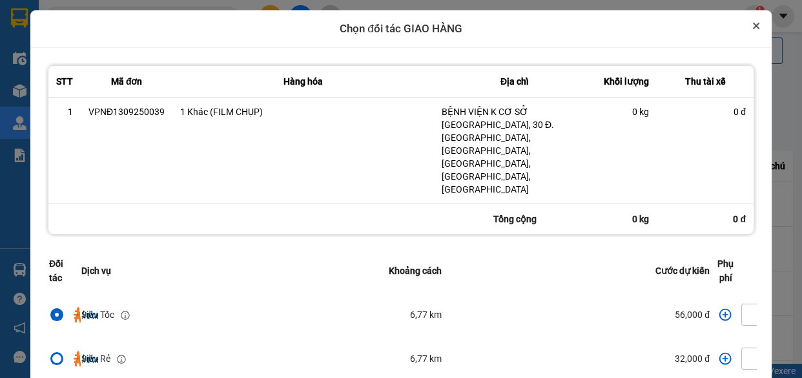
click at [753, 26] on icon "Close" at bounding box center [756, 26] width 6 height 6
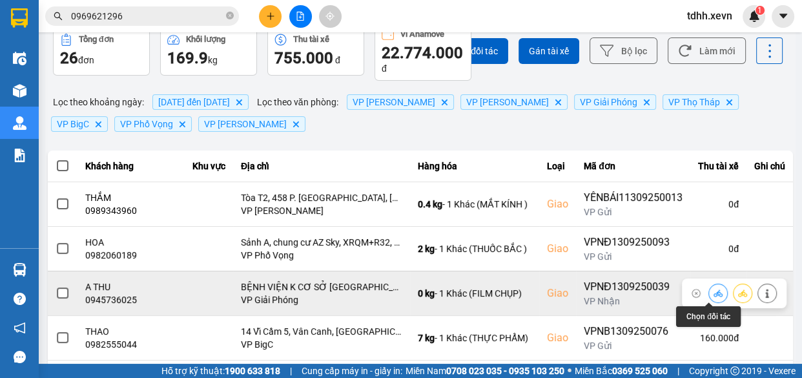
click at [714, 291] on icon at bounding box center [718, 293] width 9 height 9
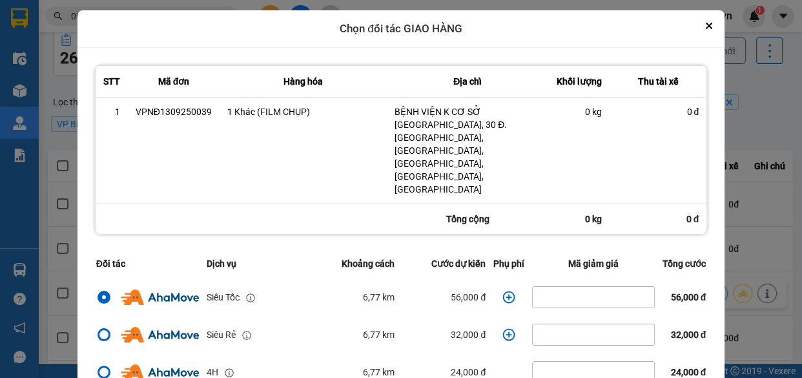
click at [503, 291] on icon "dialog" at bounding box center [509, 297] width 12 height 12
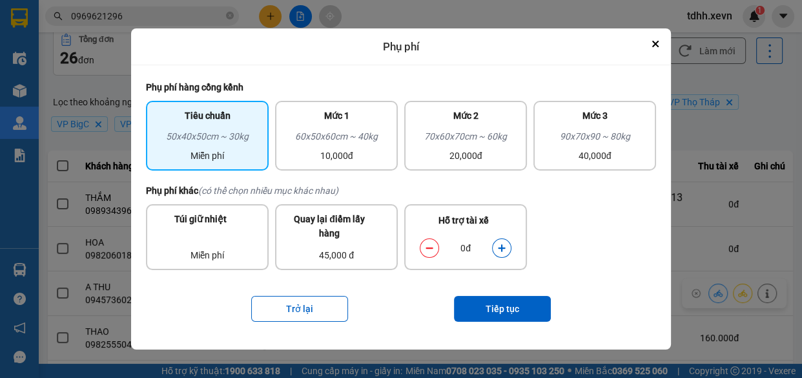
click at [509, 241] on div "dialog" at bounding box center [501, 247] width 19 height 19
click at [509, 245] on button "dialog" at bounding box center [502, 248] width 18 height 23
click at [503, 309] on button "Tiếp tục" at bounding box center [502, 309] width 97 height 26
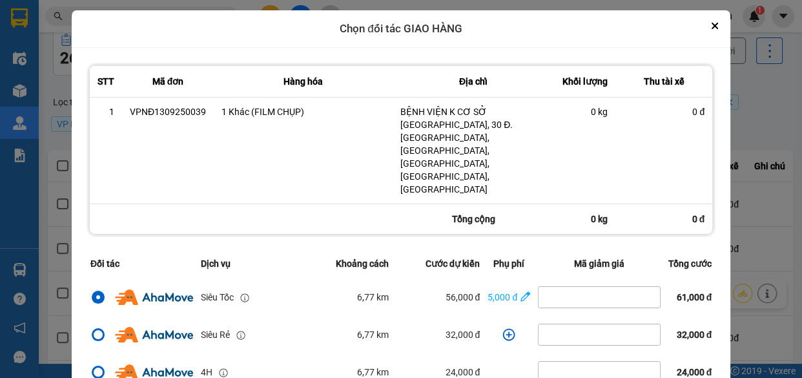
scroll to position [278, 0]
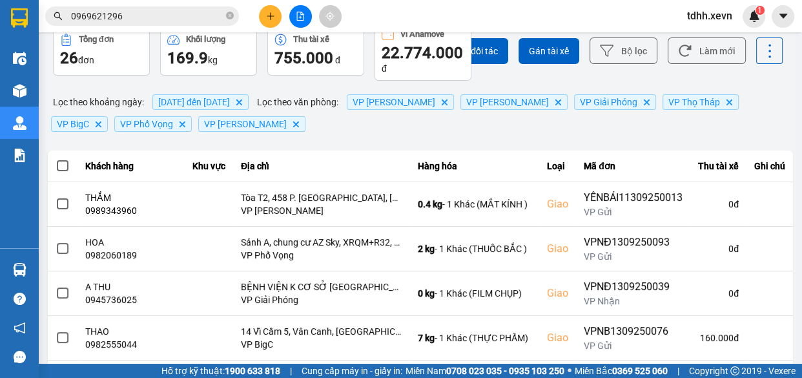
click at [759, 127] on div "ver: 0.0.137 Chưa điều phối Chờ xác nhận Chờ nhận hàng Đang vận chuyển Hoàn thà…" at bounding box center [420, 321] width 750 height 681
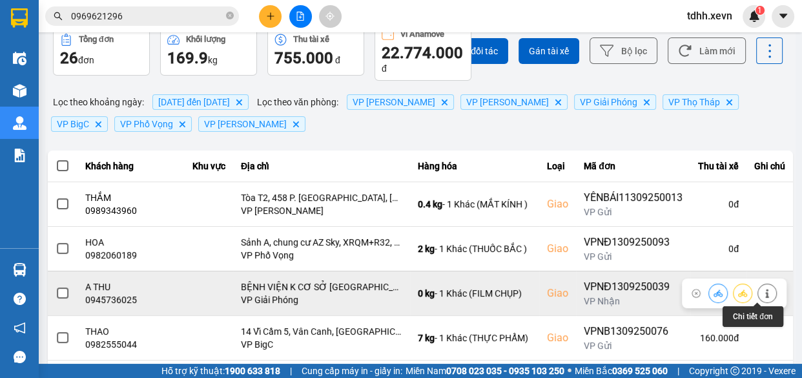
click at [763, 291] on icon at bounding box center [767, 293] width 9 height 9
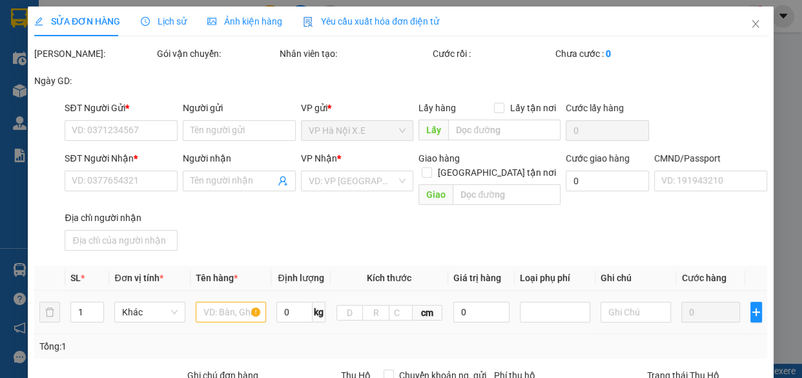
type input "0942214863"
type input "E TUẤN"
type input "0945736025"
type input "A THU"
checkbox input "true"
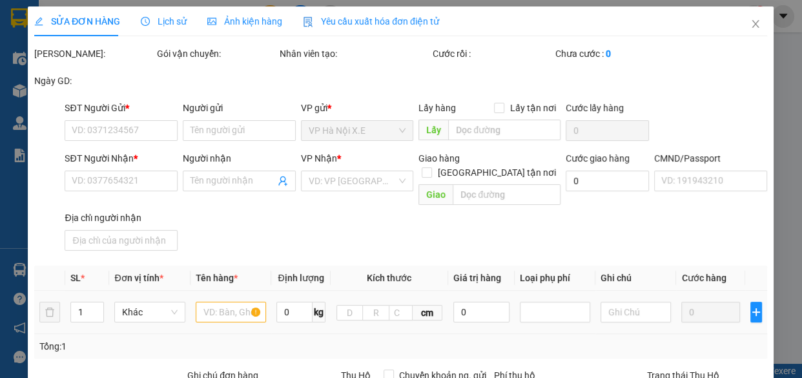
type input "BỆNH VIỆN K CƠ SỞ [GEOGRAPHIC_DATA], 30 Đ. [GEOGRAPHIC_DATA], [GEOGRAPHIC_DATA]…"
type input "123"
type input "115.000"
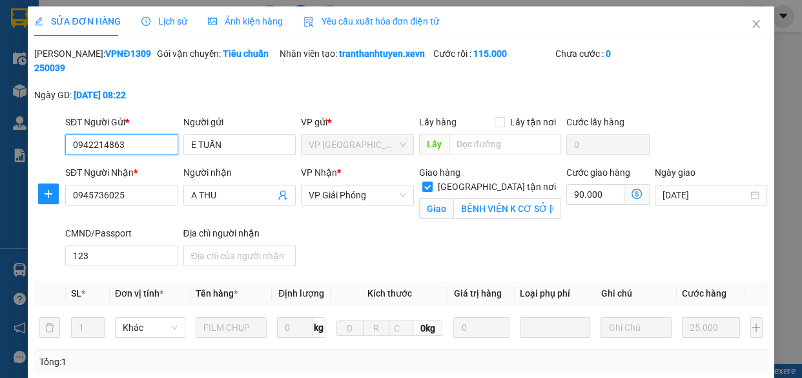
scroll to position [283, 0]
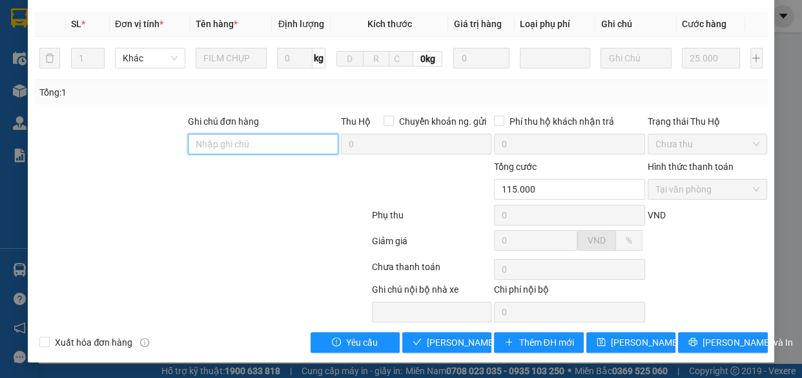
drag, startPoint x: 249, startPoint y: 141, endPoint x: 239, endPoint y: 119, distance: 24.3
click at [249, 141] on input "Ghi chú đơn hàng" at bounding box center [263, 144] width 150 height 21
type input "cổng chính"
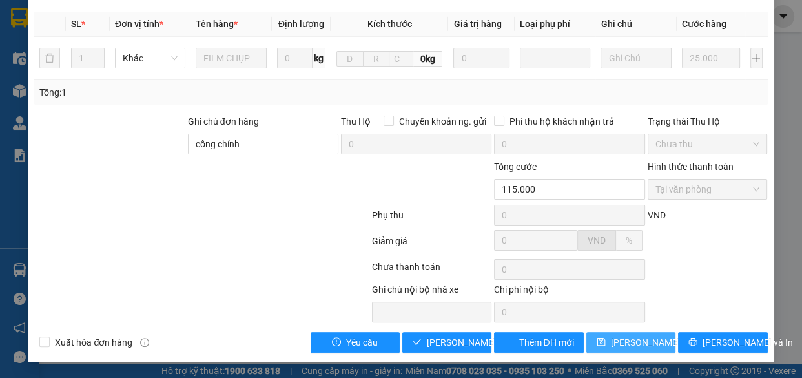
click at [621, 350] on button "[PERSON_NAME] thay đổi" at bounding box center [630, 342] width 89 height 21
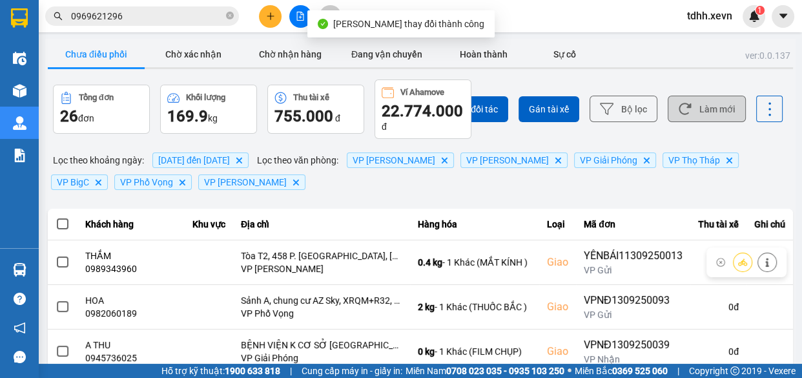
drag, startPoint x: 681, startPoint y: 116, endPoint x: 311, endPoint y: 298, distance: 412.4
click at [681, 116] on button "Làm mới" at bounding box center [707, 109] width 78 height 26
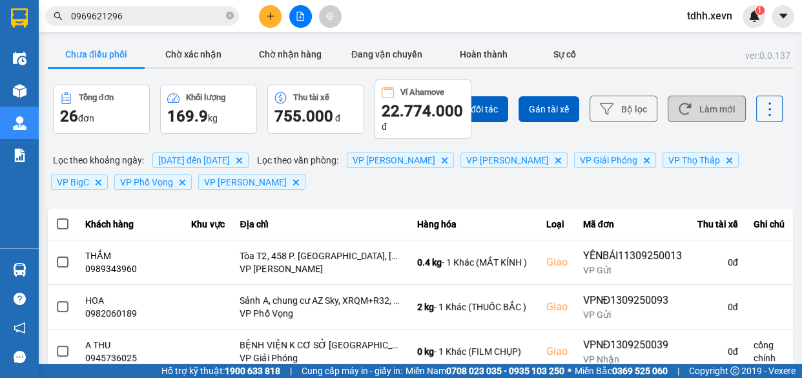
click at [685, 103] on button "Làm mới" at bounding box center [707, 109] width 78 height 26
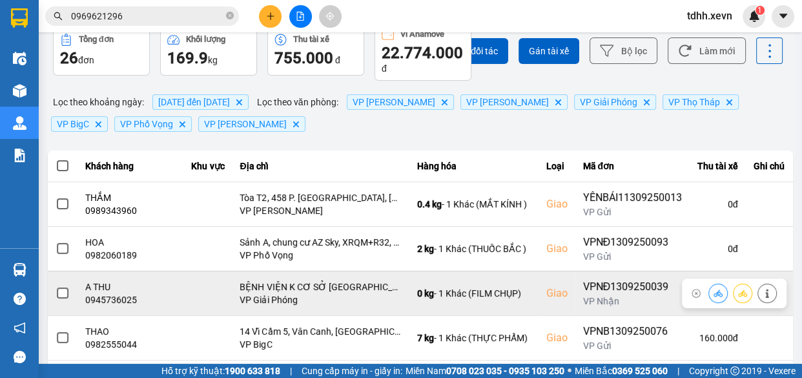
click at [714, 290] on icon at bounding box center [718, 293] width 9 height 9
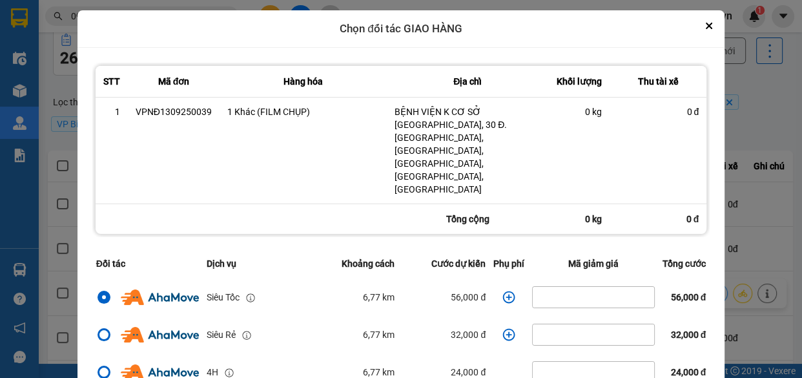
click at [502, 291] on icon "dialog" at bounding box center [508, 297] width 13 height 13
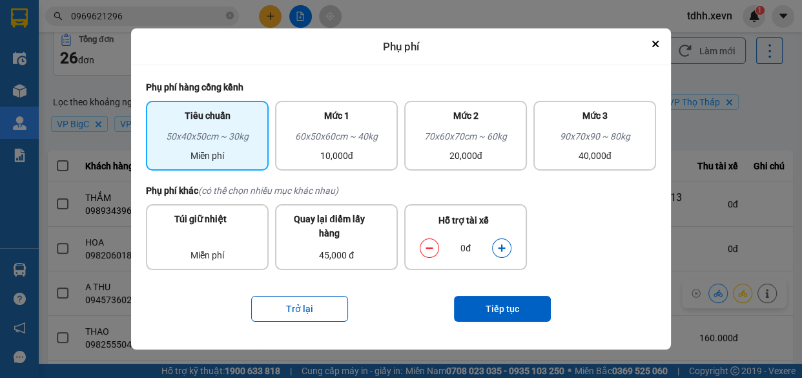
click at [505, 251] on icon "dialog" at bounding box center [501, 247] width 9 height 9
click at [518, 305] on button "Tiếp tục" at bounding box center [502, 309] width 97 height 26
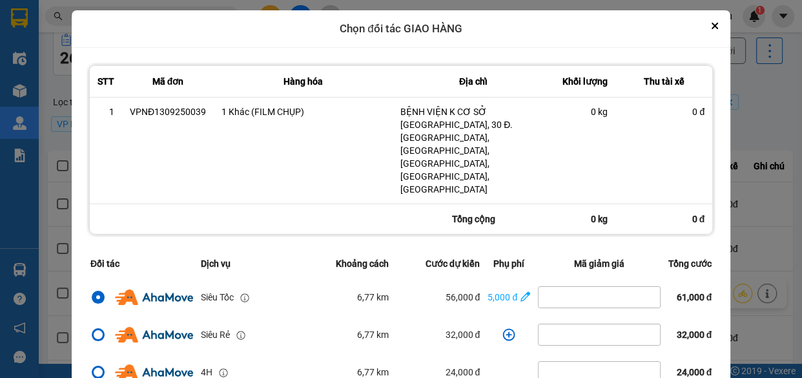
scroll to position [176, 0]
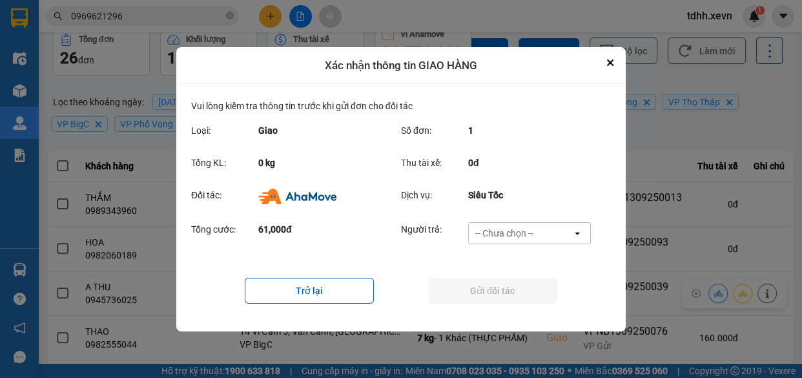
click at [561, 232] on div "-- Chưa chọn --" at bounding box center [520, 233] width 103 height 21
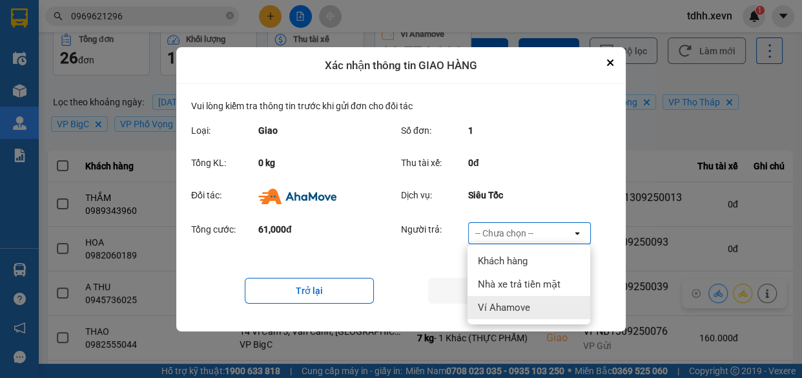
click at [517, 303] on span "Ví Ahamove" at bounding box center [504, 307] width 52 height 13
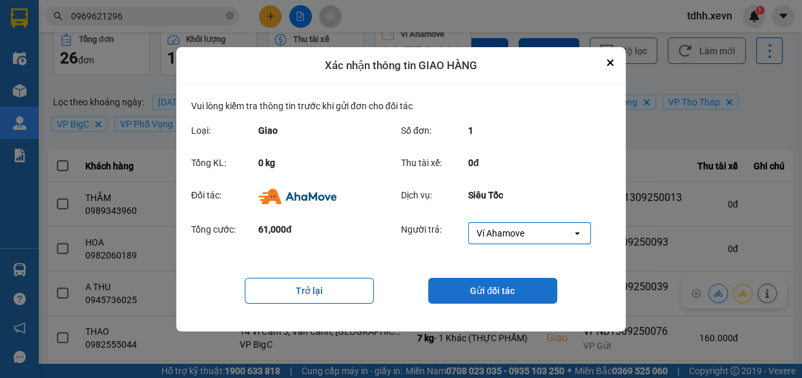
click at [476, 291] on button "Gửi đối tác" at bounding box center [492, 291] width 129 height 26
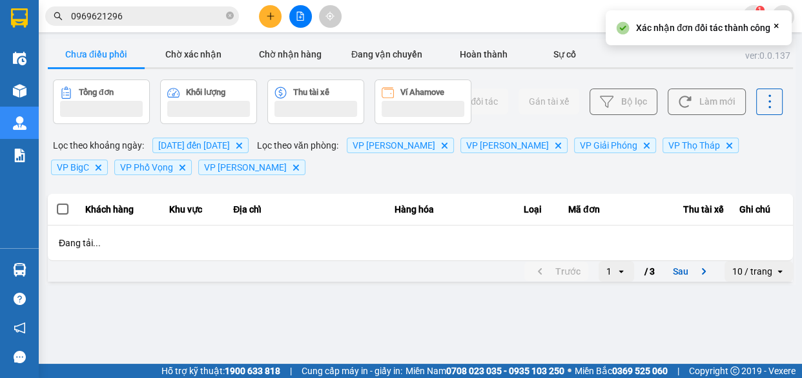
scroll to position [0, 0]
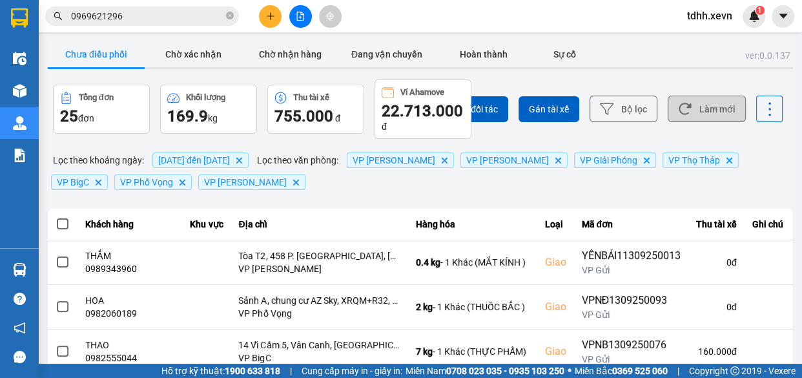
click at [701, 112] on button "Làm mới" at bounding box center [707, 109] width 78 height 26
click at [697, 102] on button "Làm mới" at bounding box center [707, 109] width 78 height 26
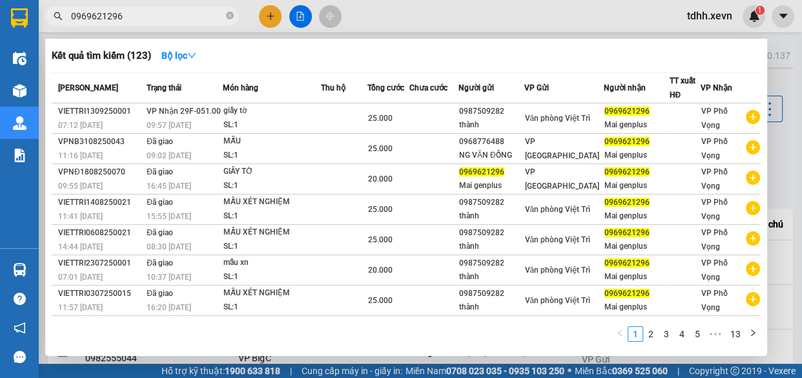
click at [180, 21] on input "0969621296" at bounding box center [147, 16] width 152 height 14
paste input "367422498"
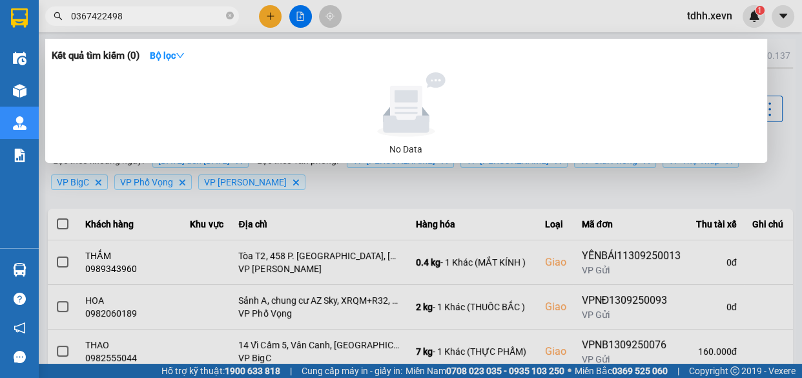
type input "0367422498"
click at [663, 17] on div at bounding box center [401, 189] width 802 height 378
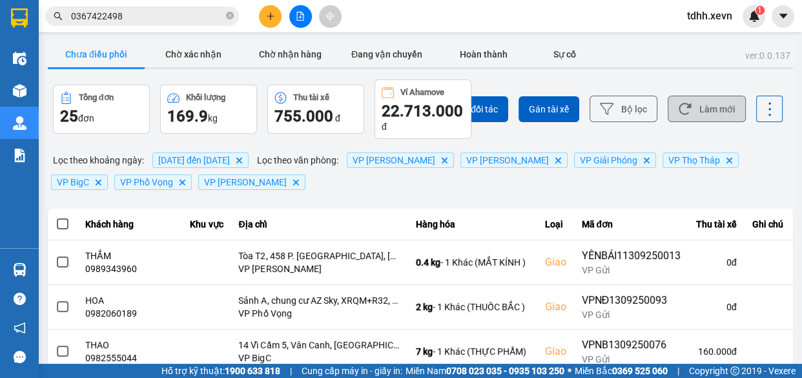
drag, startPoint x: 719, startPoint y: 99, endPoint x: 729, endPoint y: 97, distance: 9.9
click at [725, 98] on button "Làm mới" at bounding box center [707, 109] width 78 height 26
click at [714, 110] on button "Làm mới" at bounding box center [707, 109] width 78 height 26
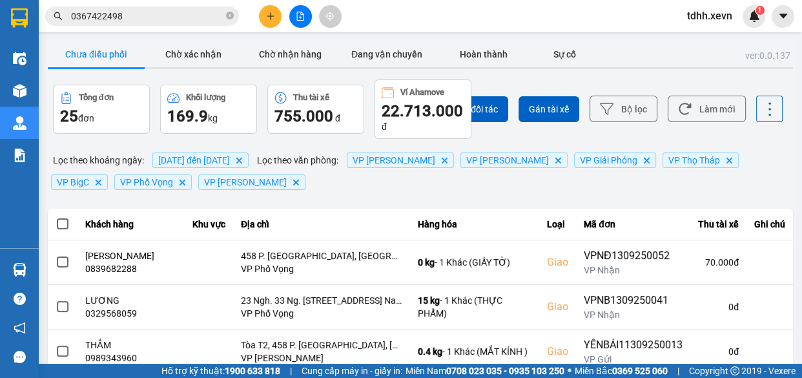
scroll to position [58, 0]
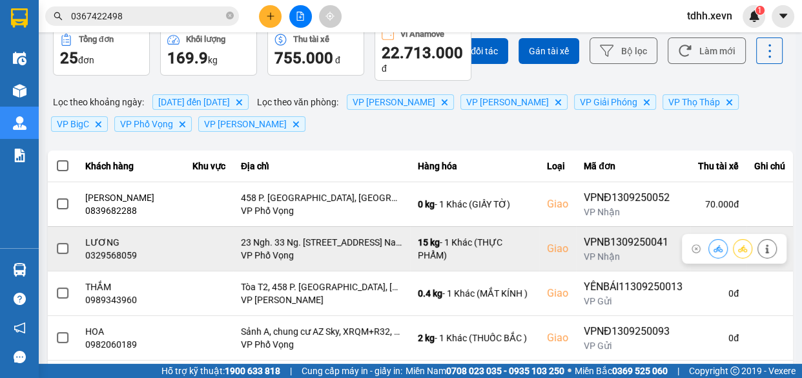
click at [118, 262] on div "0329568059" at bounding box center [131, 255] width 92 height 13
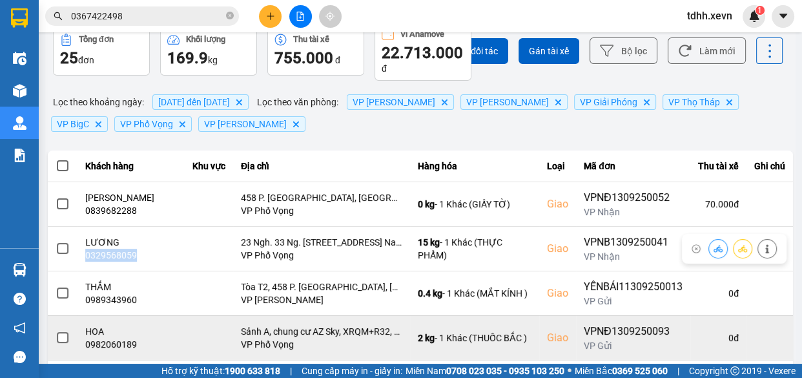
copy div "0329568059"
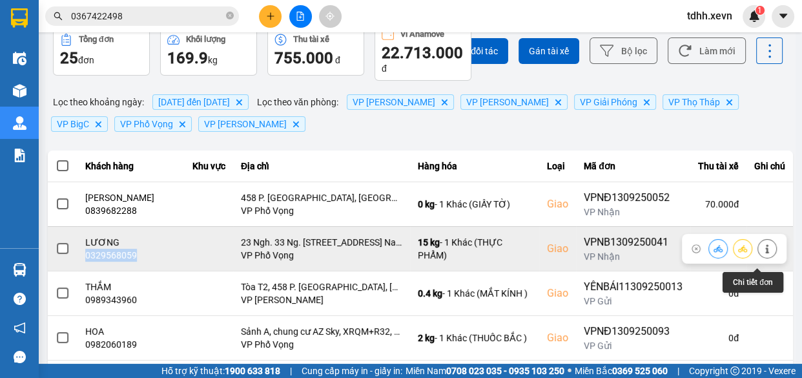
click at [763, 253] on icon at bounding box center [767, 248] width 9 height 9
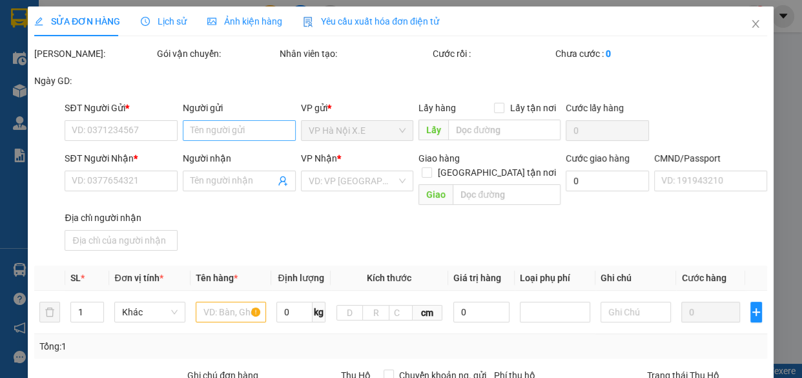
type input "0333947541"
type input "[PERSON_NAME]"
type input "0329568059"
type input "LƯƠNG"
checkbox input "true"
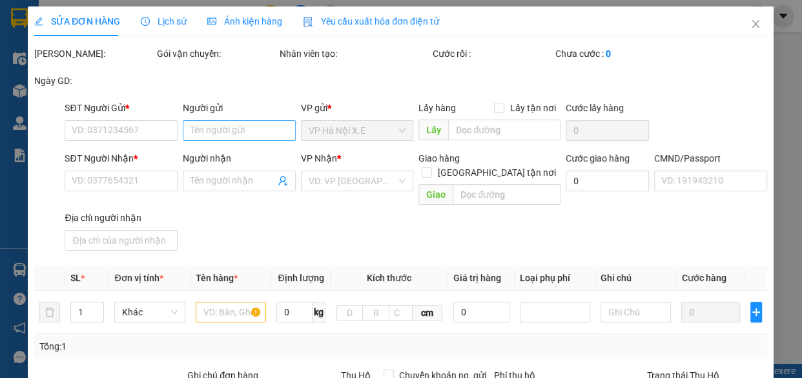
type input "23 Ngh. 33 Ng. [STREET_ADDRESS] Nam"
type input "037205001962 [PERSON_NAME]"
type input "90.000"
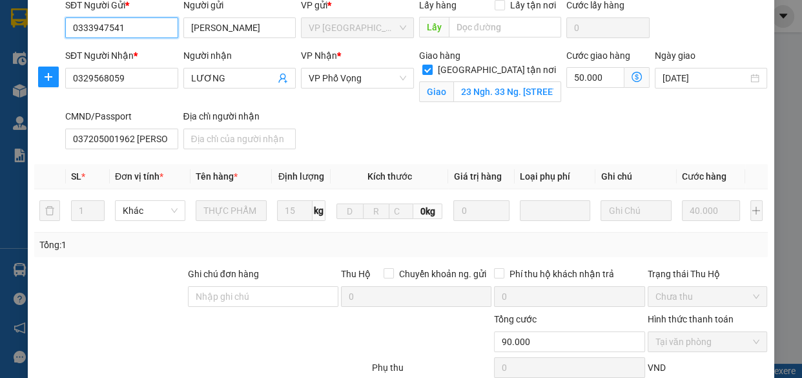
scroll to position [176, 0]
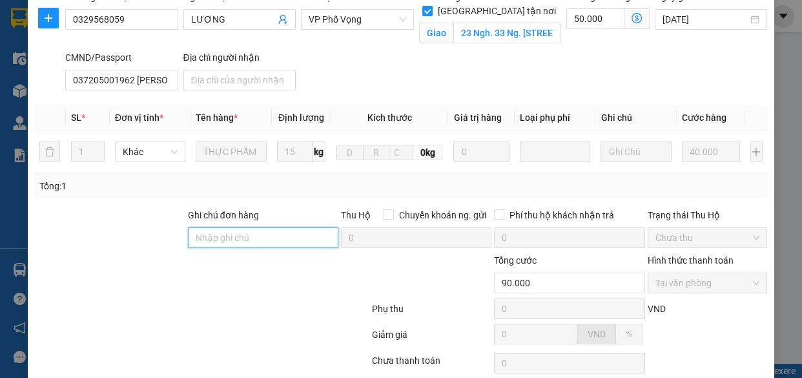
drag, startPoint x: 247, startPoint y: 239, endPoint x: 267, endPoint y: 225, distance: 23.6
click at [247, 239] on input "Ghi chú đơn hàng" at bounding box center [263, 237] width 150 height 21
type input "cần dây"
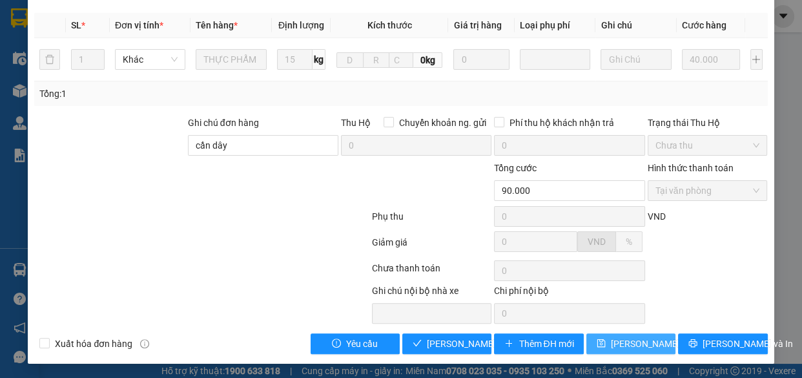
click at [618, 342] on span "[PERSON_NAME] thay đổi" at bounding box center [662, 343] width 103 height 14
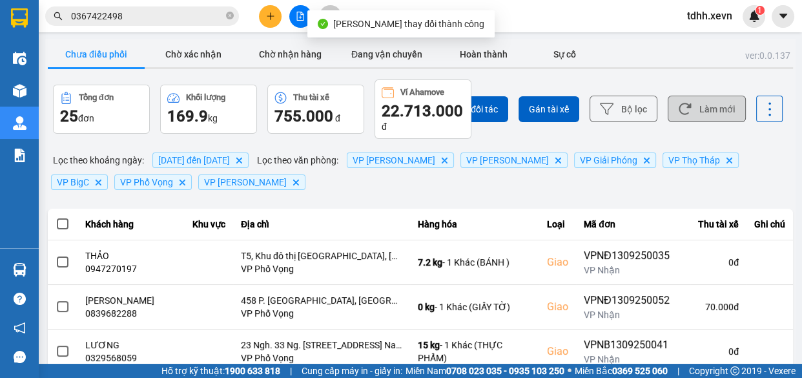
click at [725, 101] on button "Làm mới" at bounding box center [707, 109] width 78 height 26
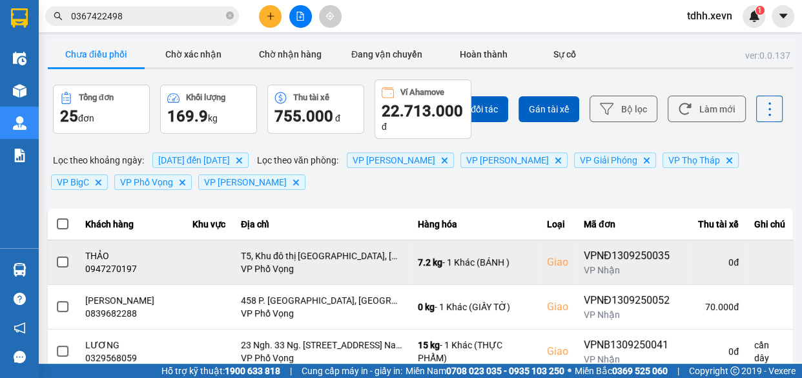
scroll to position [117, 0]
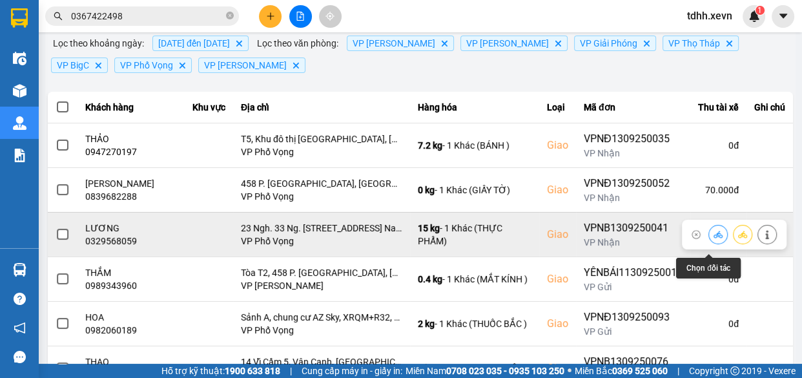
click at [714, 239] on icon at bounding box center [718, 234] width 9 height 9
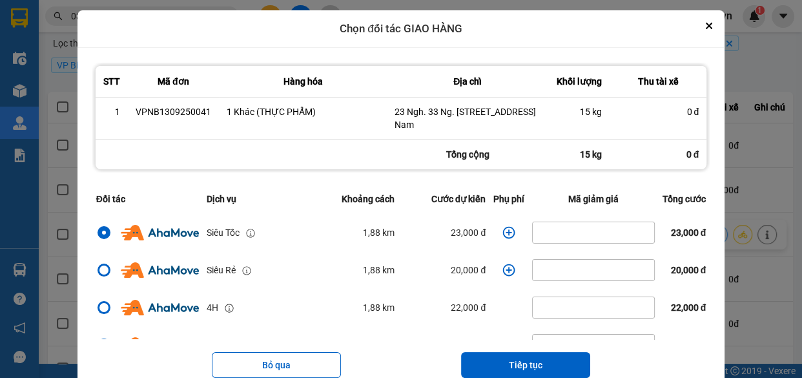
click at [502, 239] on icon "dialog" at bounding box center [508, 232] width 13 height 13
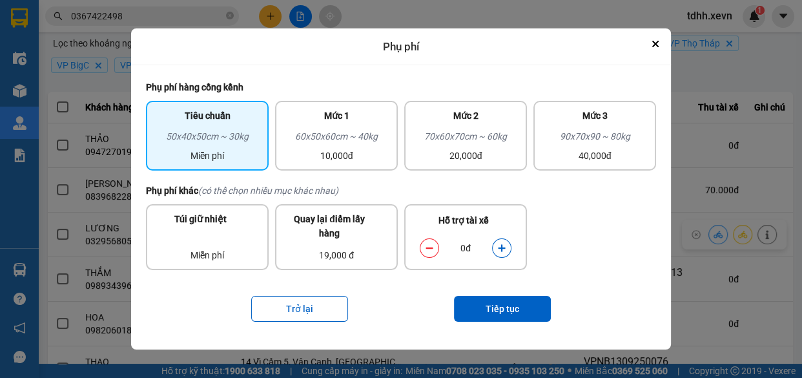
drag, startPoint x: 349, startPoint y: 127, endPoint x: 479, endPoint y: 202, distance: 149.3
click at [352, 127] on div "Mức 1" at bounding box center [336, 118] width 107 height 21
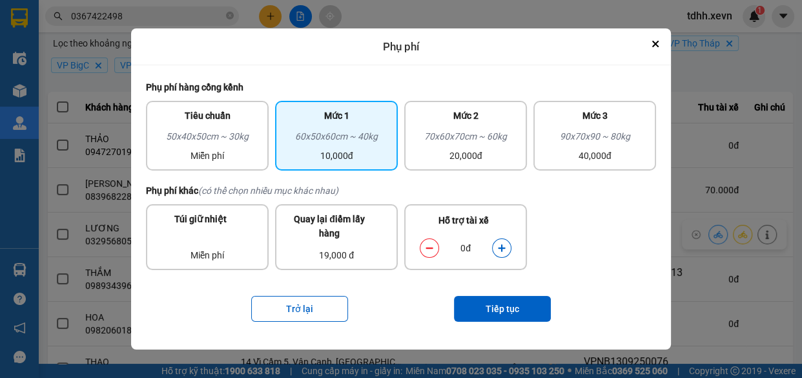
click at [504, 248] on icon "dialog" at bounding box center [501, 248] width 7 height 7
click at [532, 311] on button "Tiếp tục" at bounding box center [502, 309] width 97 height 26
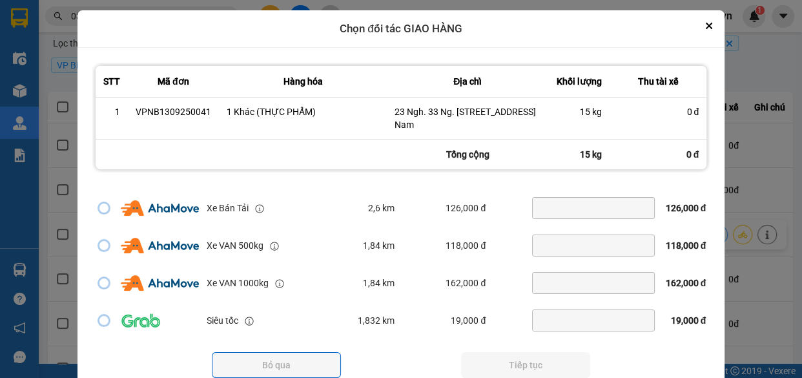
scroll to position [51, 0]
